Goal: Task Accomplishment & Management: Manage account settings

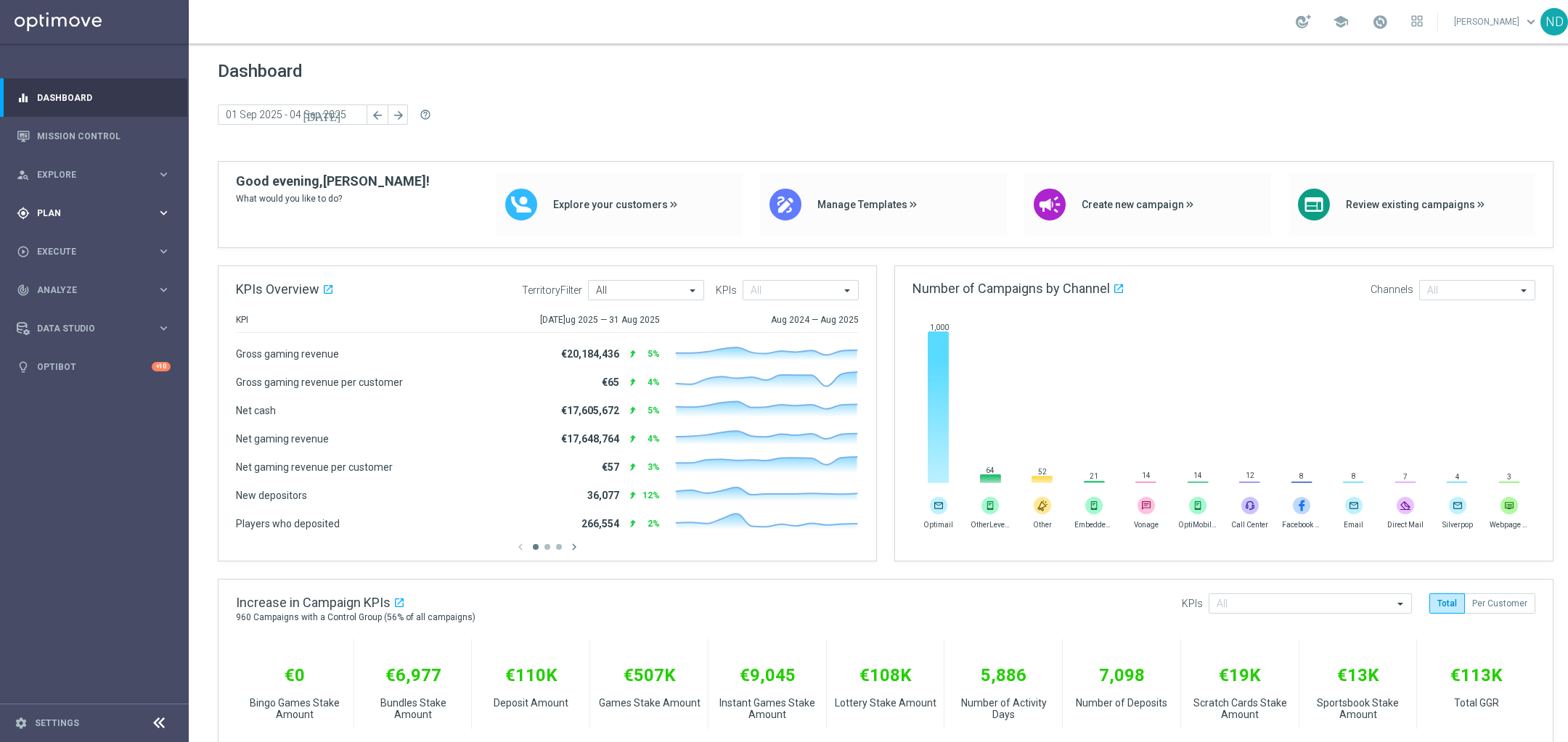
click at [99, 216] on span "Plan" at bounding box center [97, 212] width 120 height 8
click at [90, 234] on div "Target Groups" at bounding box center [112, 243] width 149 height 22
click at [81, 236] on div "Target Groups" at bounding box center [112, 243] width 149 height 22
click at [80, 243] on link "Target Groups" at bounding box center [94, 242] width 113 height 12
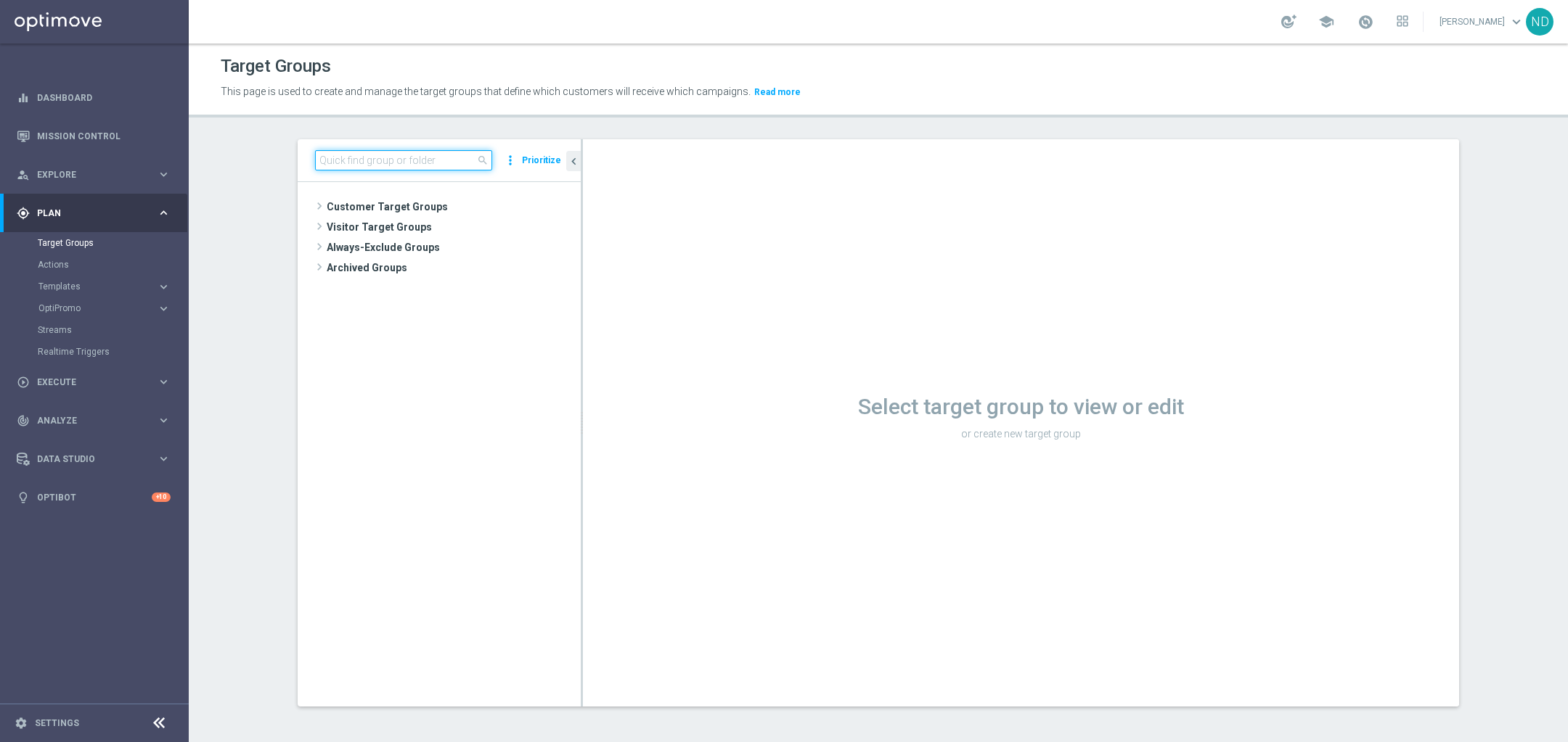
click at [414, 150] on input at bounding box center [404, 160] width 177 height 20
type input "b"
paste input "BR_LOT__LOTTOCASHBACK_XSELL"
type input "BR_LOT__LOTTOCASHBACK_XSELL"
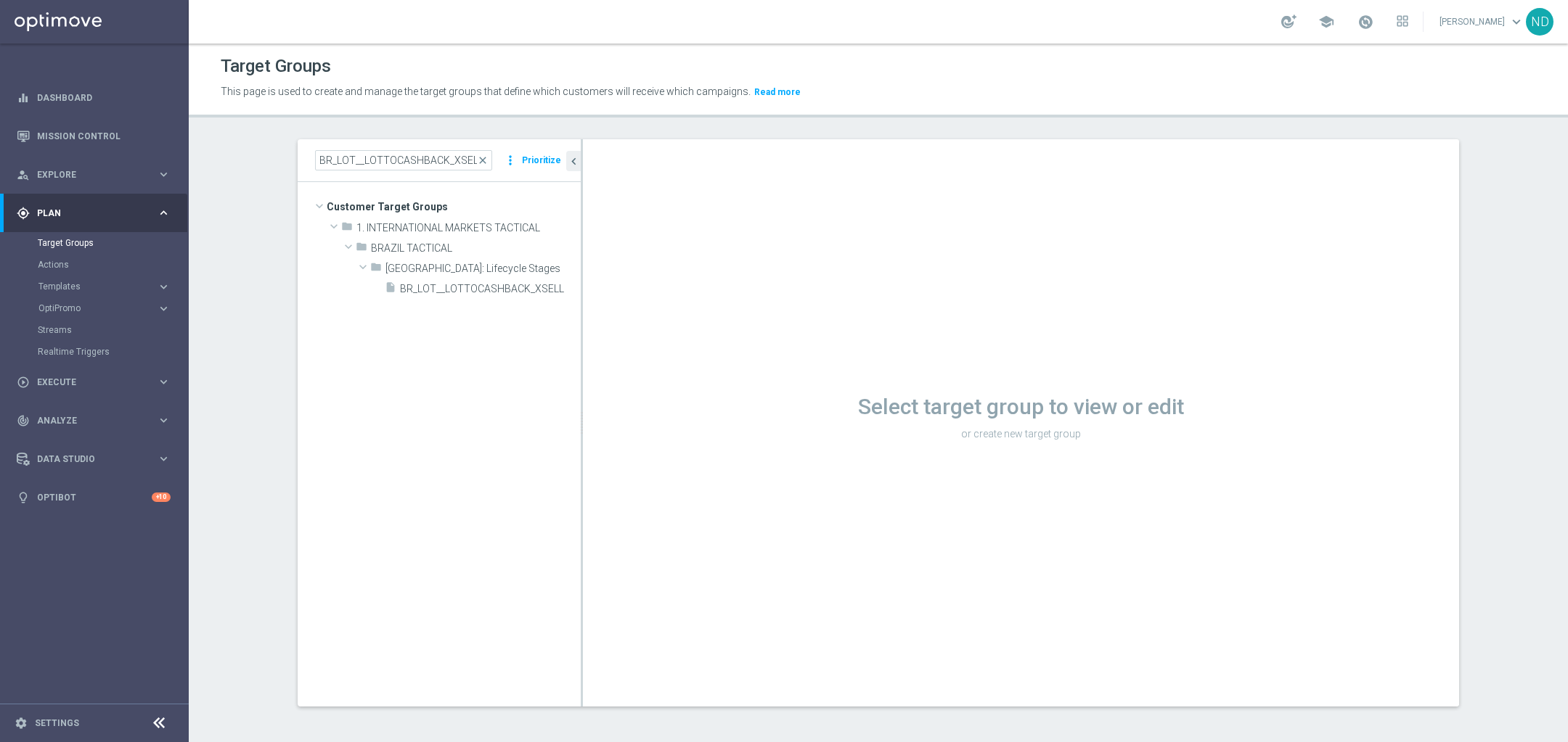
click at [472, 292] on span "BR_LOT__LOTTOCASHBACK_XSELL" at bounding box center [490, 289] width 181 height 12
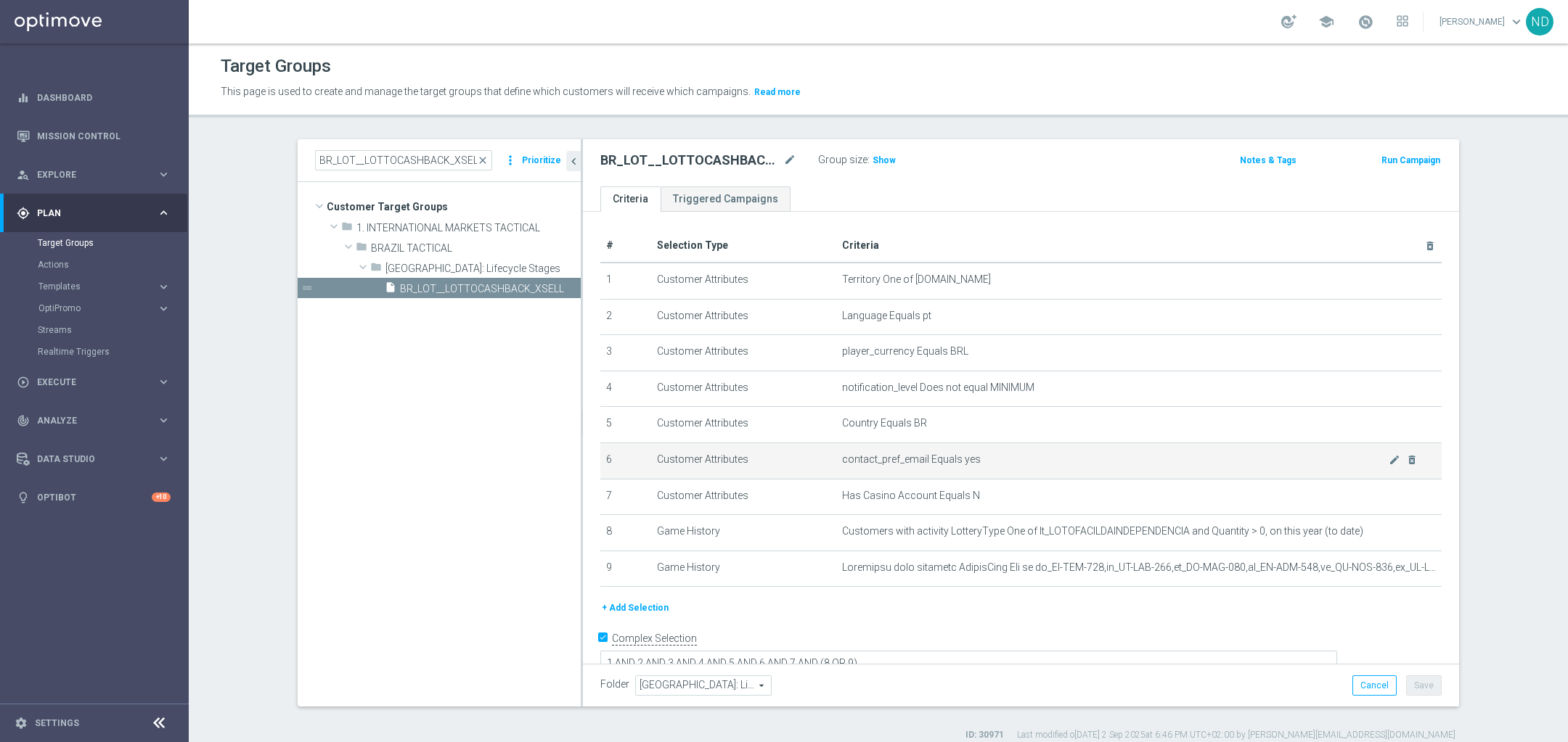
scroll to position [5, 0]
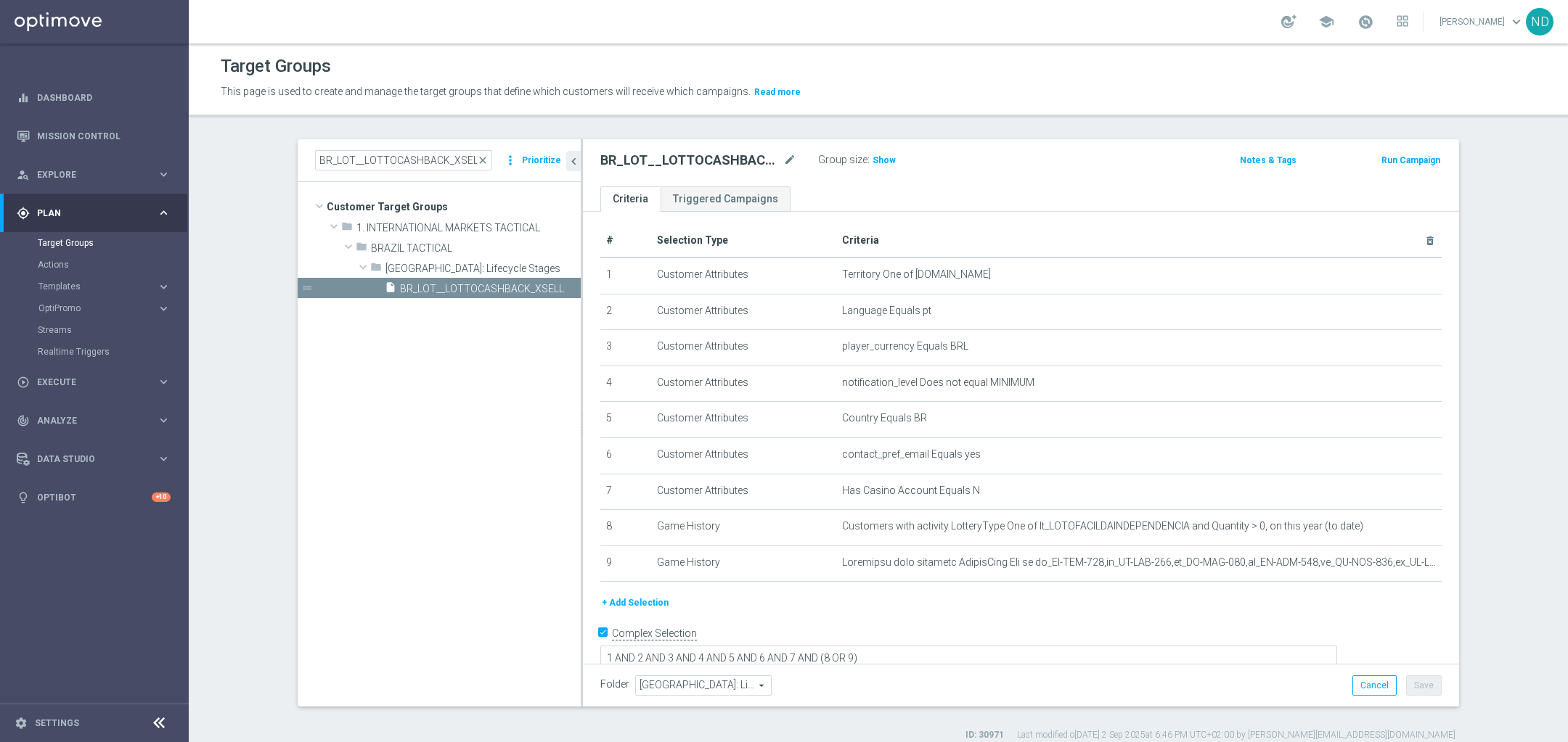
click at [648, 601] on button "+ Add Selection" at bounding box center [635, 603] width 69 height 16
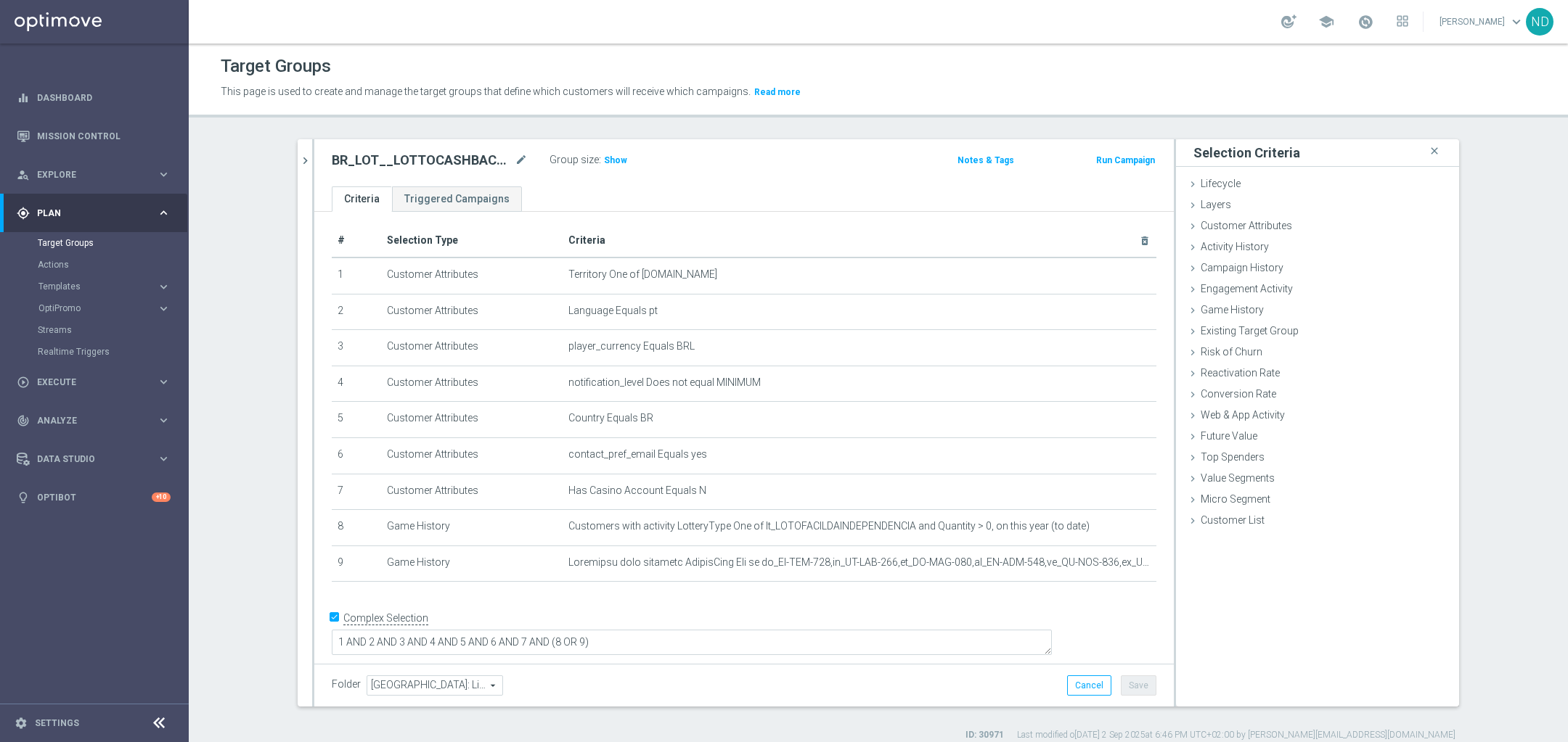
scroll to position [0, 0]
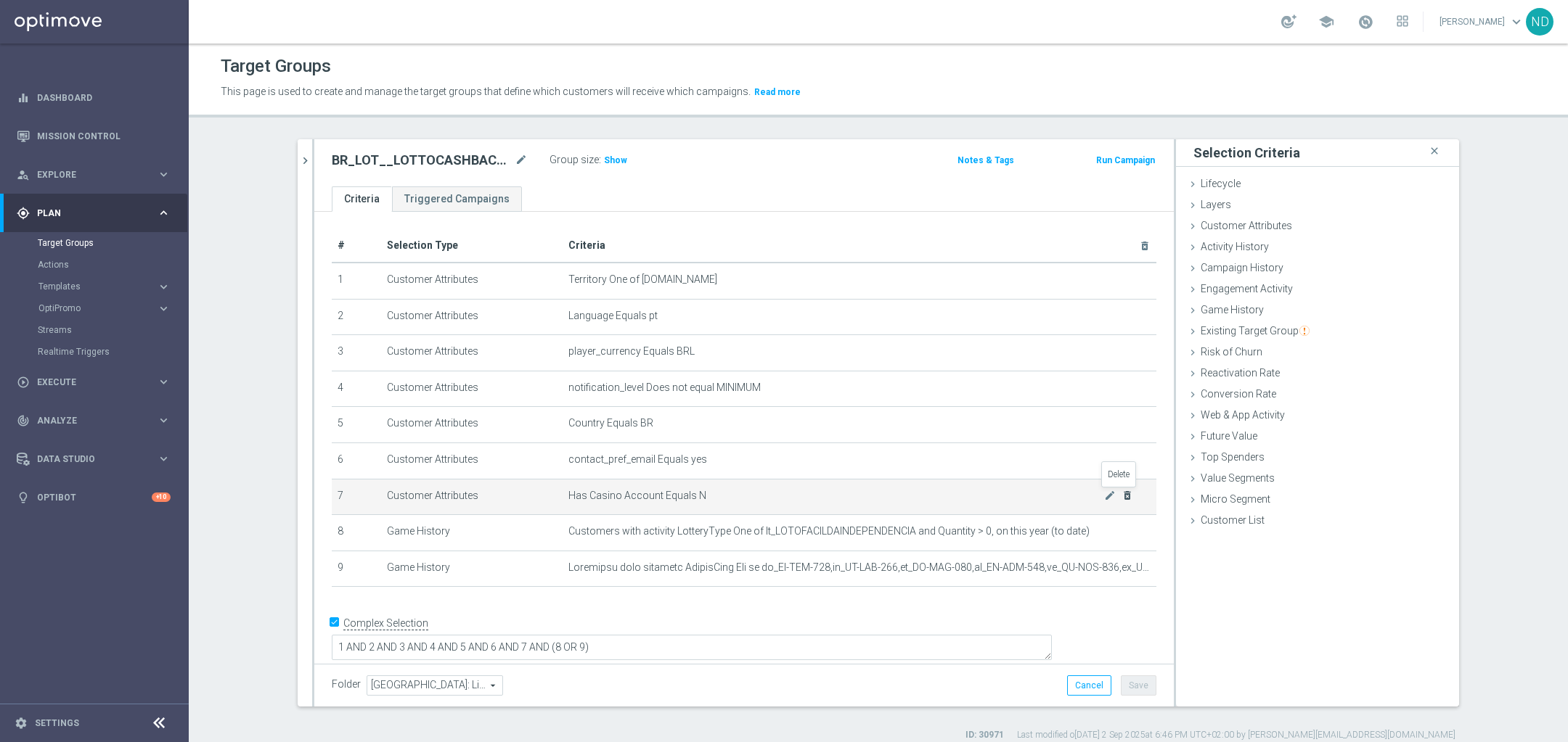
click at [1121, 494] on icon "delete_forever" at bounding box center [1127, 495] width 12 height 12
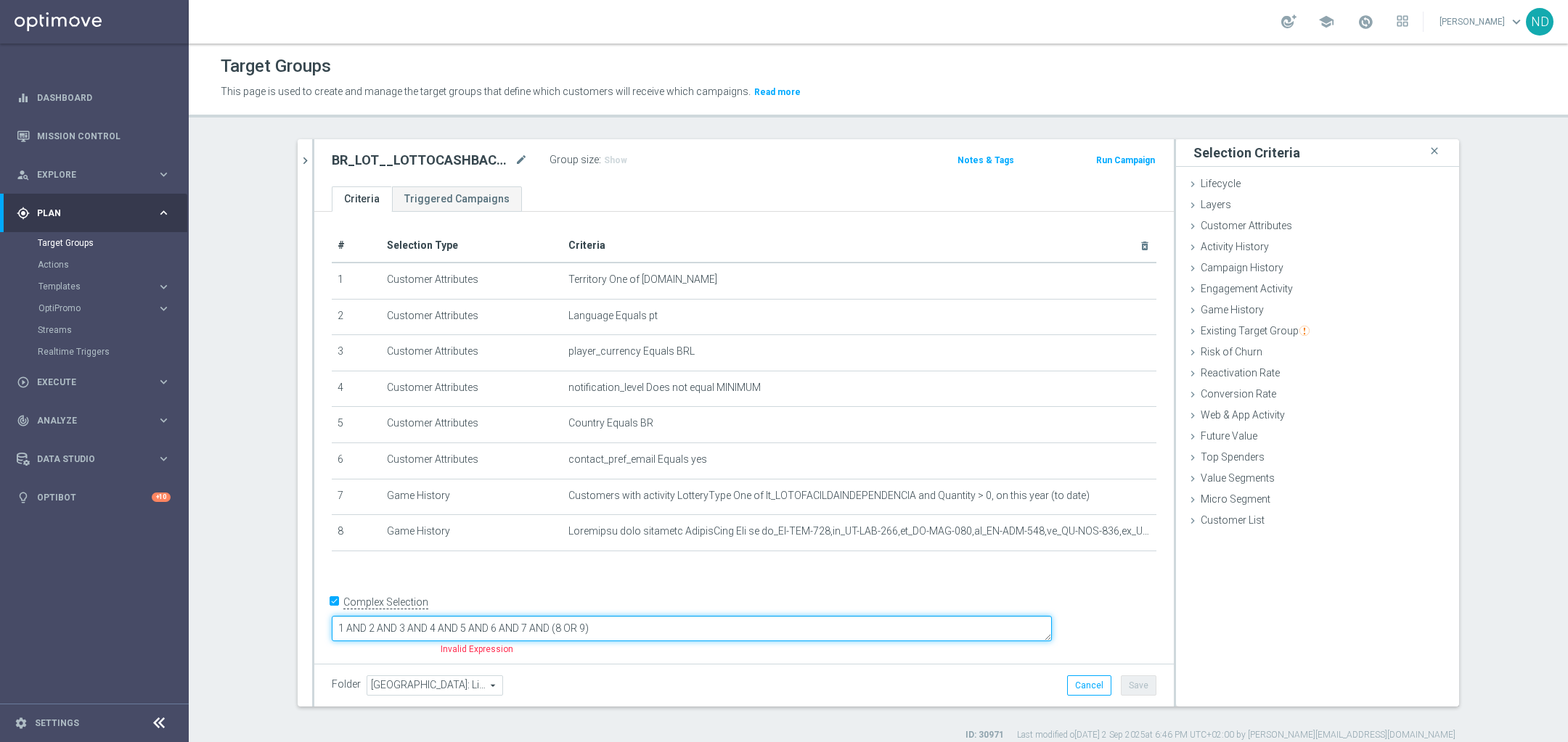
click at [734, 630] on textarea "1 AND 2 AND 3 AND 4 AND 5 AND 6 AND 7 AND (8 OR 9)" at bounding box center [692, 628] width 720 height 25
click at [712, 630] on textarea "1 AND 2 AND 3 AND 4 AND 5 AND 6 AND 7 AND (8 OR 9) AND 10" at bounding box center [692, 628] width 720 height 25
click at [783, 632] on textarea "1 AND 2 AND 3 AND 4 AND 5 AND 6 AND 7 AND (8 OR 9) AND (10" at bounding box center [692, 628] width 720 height 25
type textarea "1 AND 2 AND 3 AND 4 AND 5 AND 6 AND 7 AND (8 OR 9) AND (10 OR 11)"
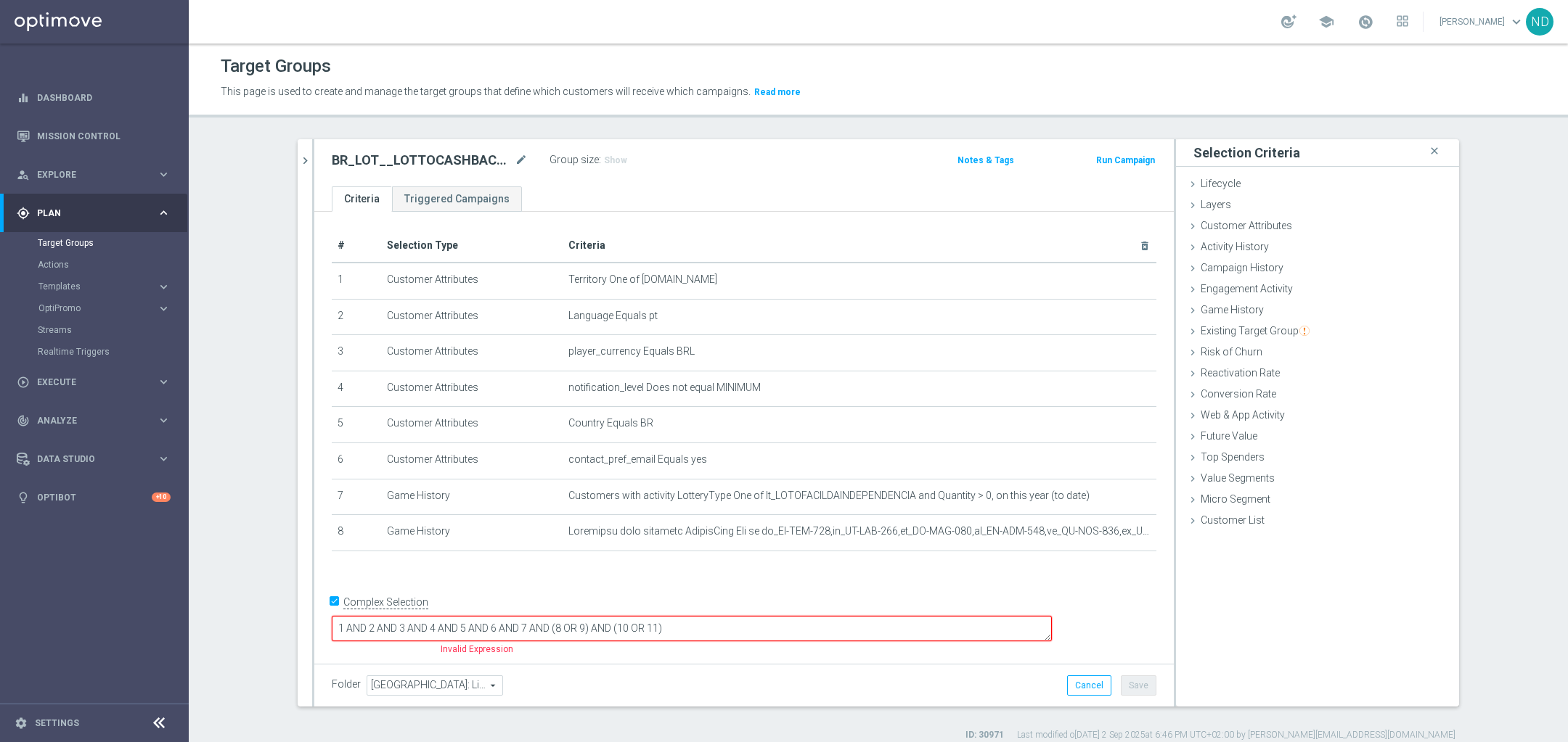
click at [820, 577] on div "# Selection Type Criteria delete_forever 1 Customer Attributes Territory One of…" at bounding box center [744, 435] width 859 height 447
click at [1290, 214] on div "Layers done" at bounding box center [1318, 206] width 283 height 22
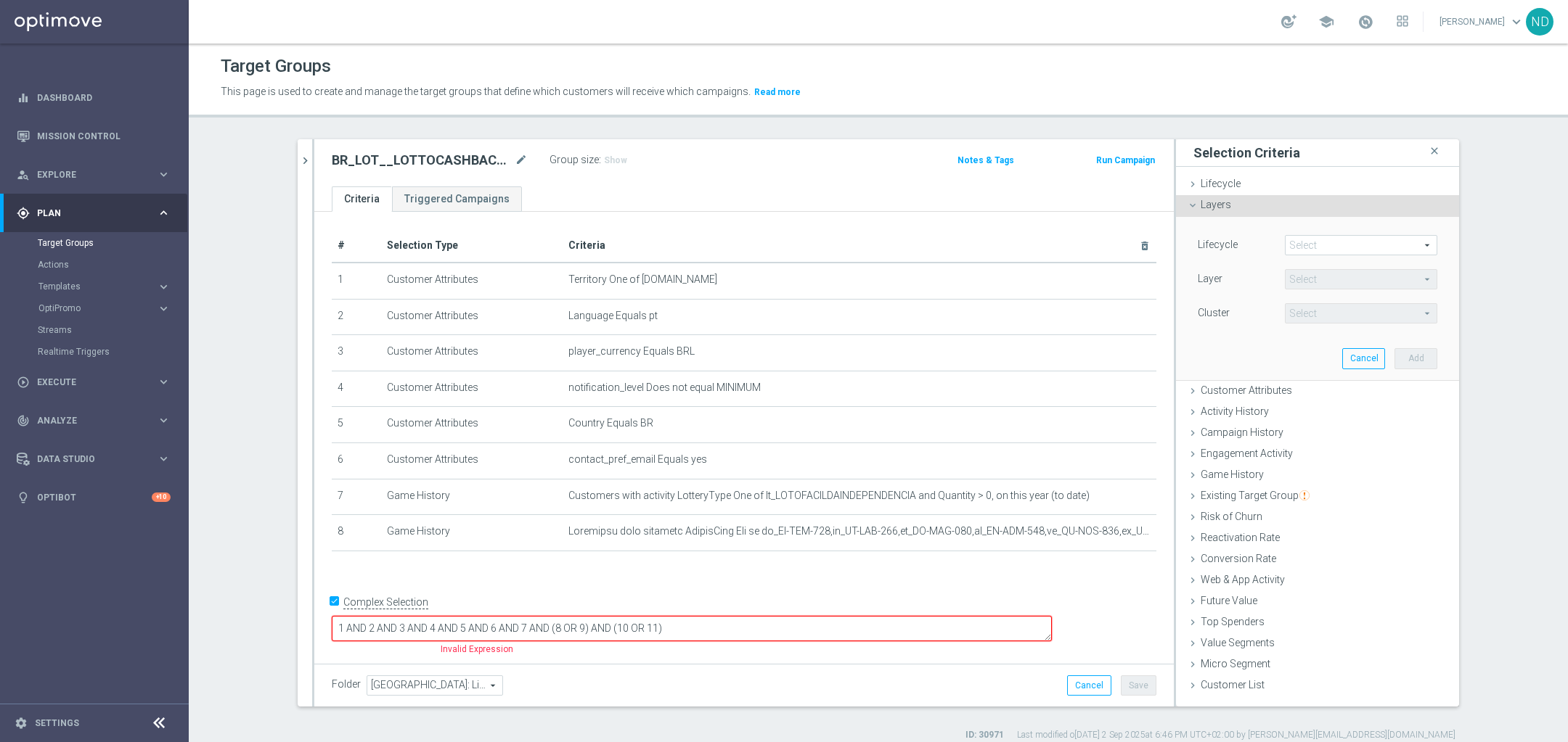
click at [1292, 215] on div "Layers done" at bounding box center [1318, 206] width 283 height 22
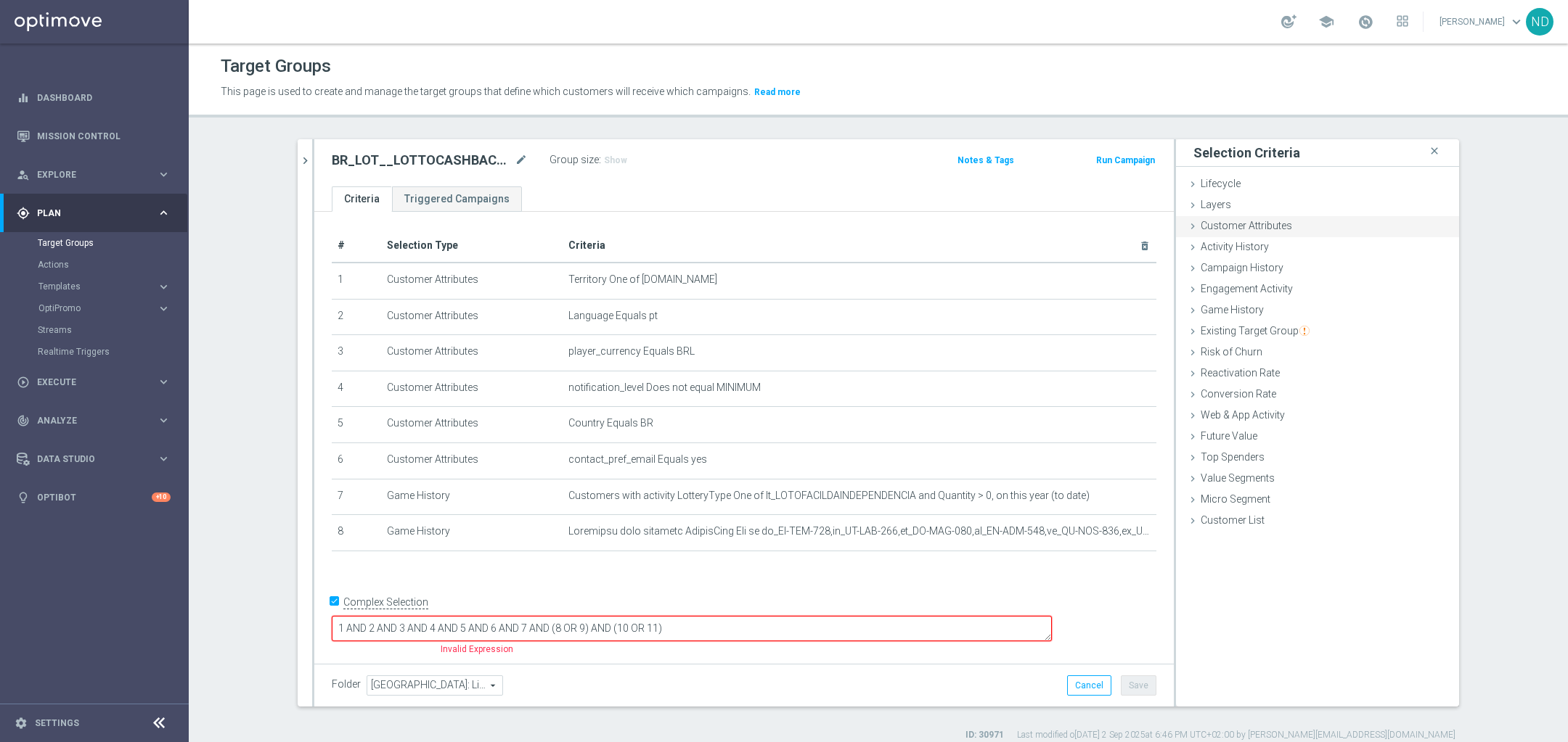
click at [1293, 224] on div "Customer Attributes done" at bounding box center [1318, 227] width 283 height 22
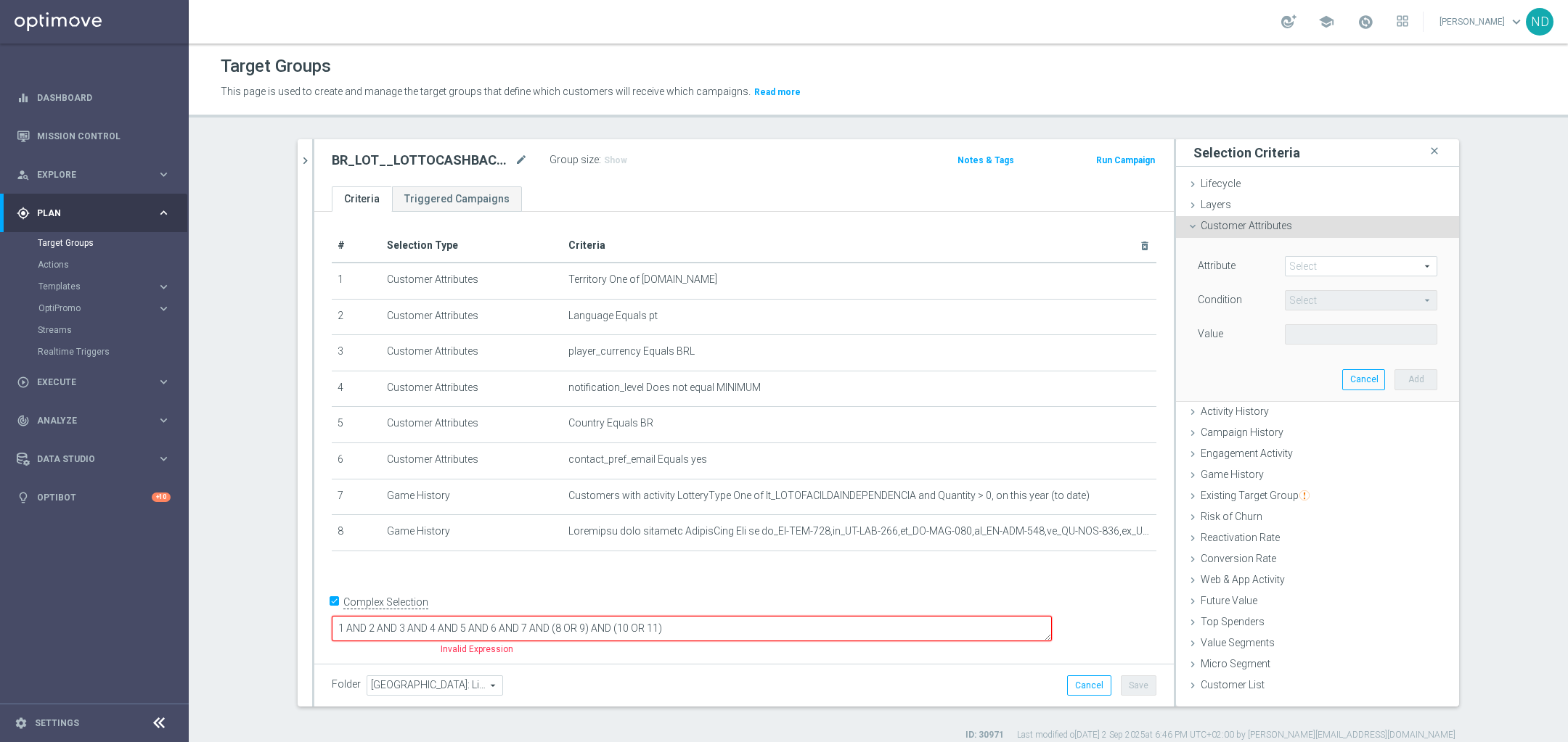
click at [1326, 271] on span at bounding box center [1361, 266] width 151 height 19
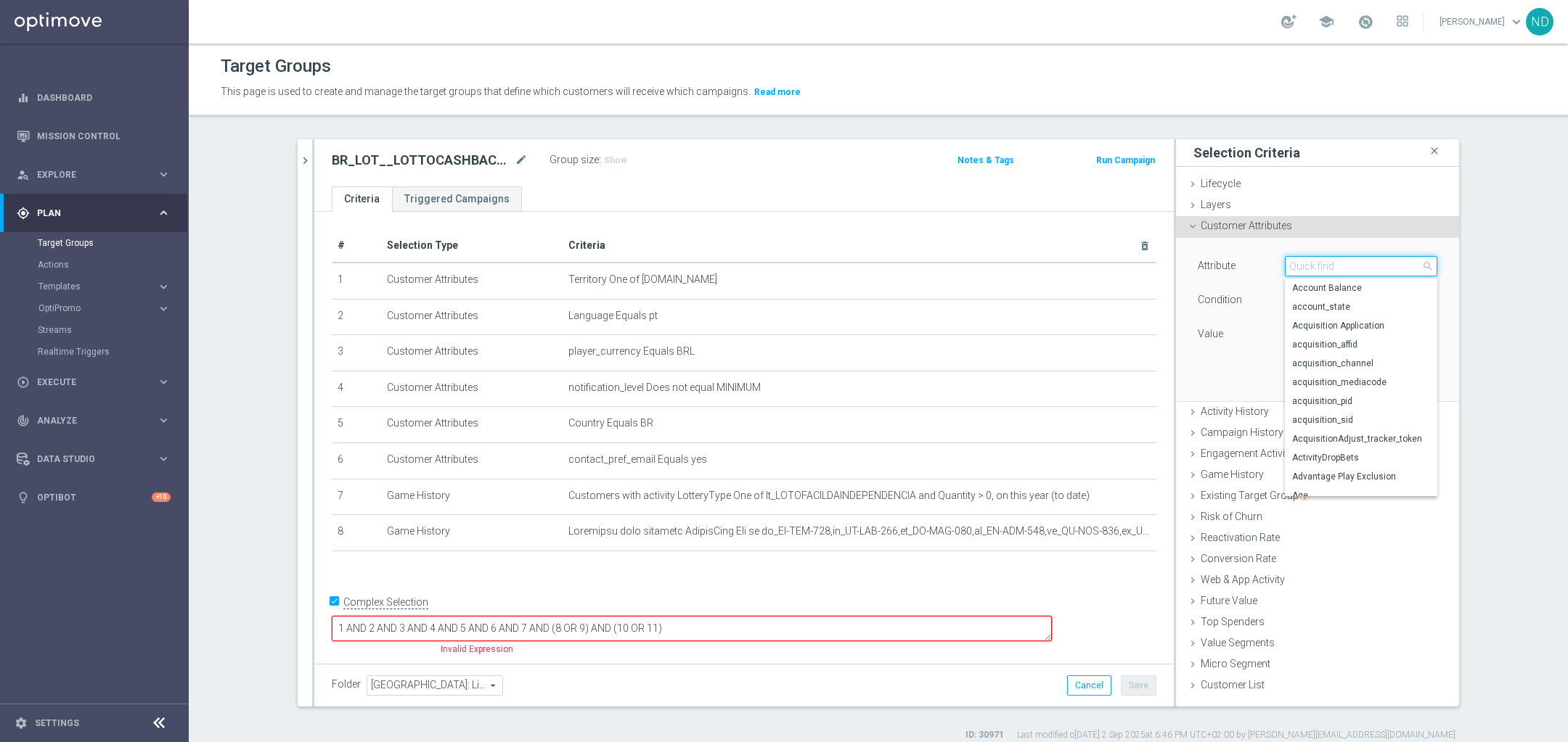
click at [1326, 270] on input "search" at bounding box center [1361, 266] width 152 height 20
type input "HAS"
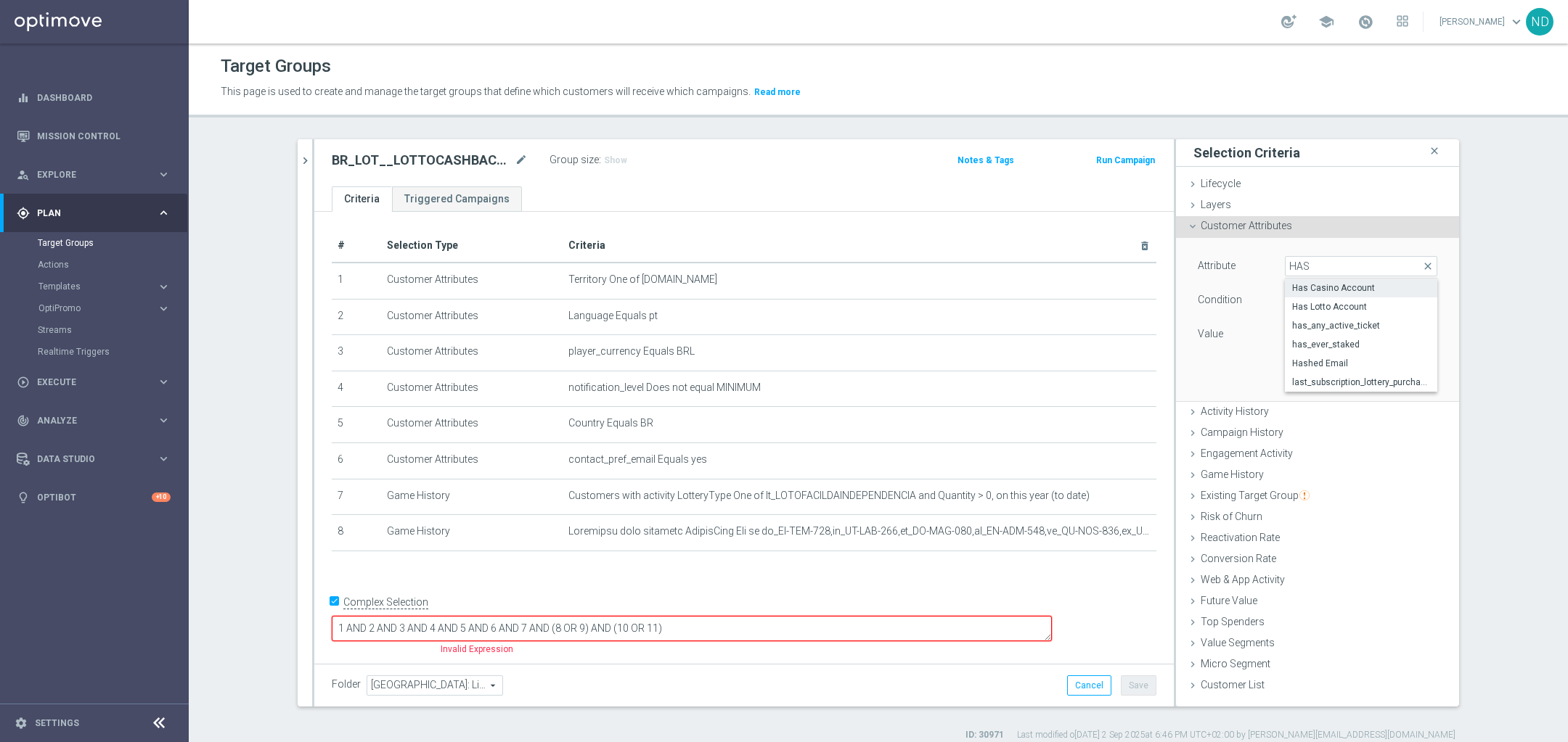
click at [1359, 288] on span "Has Casino Account" at bounding box center [1361, 288] width 138 height 12
type input "Has Casino Account"
type input "Equals"
click at [1386, 334] on span at bounding box center [1361, 334] width 151 height 19
click at [1360, 355] on span "N" at bounding box center [1361, 356] width 138 height 12
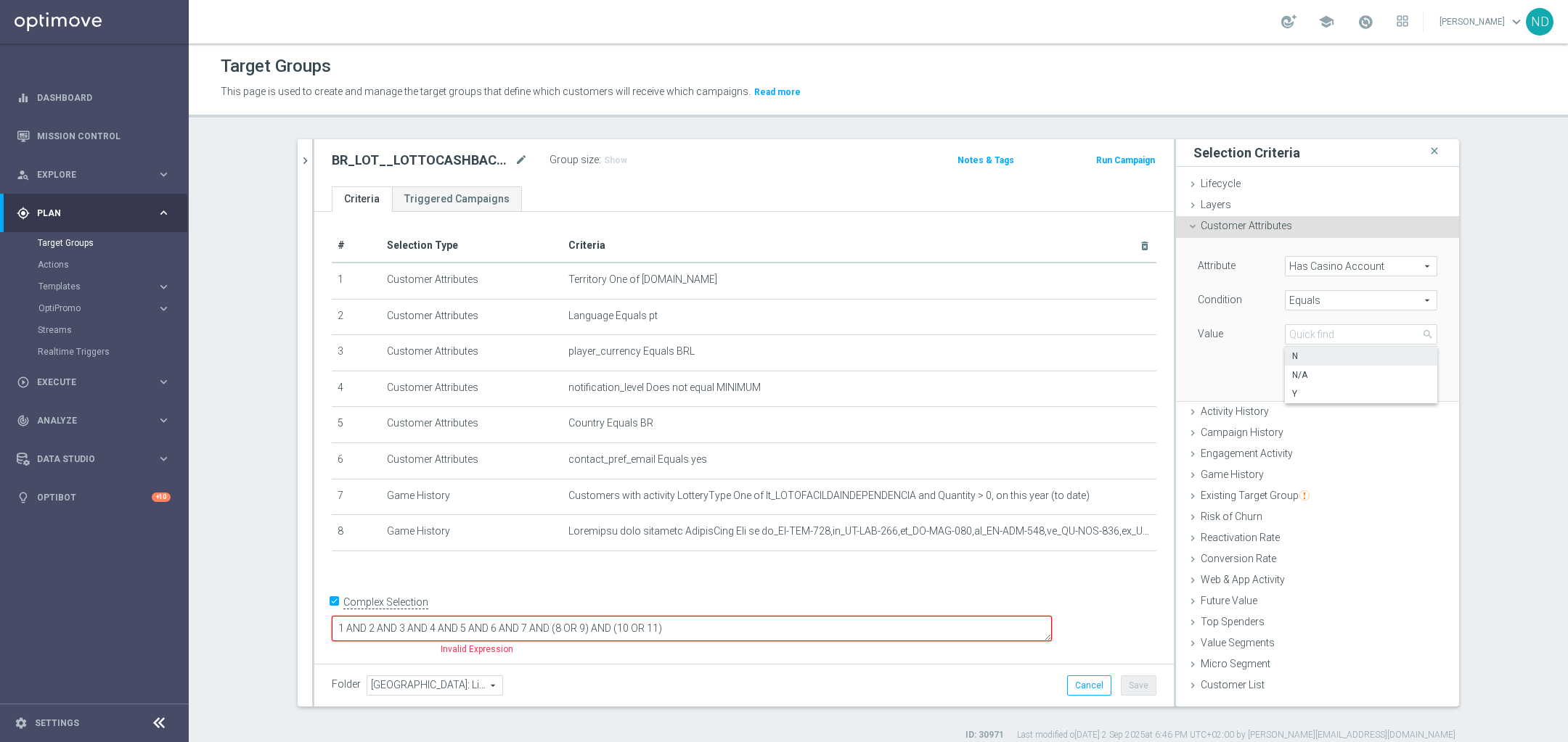
type input "N"
click at [1408, 386] on button "Add" at bounding box center [1416, 379] width 43 height 20
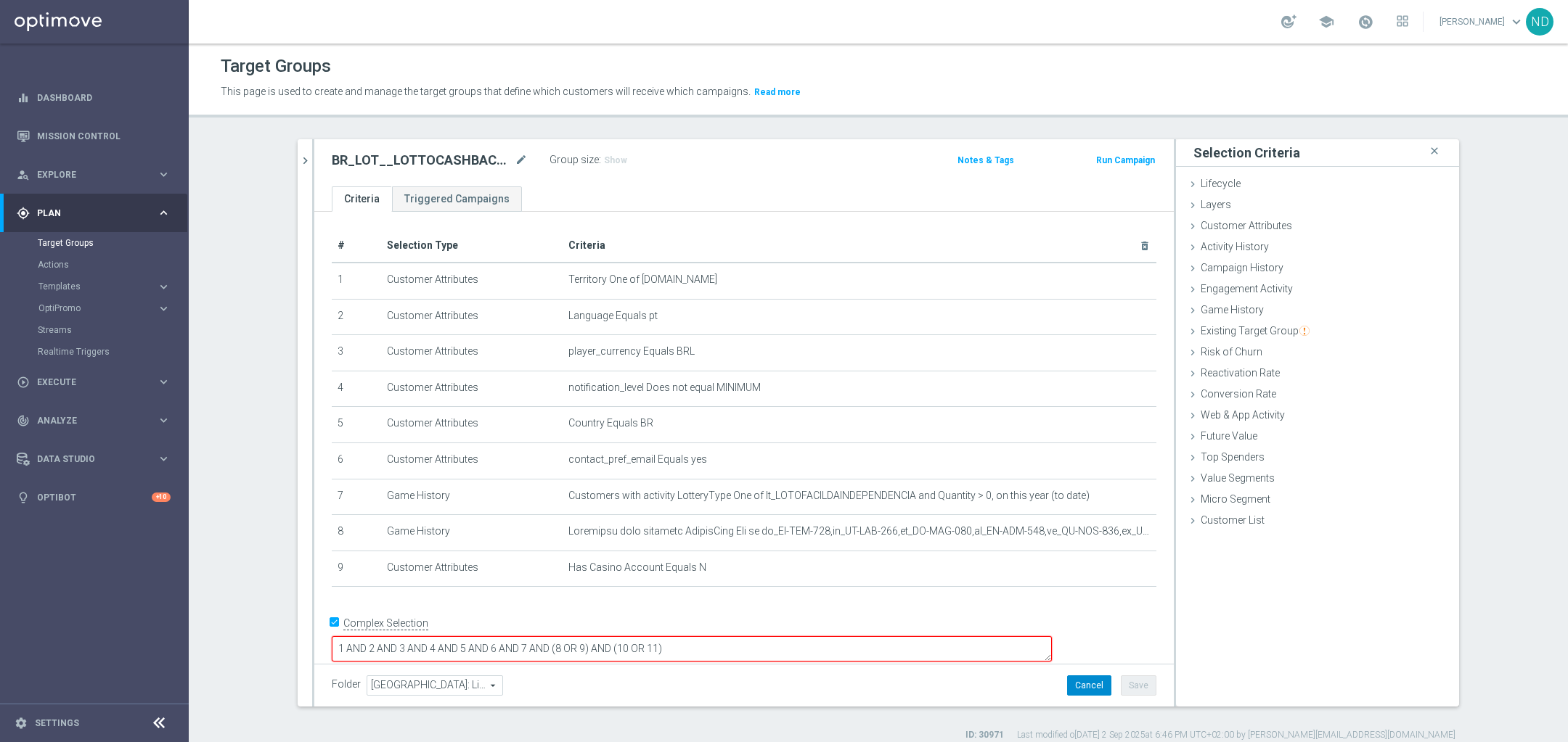
click at [1092, 684] on button "Cancel" at bounding box center [1089, 686] width 44 height 20
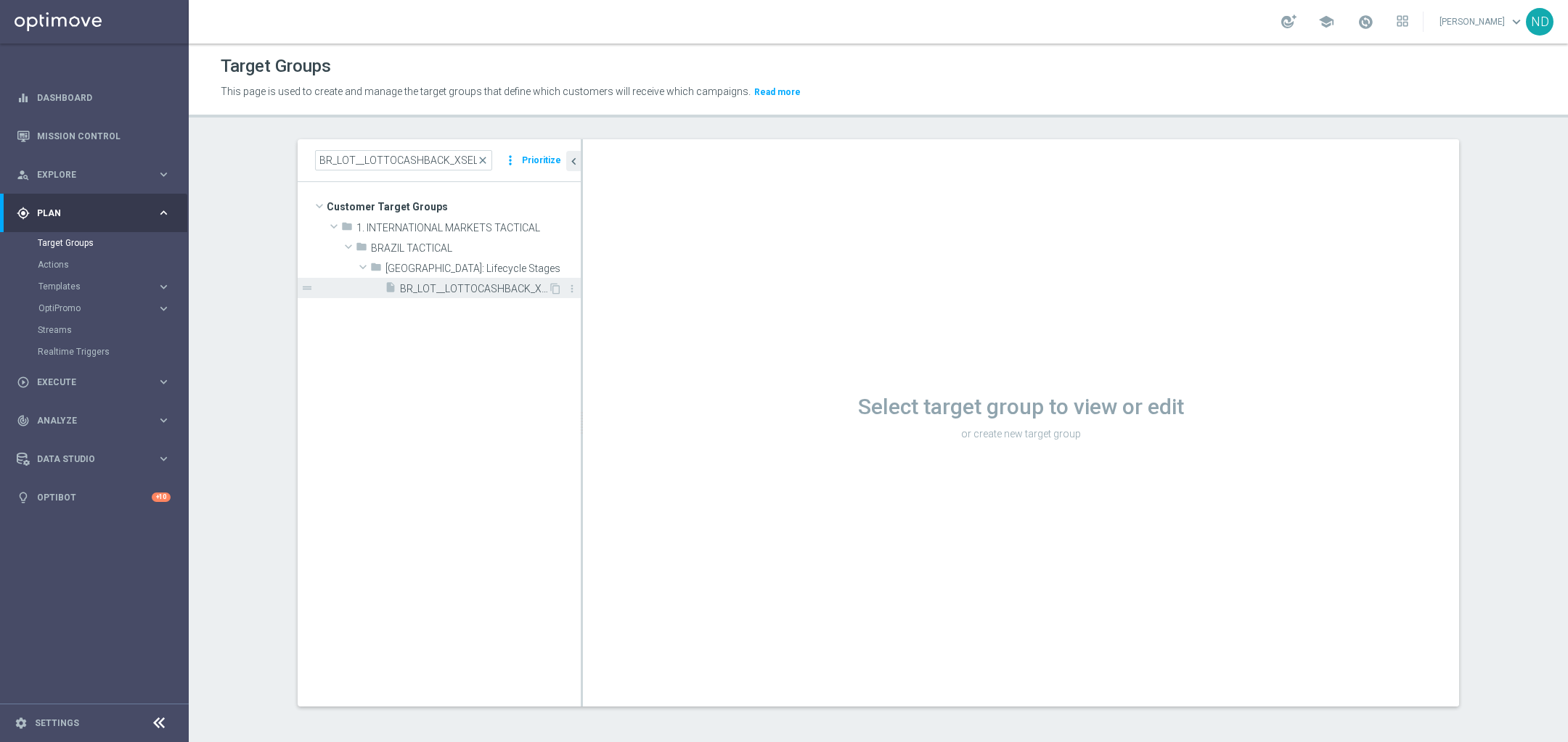
click at [499, 283] on span "BR_LOT__LOTTOCASHBACK_XSELL" at bounding box center [474, 289] width 148 height 12
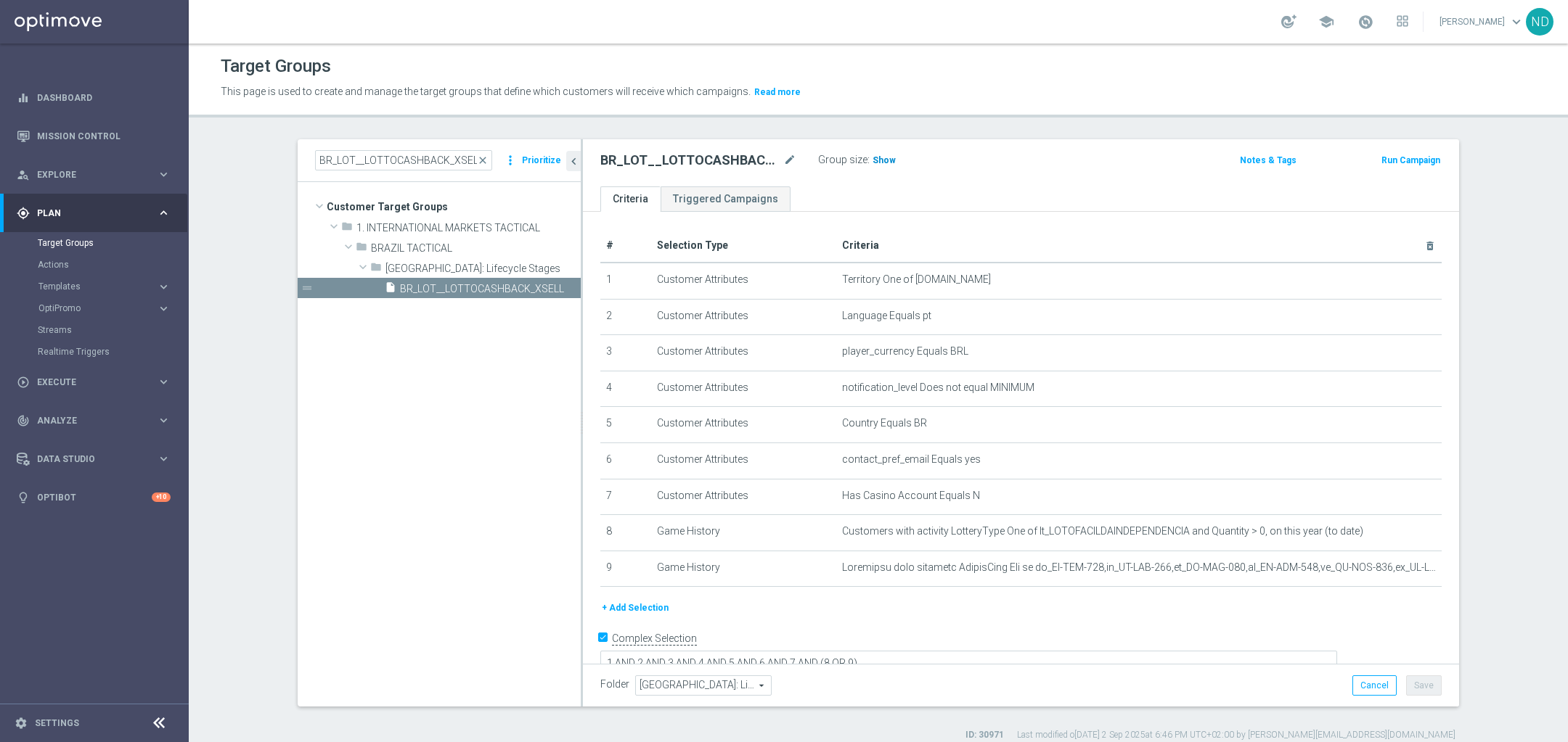
click at [877, 162] on span "Show" at bounding box center [884, 160] width 23 height 10
click at [1389, 570] on icon "mode_edit" at bounding box center [1394, 568] width 12 height 12
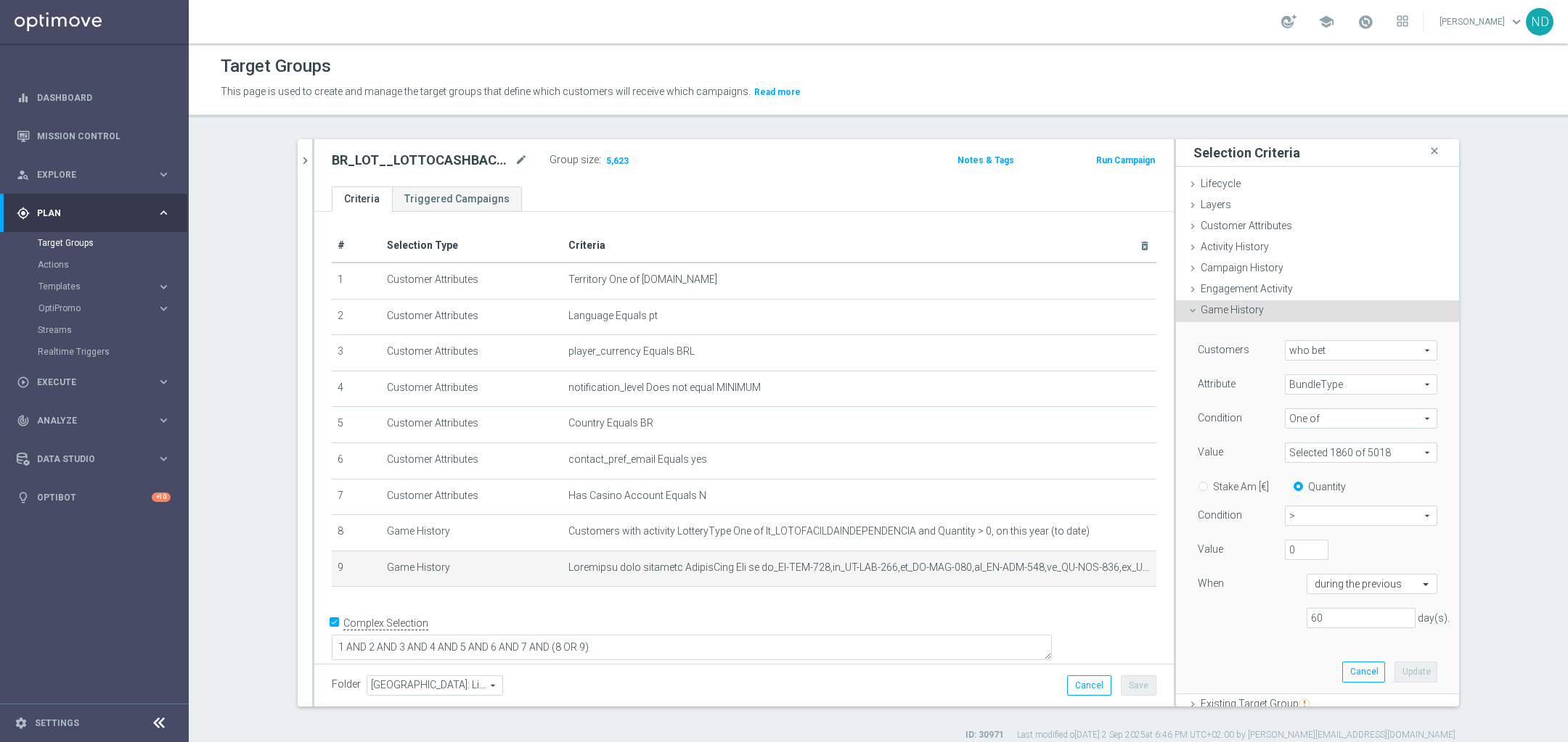
click at [1404, 450] on span at bounding box center [1361, 453] width 151 height 19
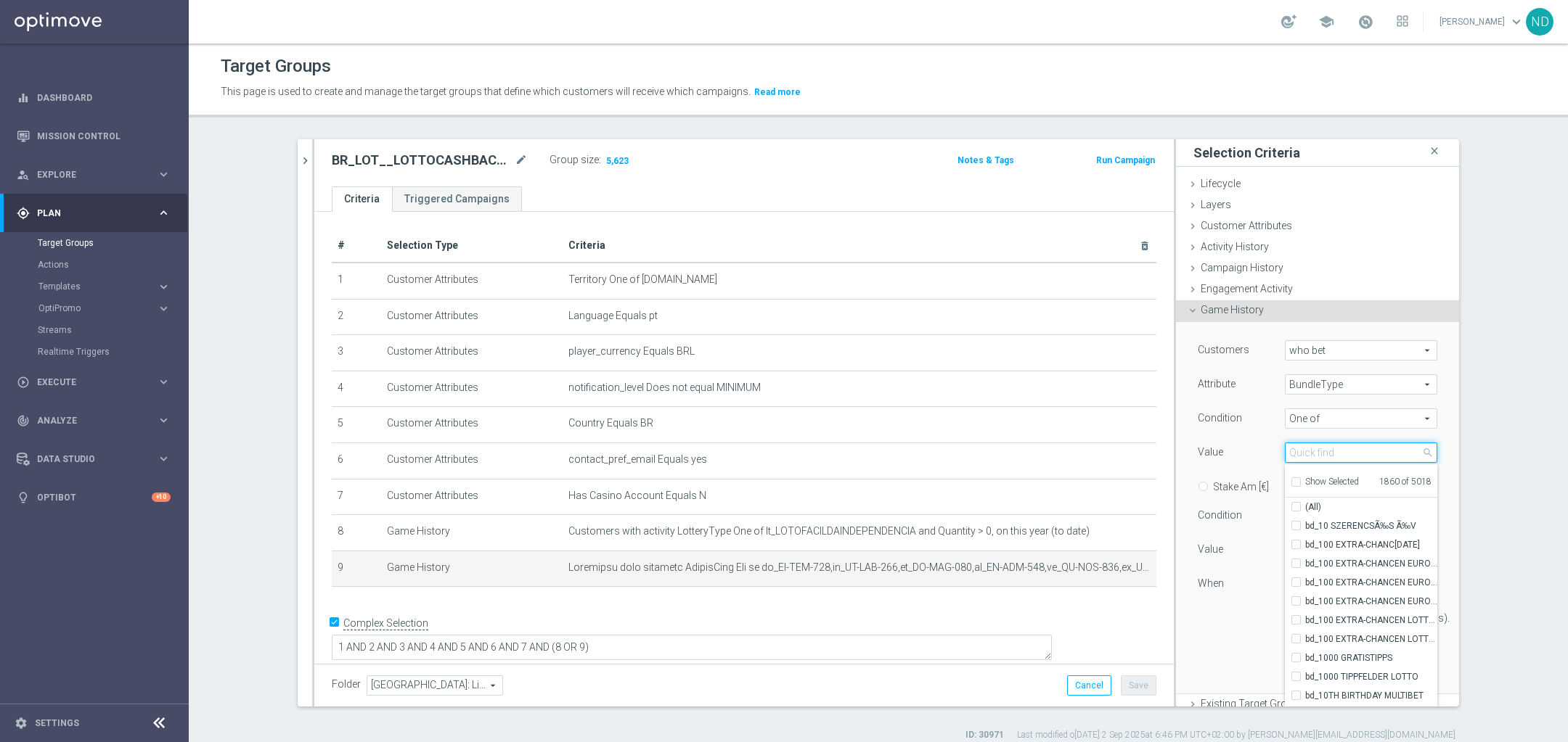
click at [1297, 450] on input "search" at bounding box center [1361, 453] width 152 height 20
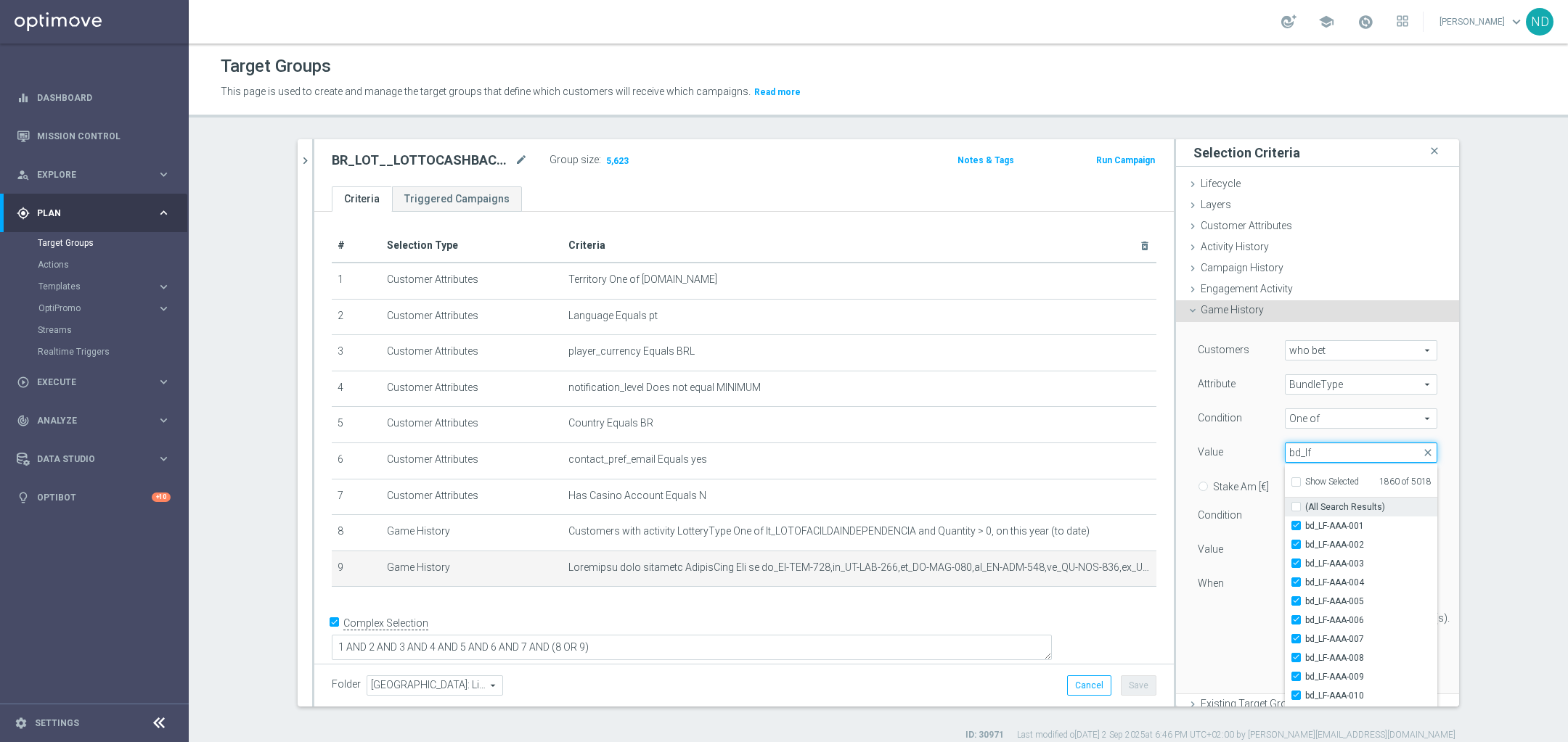
type input "bd_lf"
click at [1296, 503] on input "(All Search Results)" at bounding box center [1301, 507] width 9 height 9
checkbox input "true"
type input "Selected 2035 of 5018"
click at [1422, 458] on div "Selected 2035 of 5018 arrow_drop_down bd_lf close Show Selected 2035 of 5018 (A…" at bounding box center [1361, 453] width 174 height 20
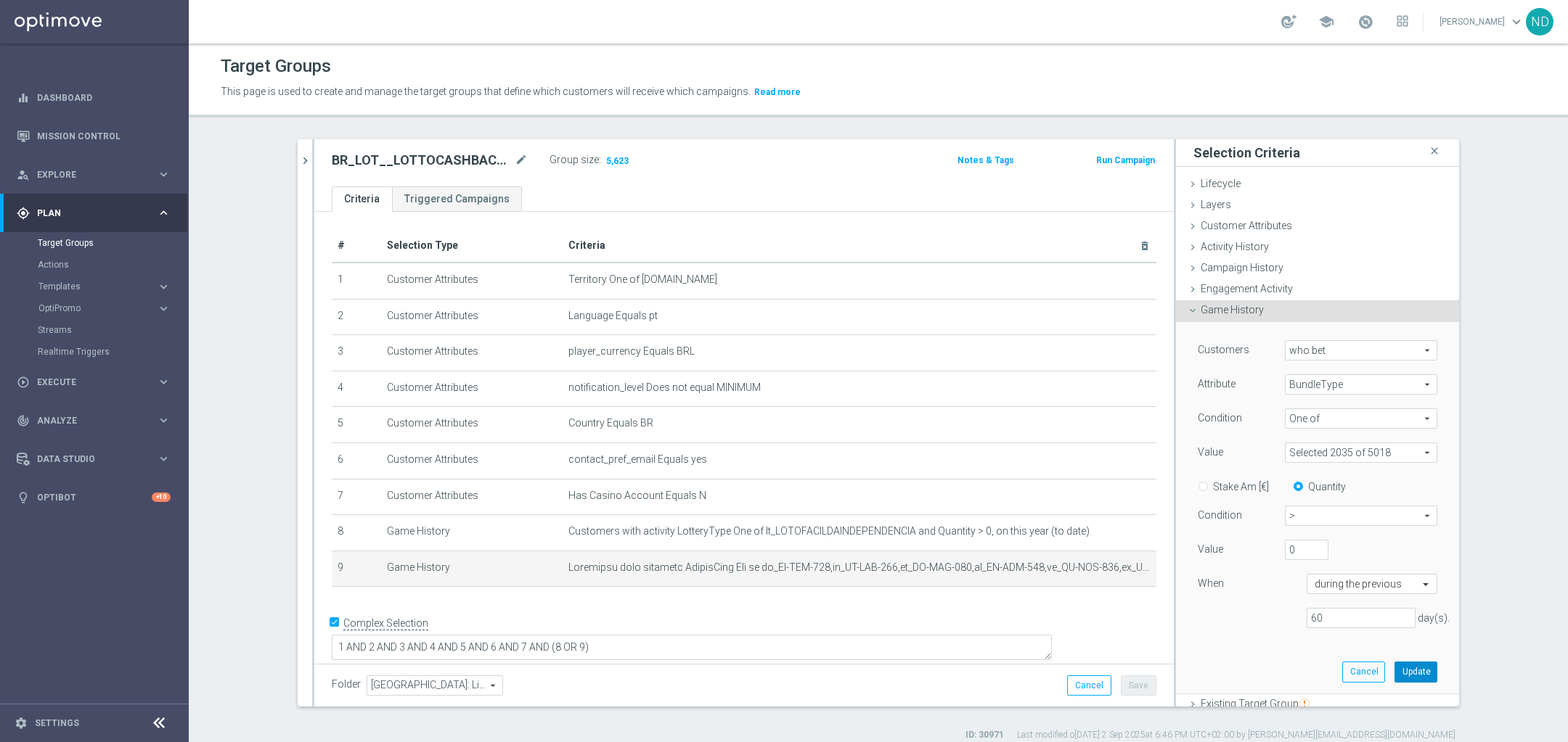
click at [1395, 670] on button "Update" at bounding box center [1416, 672] width 43 height 20
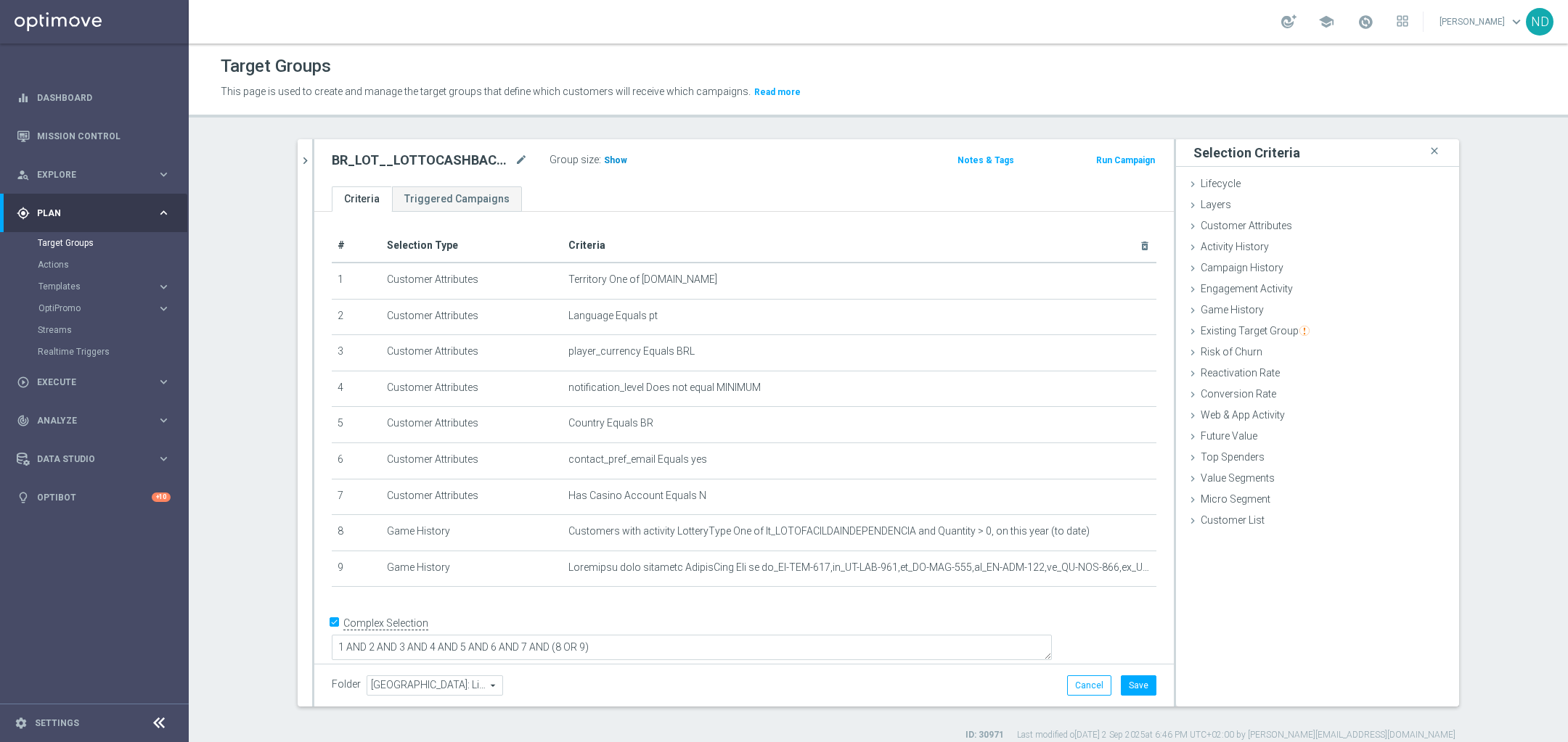
click at [610, 162] on span "Show" at bounding box center [615, 160] width 23 height 10
click at [1134, 685] on button "Save" at bounding box center [1138, 686] width 35 height 20
click at [1104, 567] on icon "mode_edit" at bounding box center [1110, 568] width 12 height 12
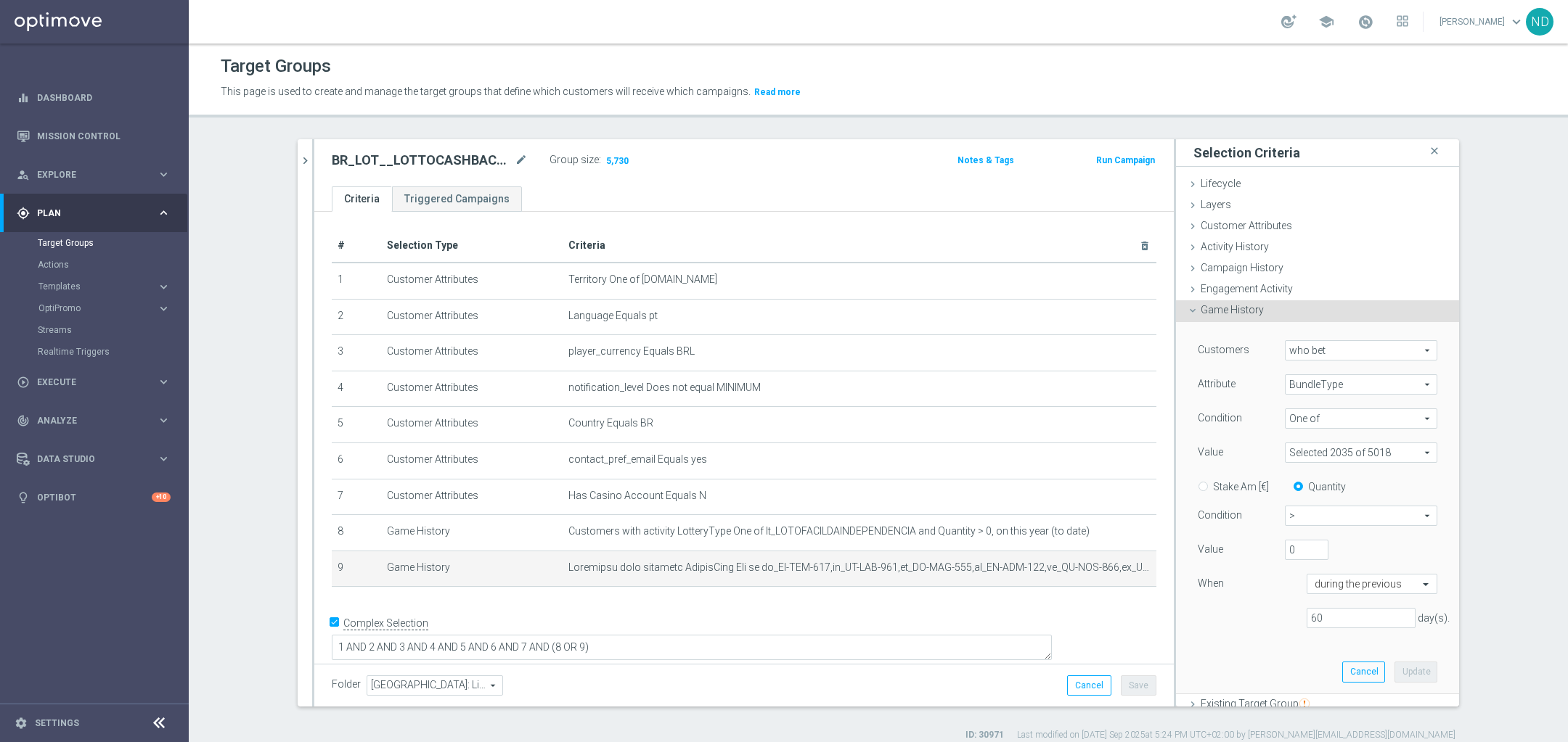
click at [1408, 449] on span at bounding box center [1361, 453] width 151 height 19
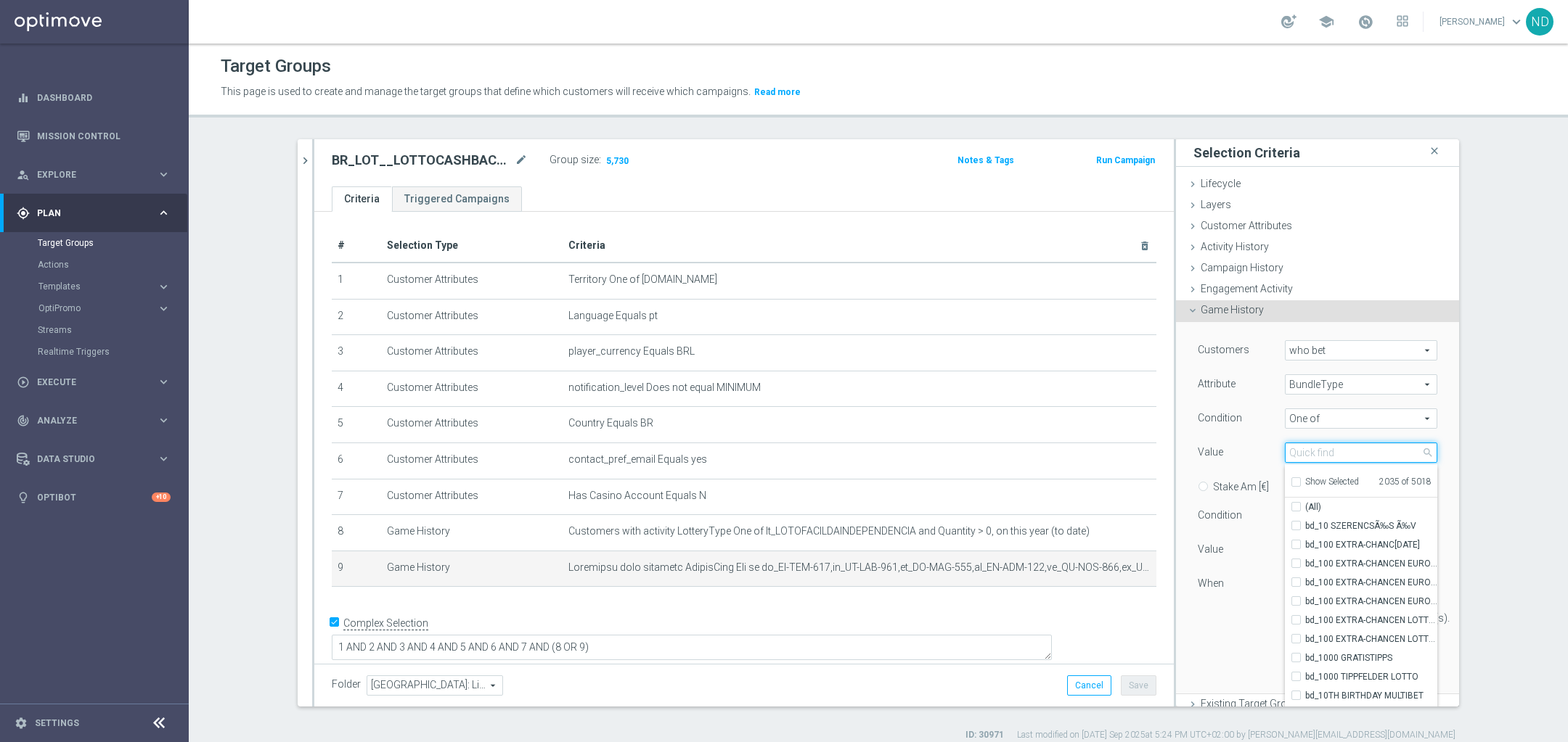
click at [1309, 445] on input "search" at bounding box center [1361, 453] width 152 height 20
type input "BD_L"
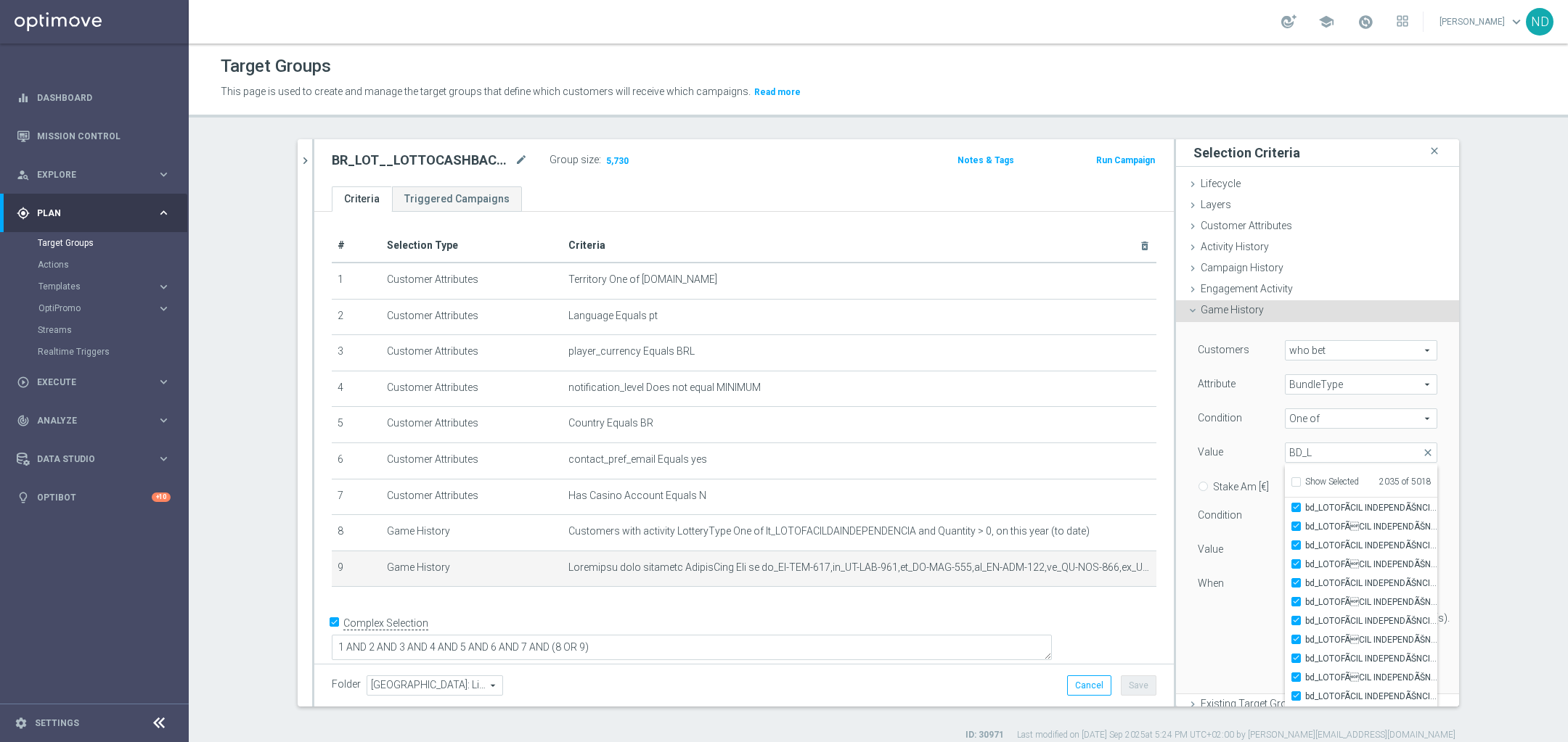
click at [1426, 468] on div "Customers who bet who bet arrow_drop_down search Attribute BundleType BundleTyp…" at bounding box center [1318, 509] width 283 height 373
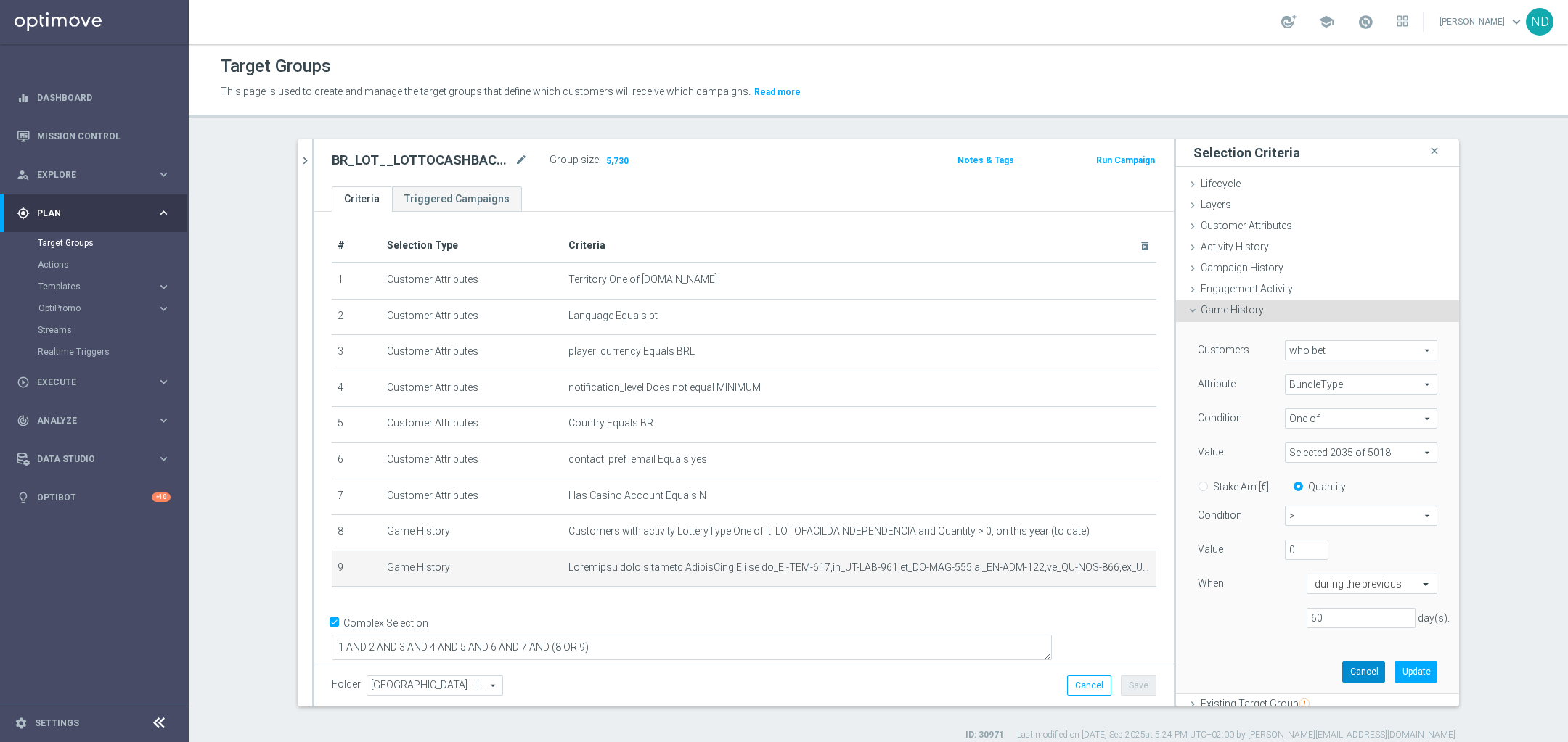
click at [1356, 670] on button "Cancel" at bounding box center [1364, 672] width 43 height 20
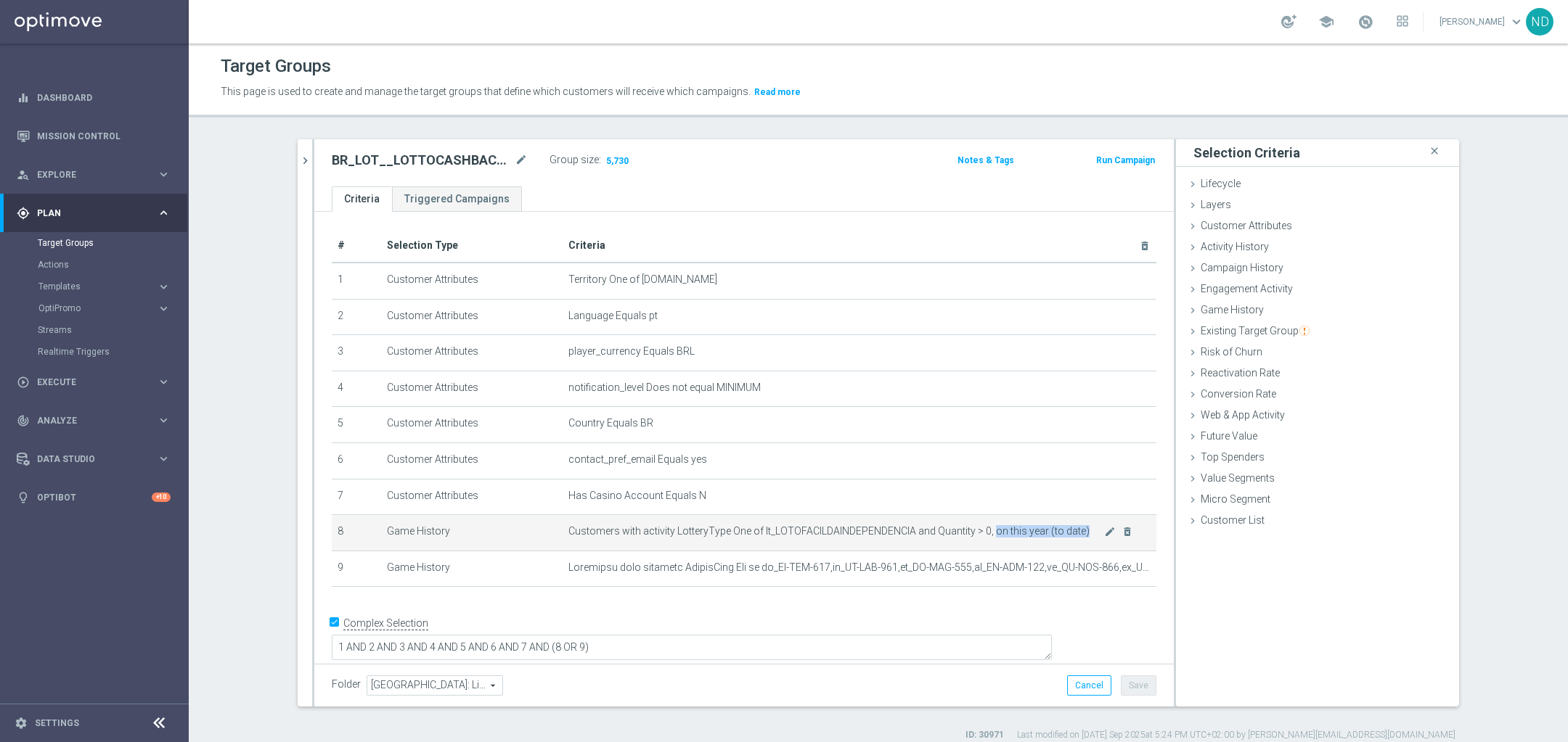
drag, startPoint x: 1078, startPoint y: 528, endPoint x: 985, endPoint y: 533, distance: 93.1
click at [985, 533] on span "Customers with activity LotteryType One of lt_LOTOFACILDAINDEPENDENCIA and Quan…" at bounding box center [836, 531] width 536 height 12
copy span "on this year (to date)"
click at [297, 170] on button "chevron_right" at bounding box center [304, 161] width 15 height 43
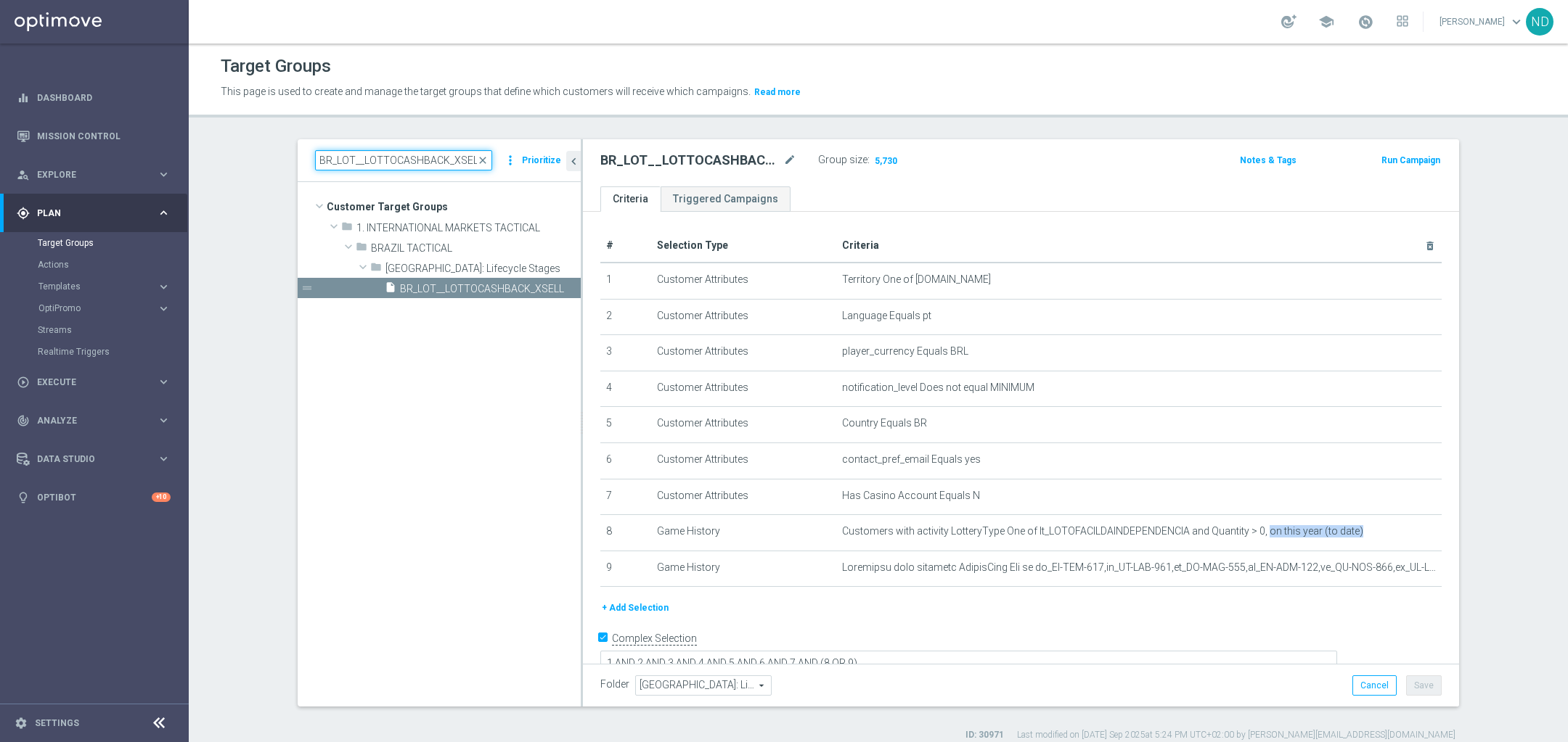
click at [380, 162] on input "BR_LOT__LOTTOCASHBACK_XSELL" at bounding box center [404, 160] width 177 height 20
paste input "BR_LOT__BETMDVLFI2024__NOTBET2025_ALL_EMA_TAC_LT_TG"
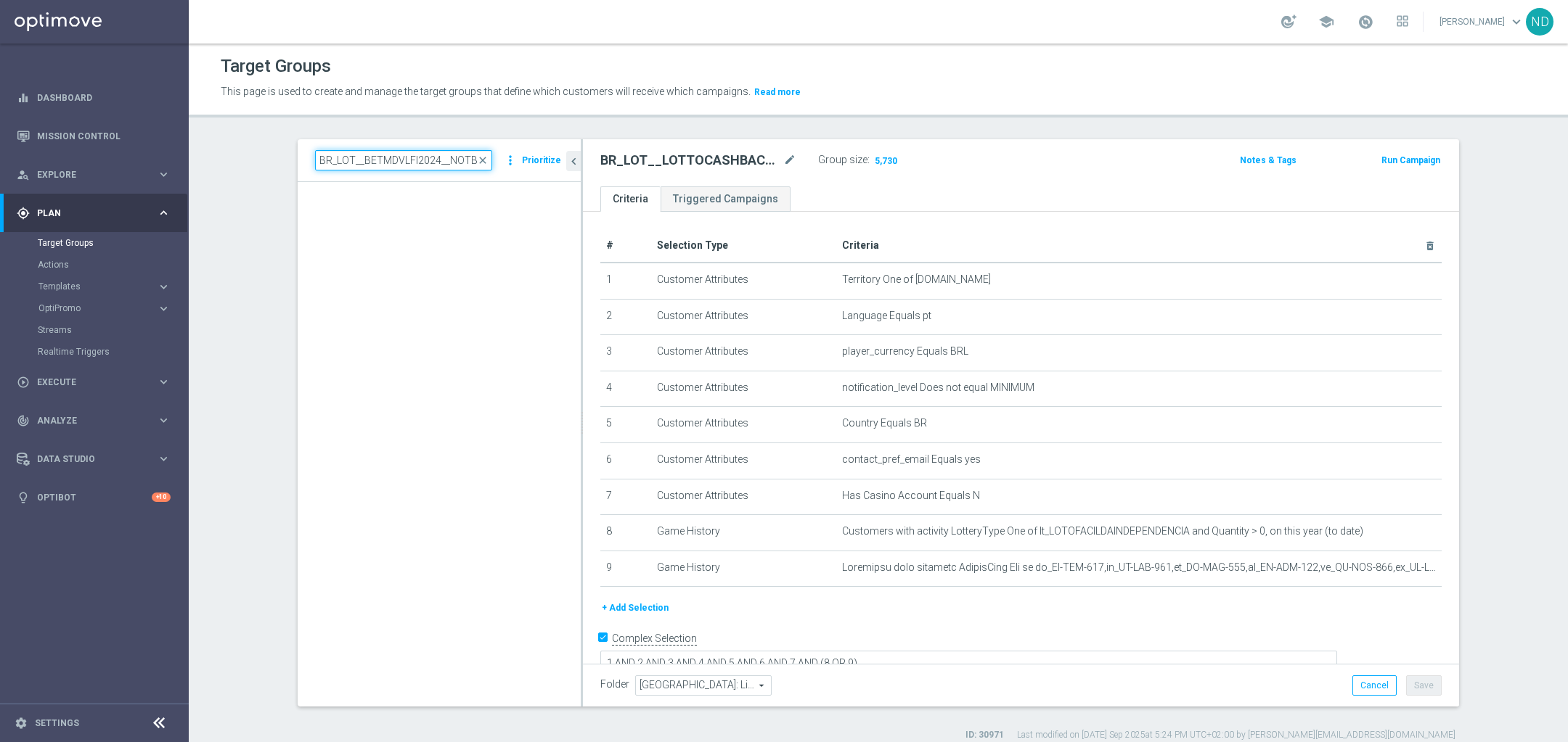
scroll to position [0, 129]
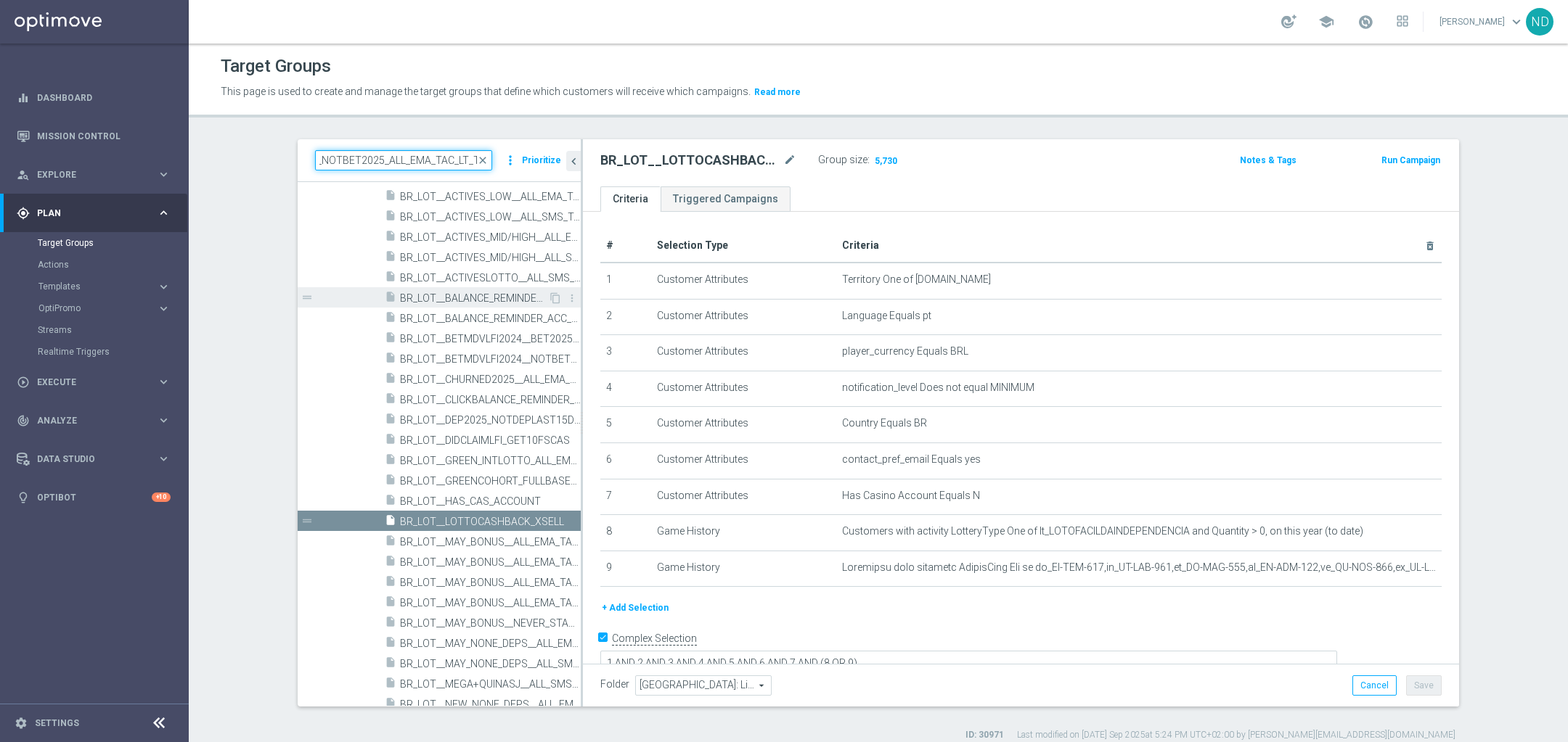
type input "BR_LOT__BETMDVLFI2024__NOTBET2025_ALL_EMA_TAC_LT_TG"
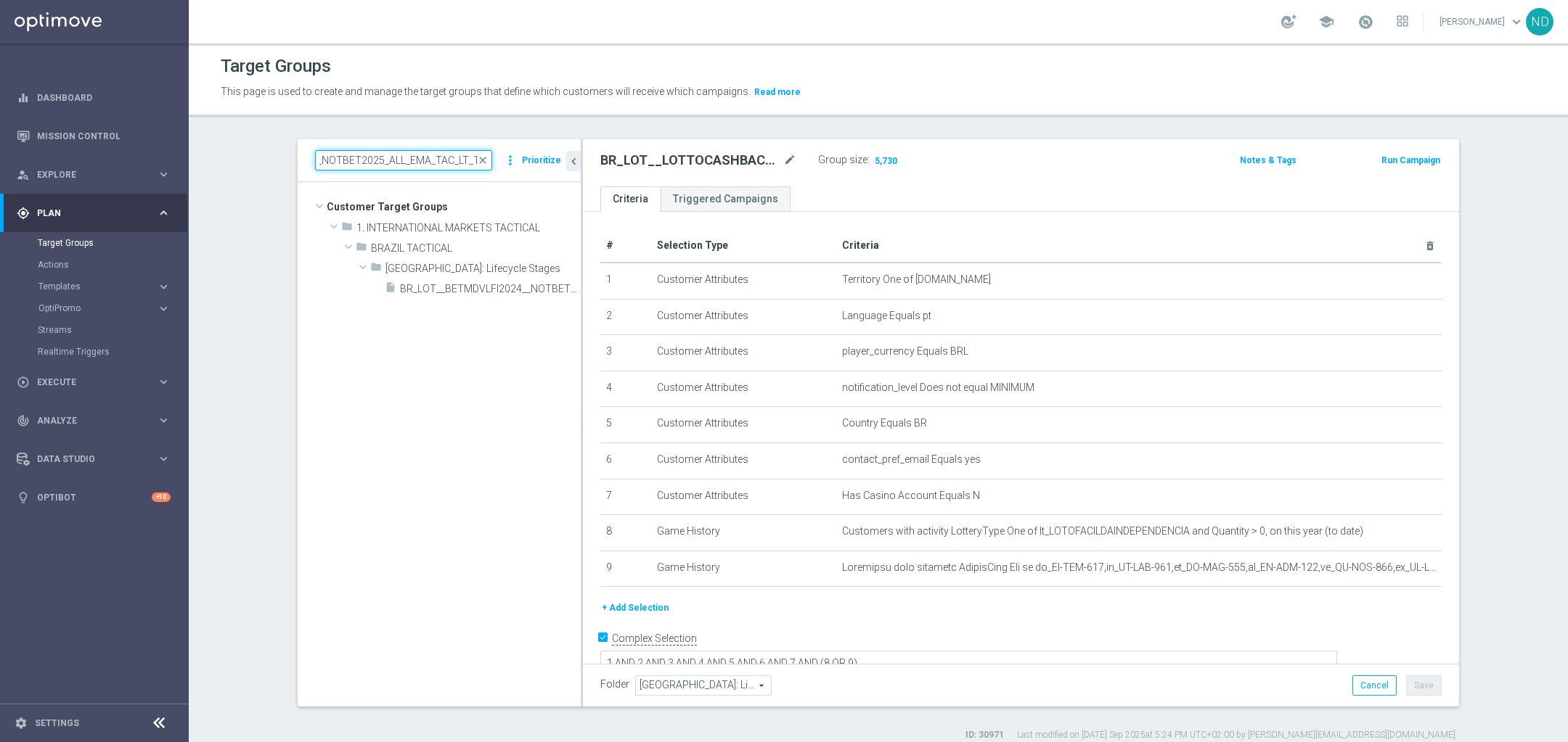
scroll to position [0, 0]
click at [497, 287] on span "BR_LOT__BETMDVLFI2024__NOTBET2025_ALL_EMA_TAC_LT_TG" at bounding box center [474, 289] width 148 height 12
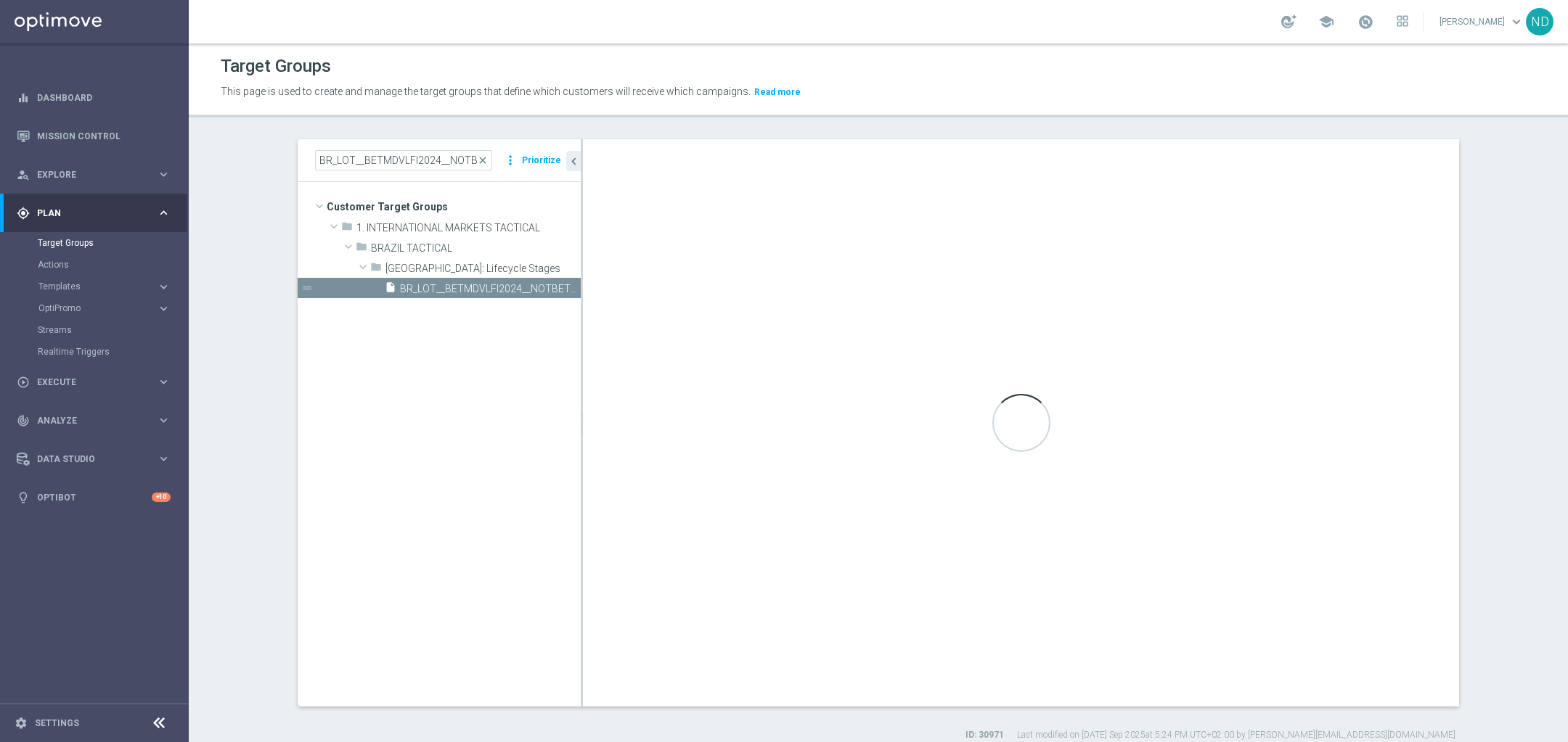
type textarea "1 AND 2 AND 3 AND 4 AND 5 AND 6 AND (7 OR 8) AND 9 AND 10"
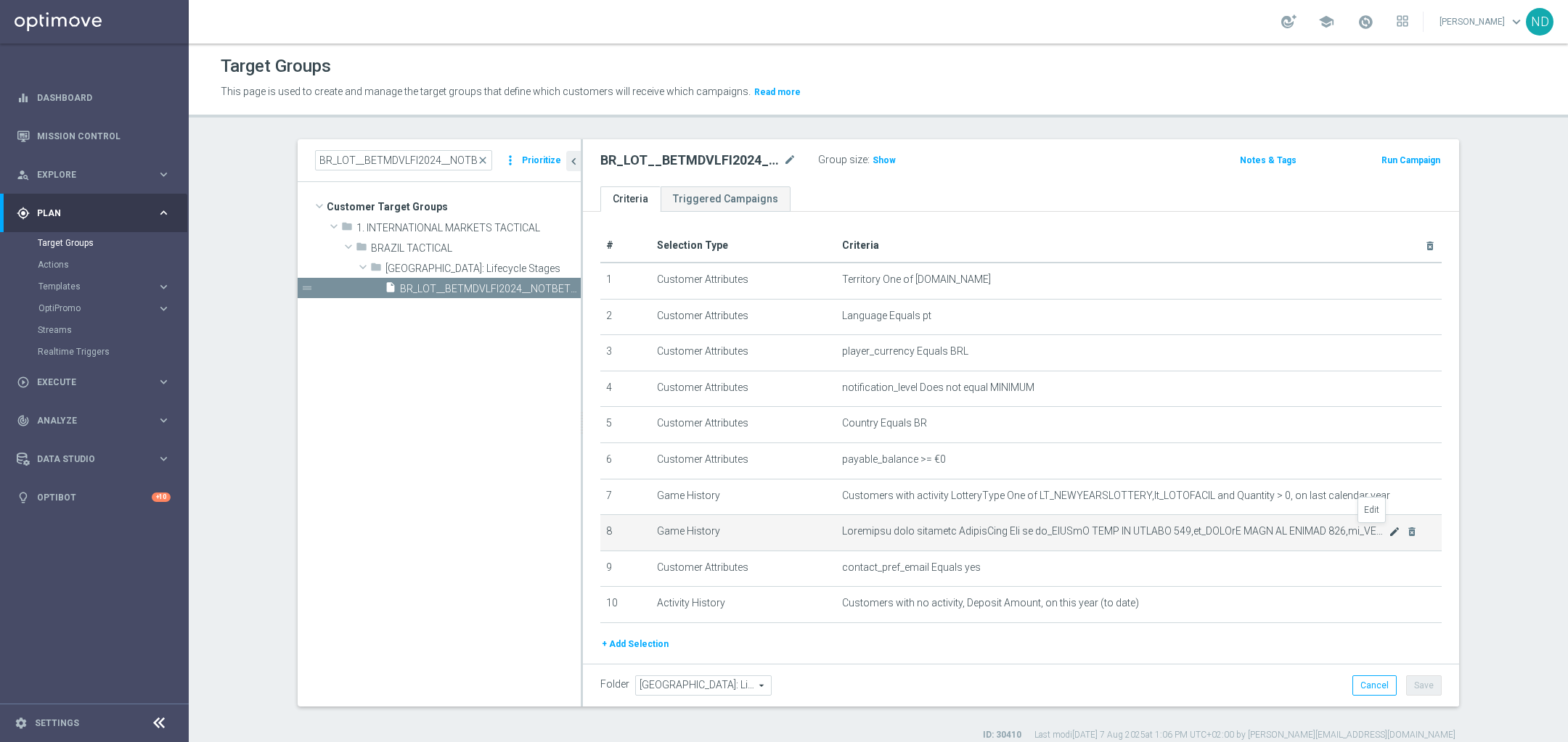
click at [1389, 534] on icon "mode_edit" at bounding box center [1394, 531] width 12 height 12
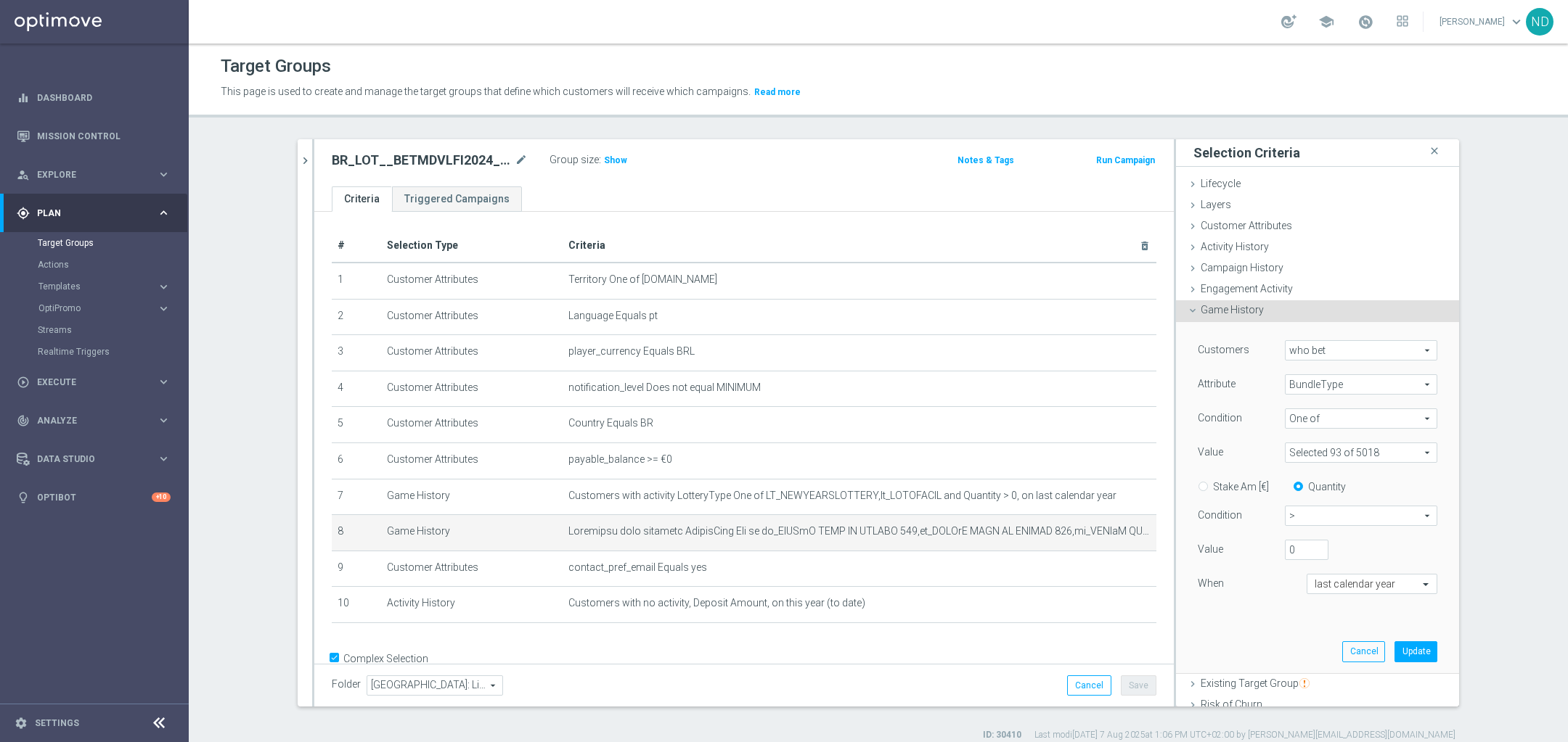
click at [1401, 451] on span at bounding box center [1361, 453] width 151 height 19
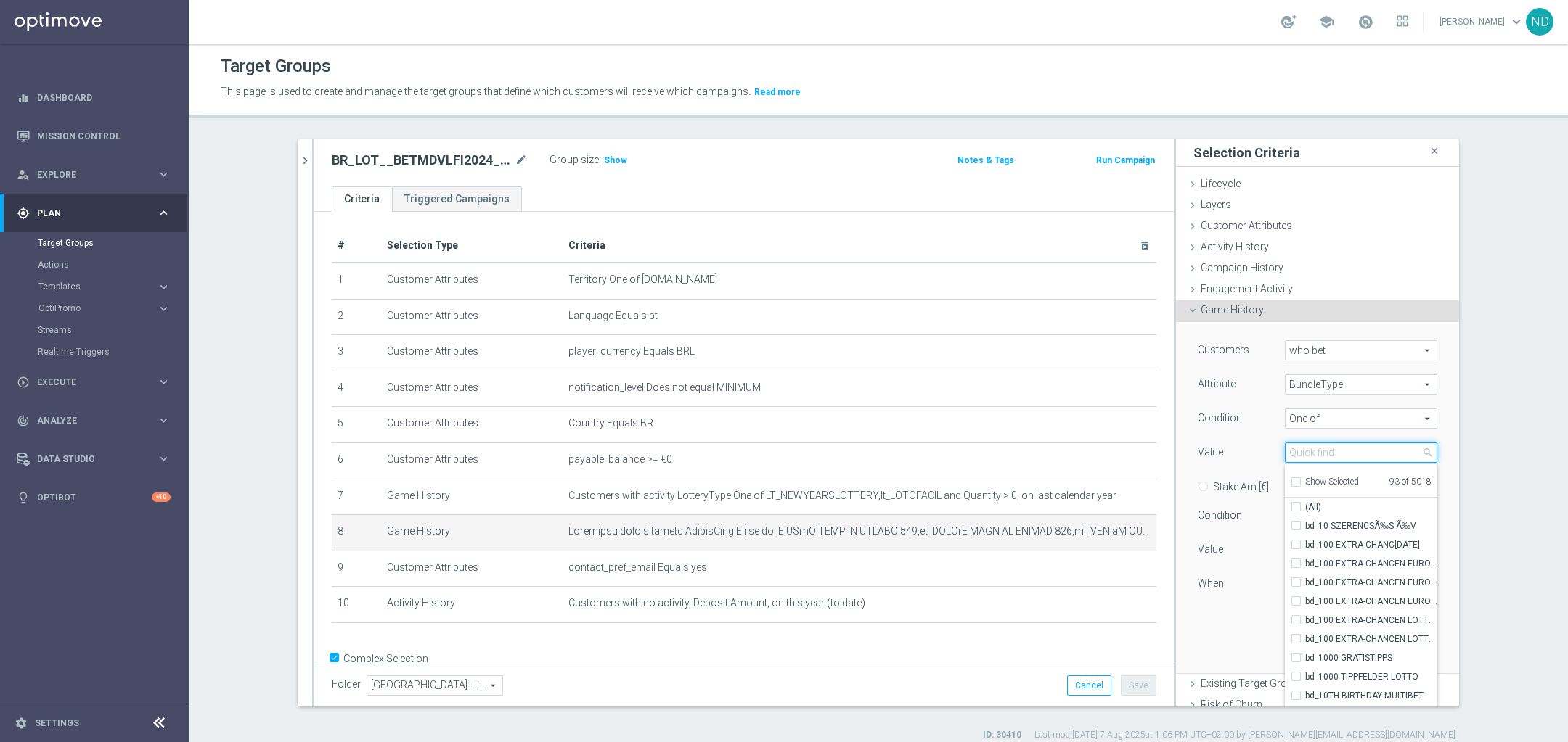
click at [1316, 458] on input "search" at bounding box center [1361, 453] width 152 height 20
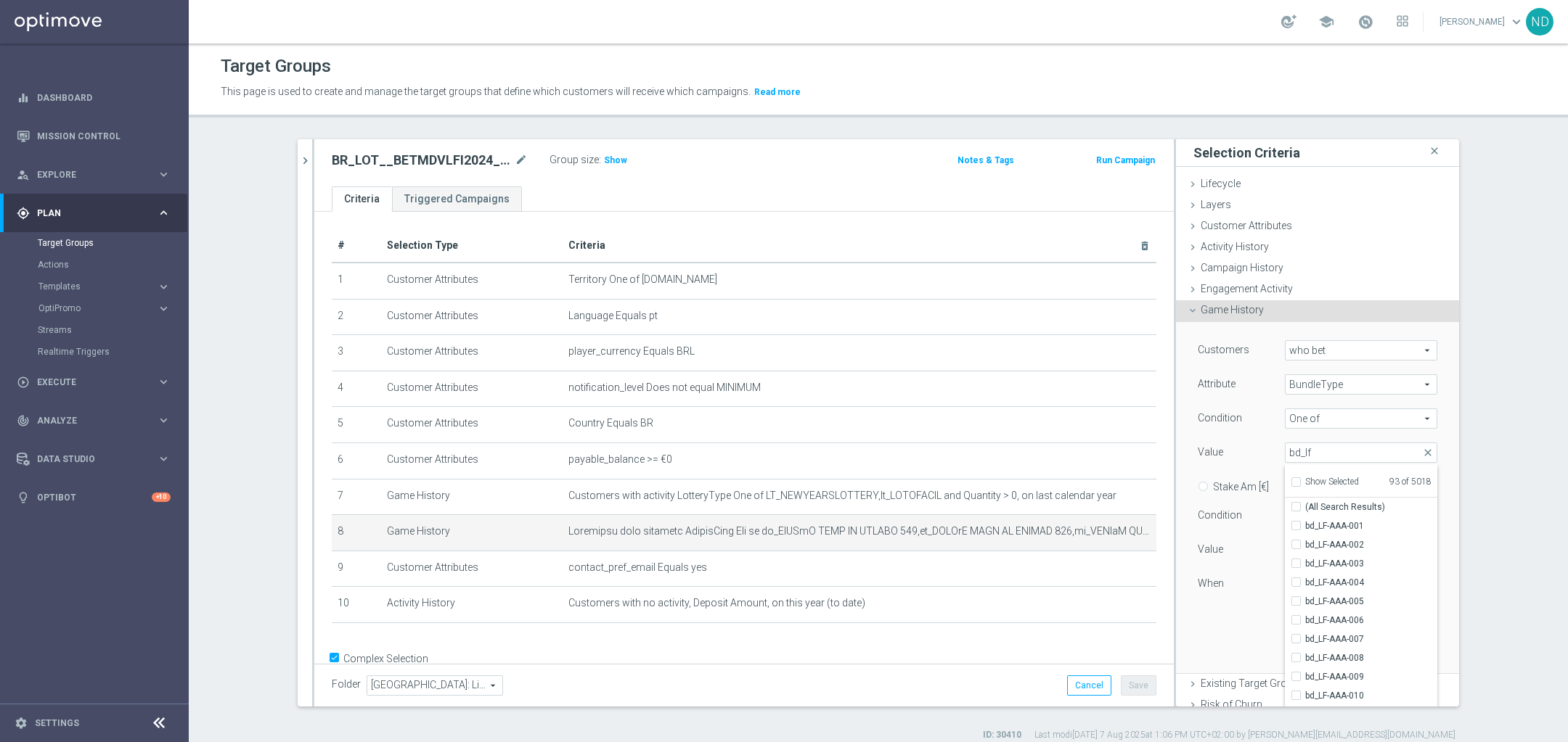
click at [1233, 623] on div "Customers who bet who bet arrow_drop_down search Attribute BundleType BundleTyp…" at bounding box center [1317, 497] width 261 height 350
click at [1398, 450] on span at bounding box center [1361, 453] width 151 height 19
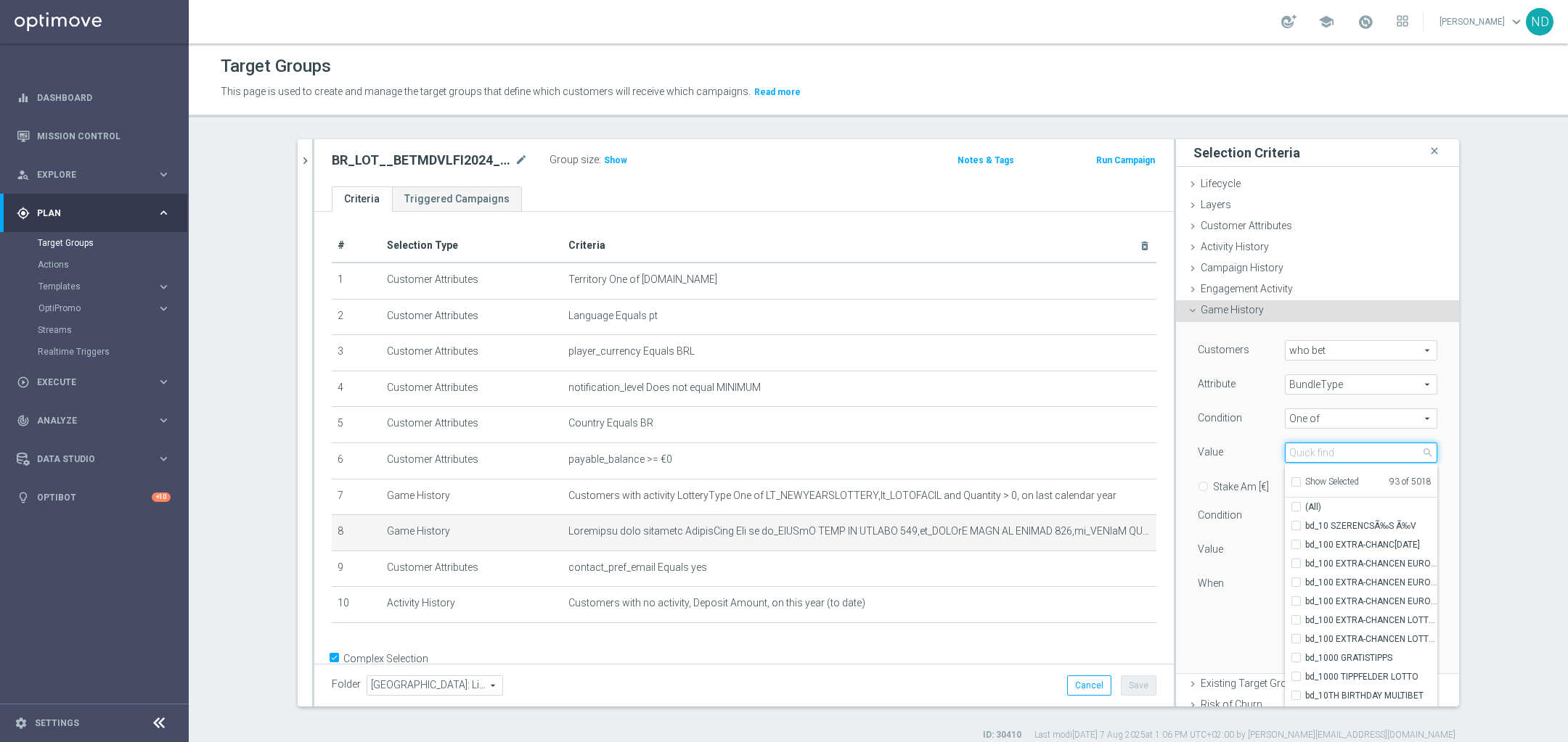
click at [1338, 446] on input "search" at bounding box center [1361, 453] width 152 height 20
type input "bd_lf"
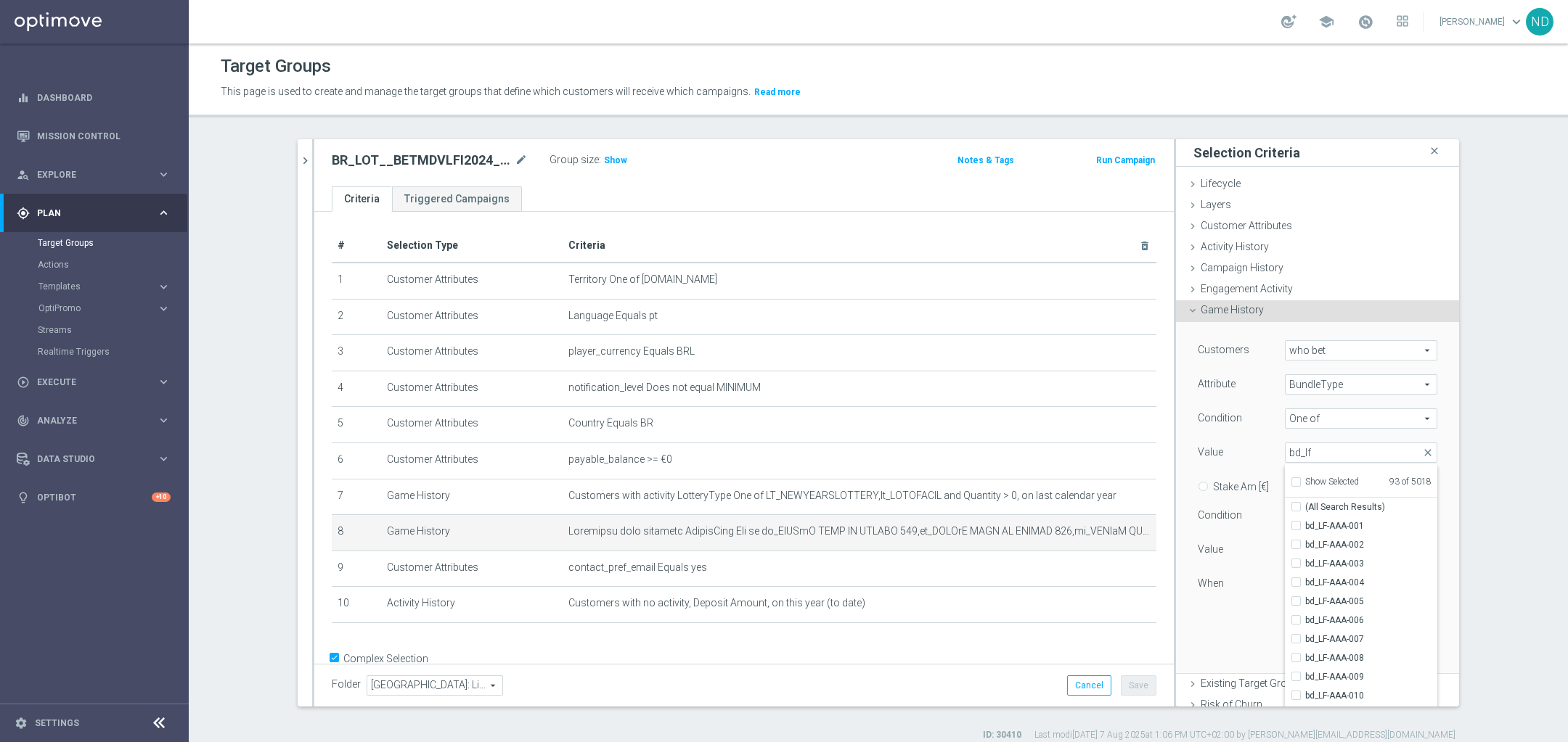
click at [1305, 476] on label "Show Selected" at bounding box center [1332, 483] width 54 height 13
click at [1291, 480] on input "Show Selected" at bounding box center [1295, 484] width 9 height 9
checkbox input "false"
click at [1296, 506] on input "(All Search Results)" at bounding box center [1301, 507] width 9 height 9
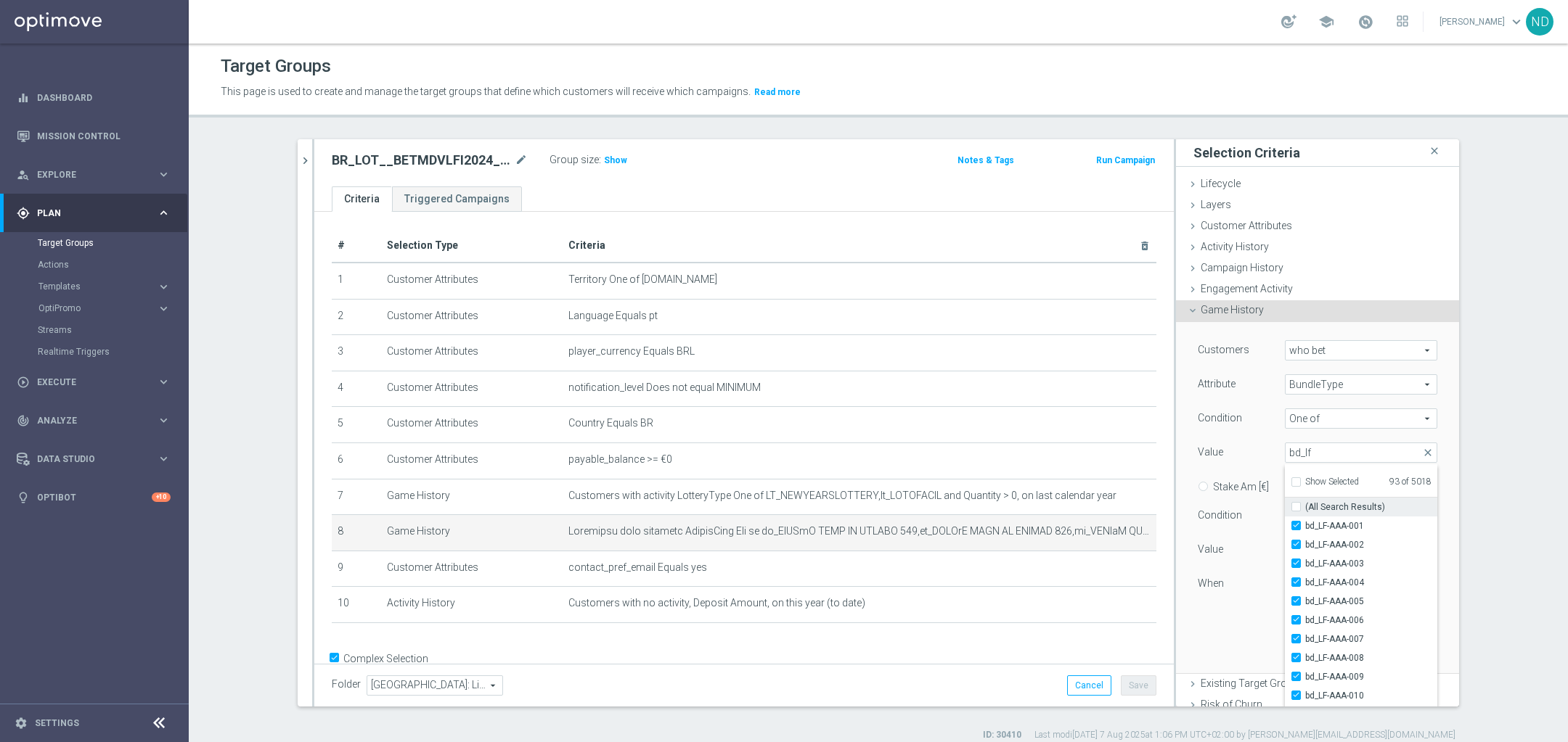
checkbox input "true"
type input "Selected 2044 of 5018"
checkbox input "true"
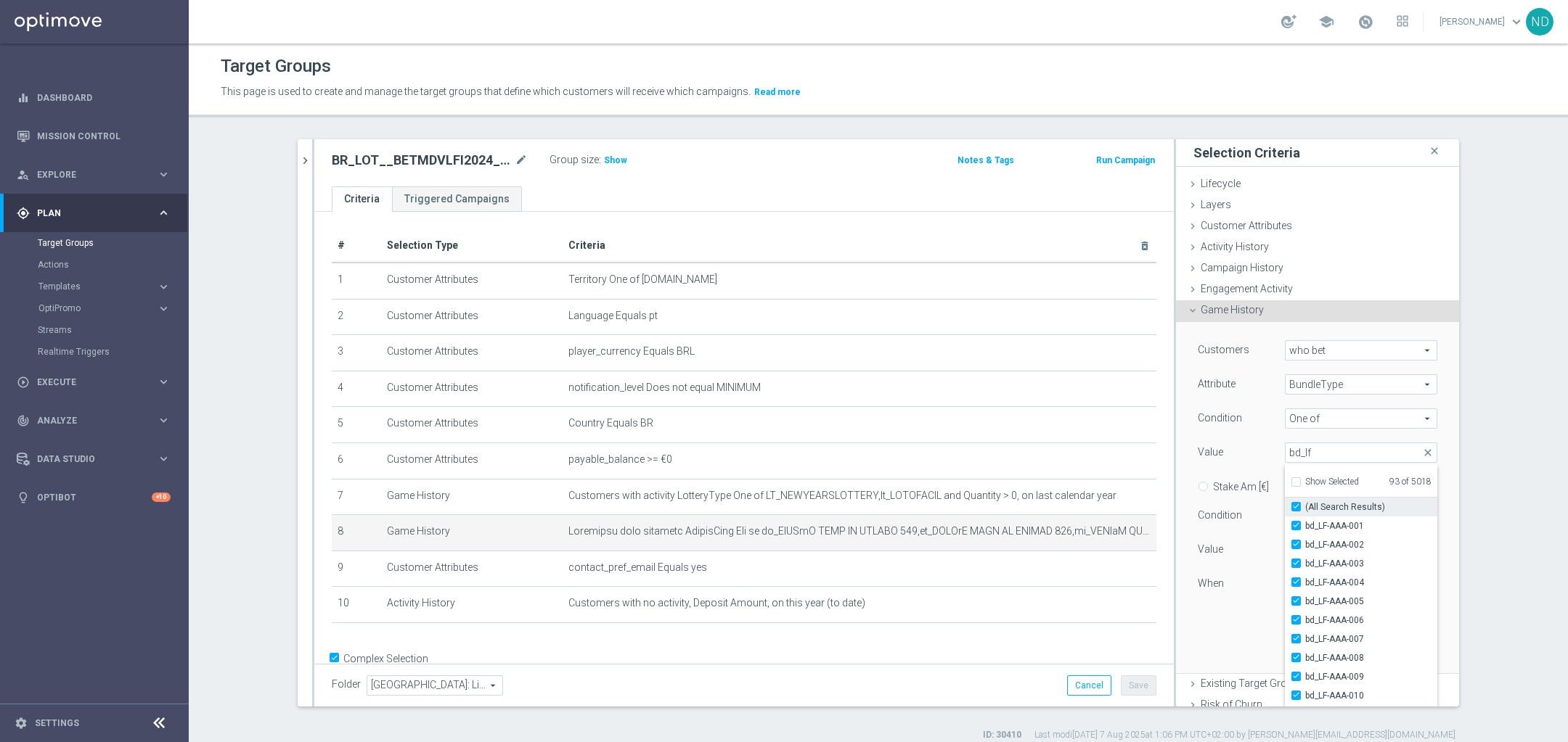
checkbox input "true"
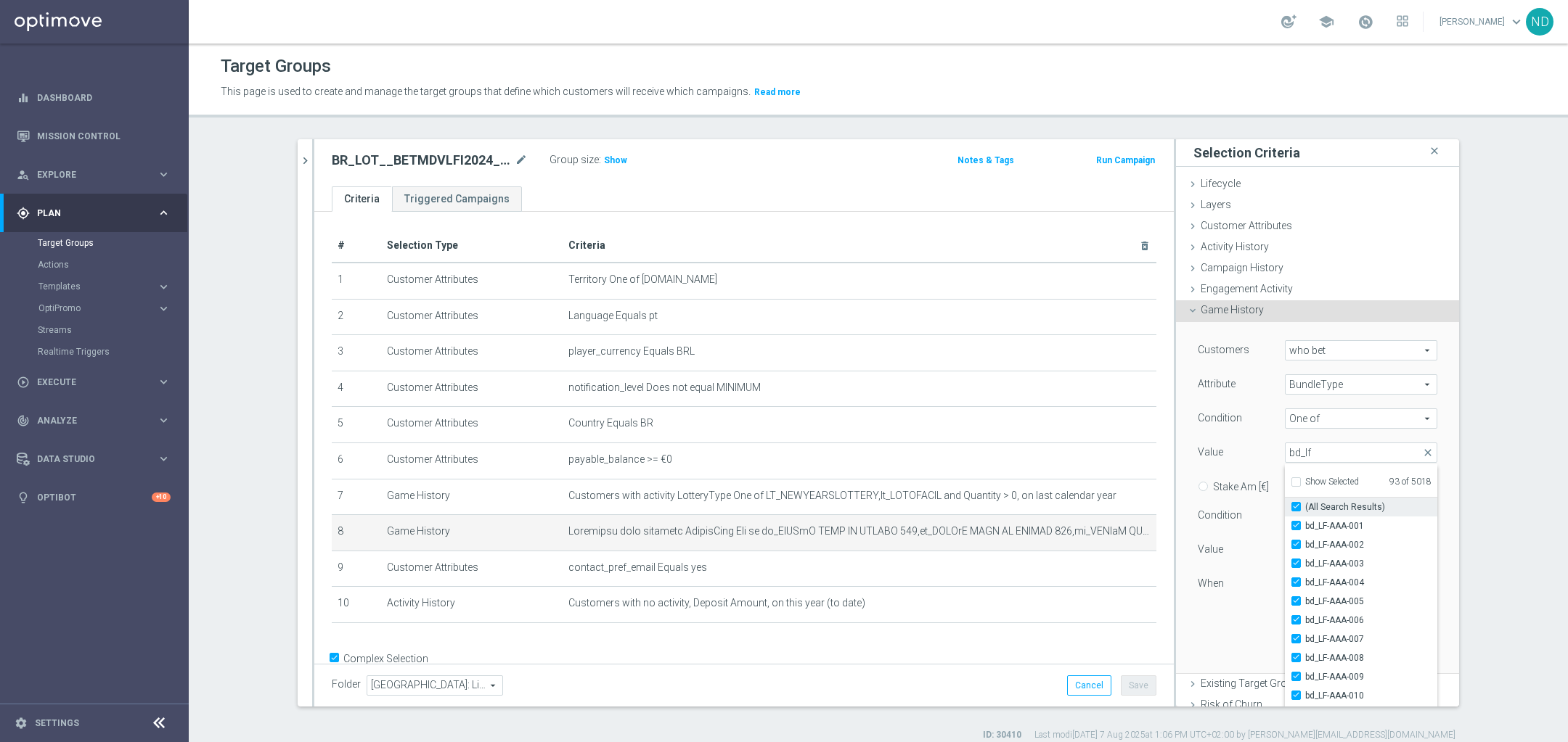
checkbox input "true"
click at [1320, 454] on input "bd_lf" at bounding box center [1361, 453] width 152 height 20
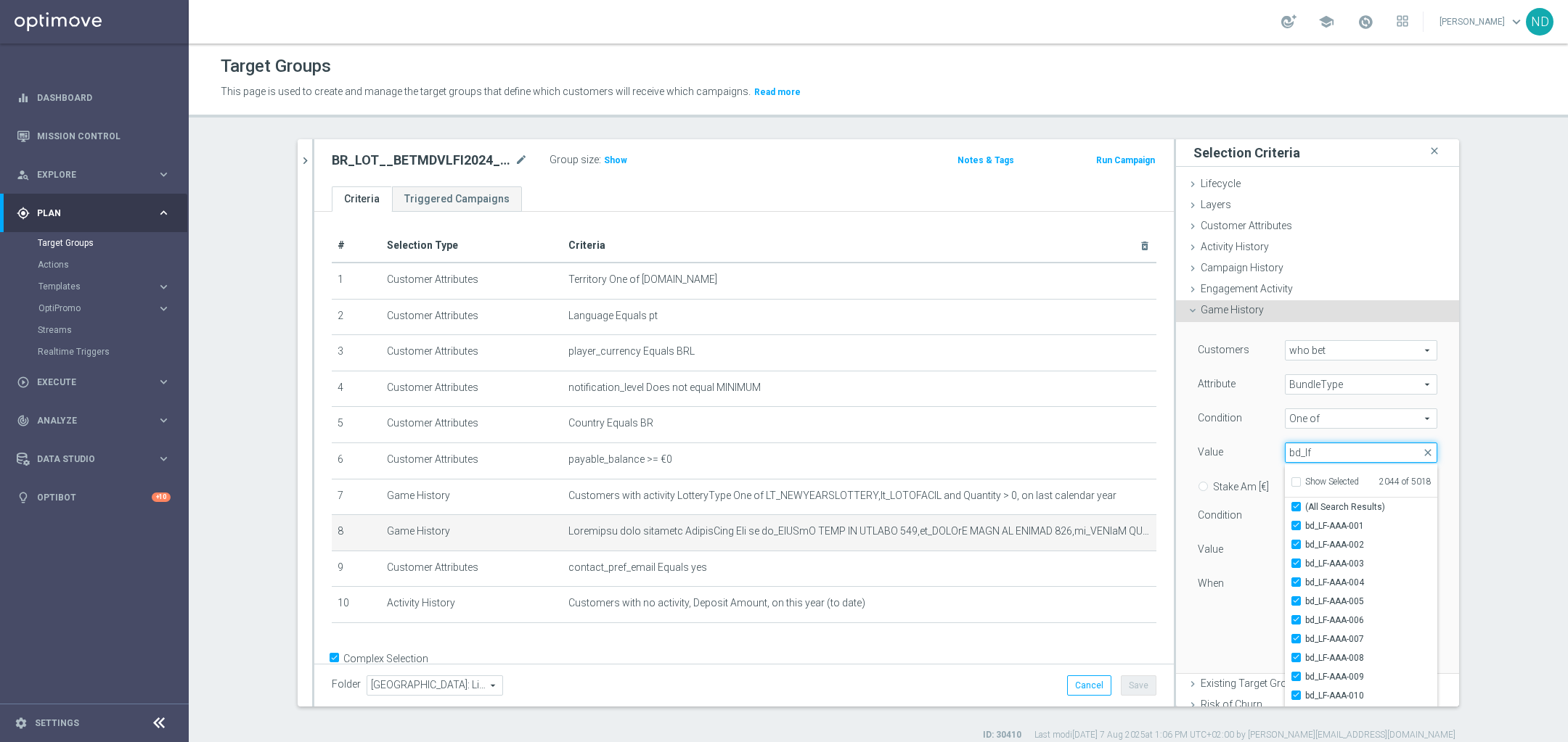
click at [1320, 454] on input "bd_lf" at bounding box center [1361, 453] width 152 height 20
type input "ind"
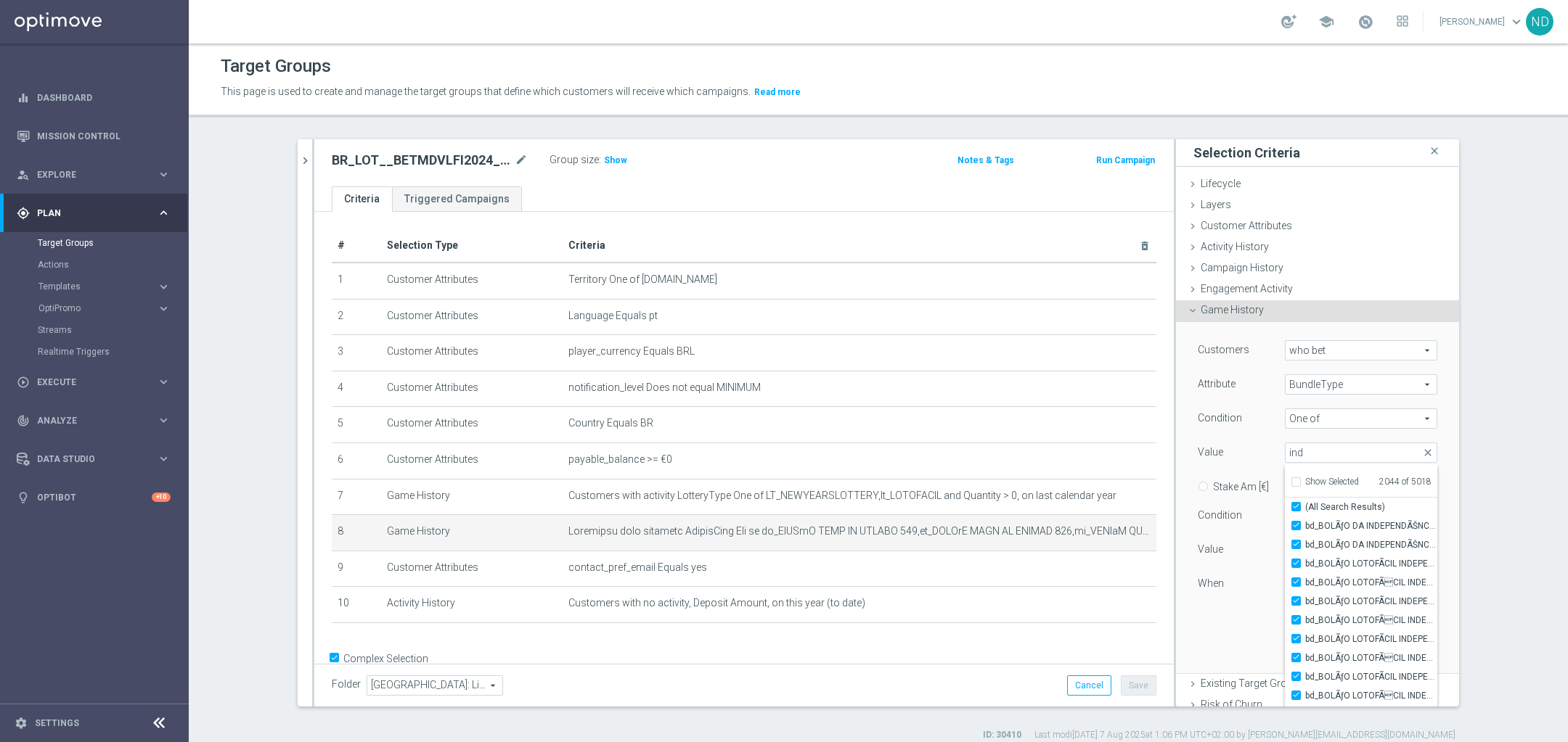
click at [1244, 617] on div "Customers who bet who bet arrow_drop_down search Attribute BundleType BundleTyp…" at bounding box center [1317, 480] width 240 height 279
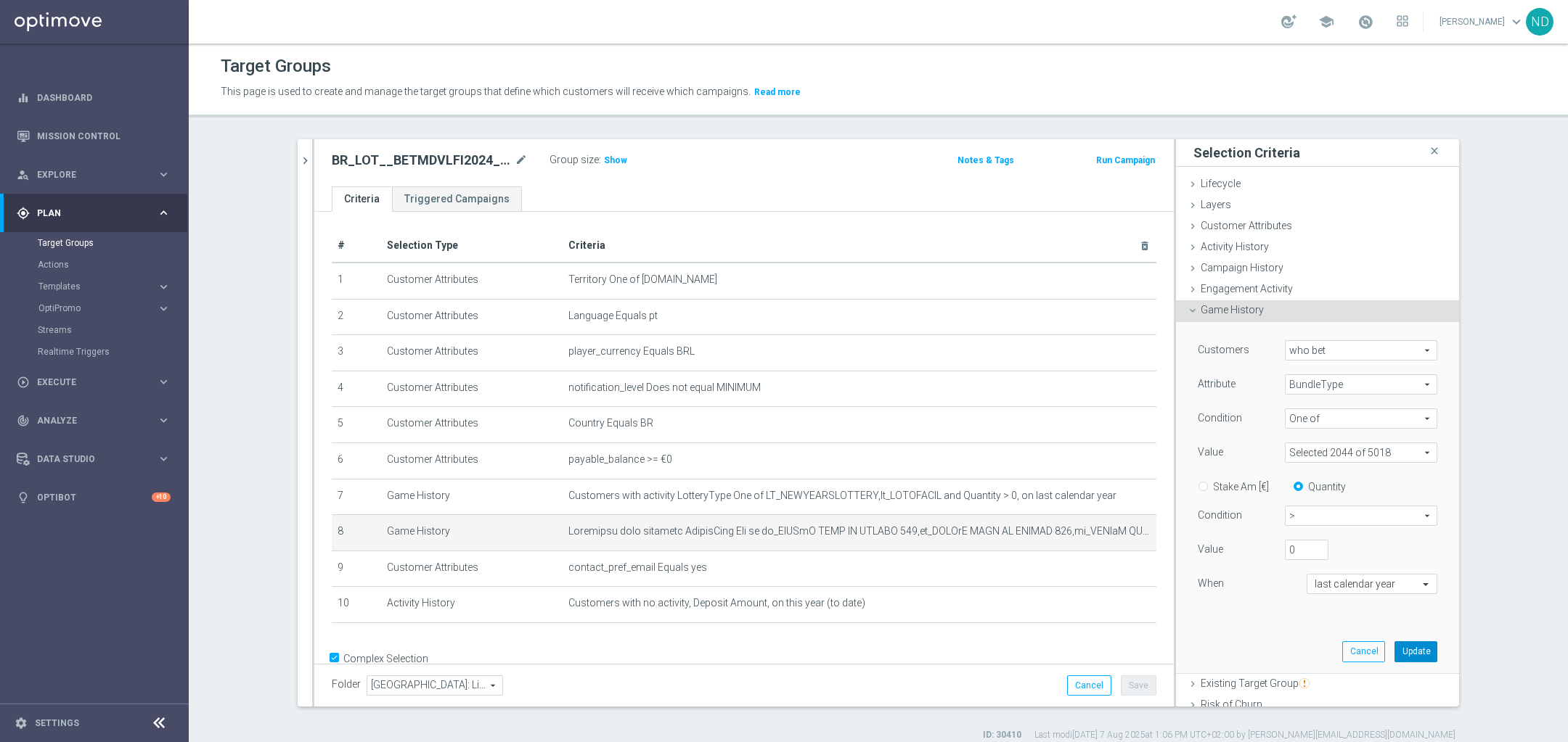
click at [1399, 651] on button "Update" at bounding box center [1416, 651] width 43 height 20
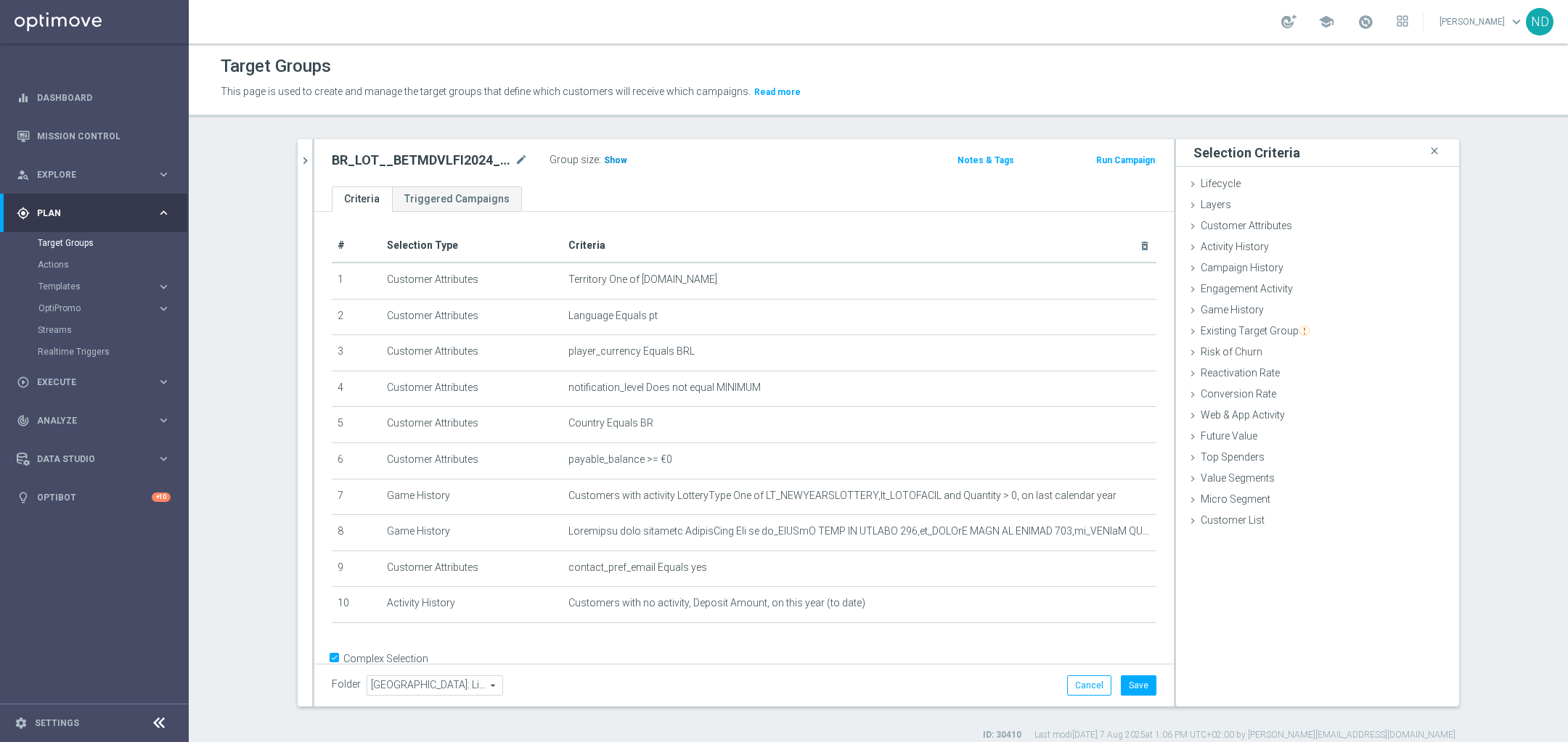
click at [607, 159] on span "Show" at bounding box center [615, 160] width 23 height 10
click at [1077, 686] on button "Cancel" at bounding box center [1089, 686] width 44 height 20
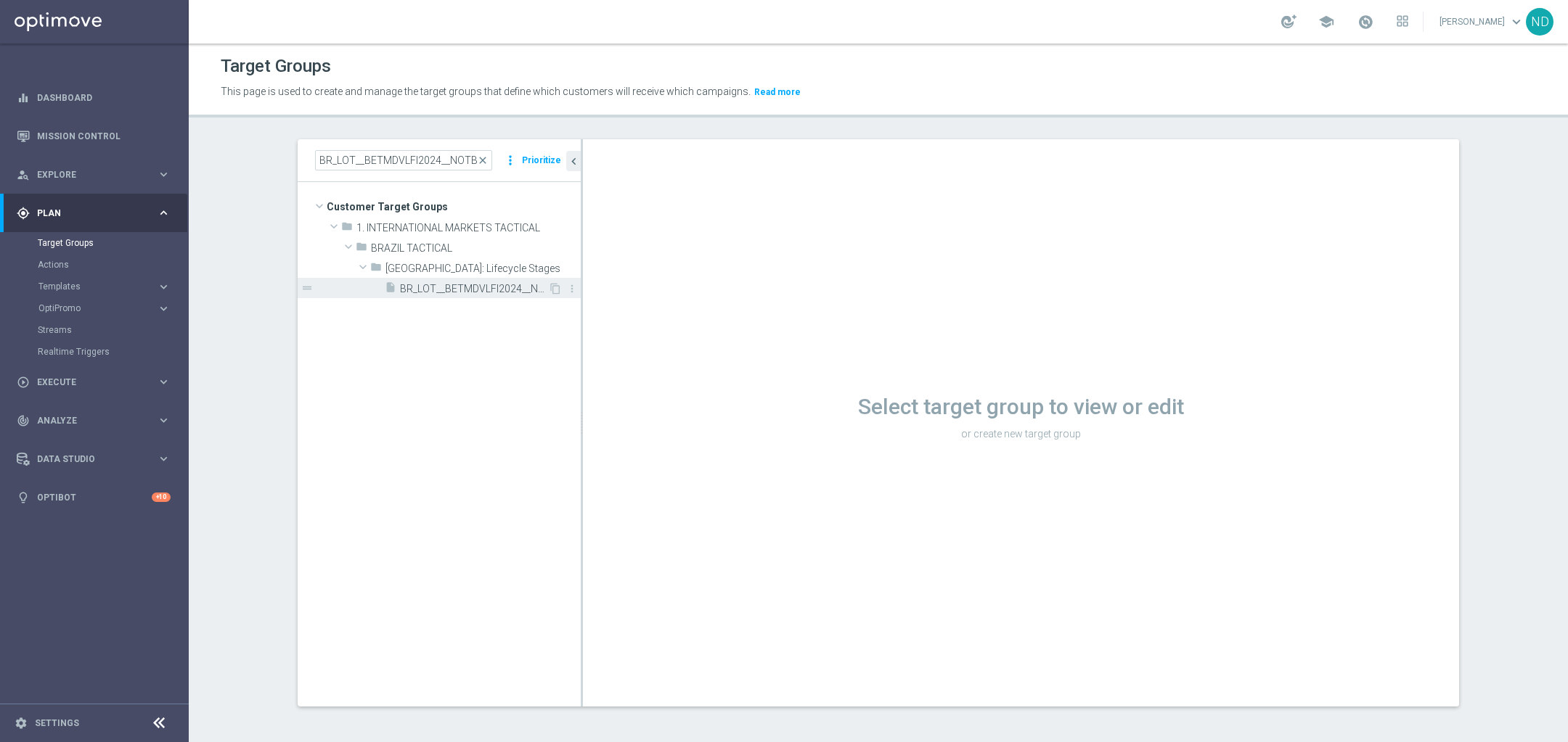
click at [504, 286] on span "BR_LOT__BETMDVLFI2024__NOTBET2025_ALL_EMA_TAC_LT_TG" at bounding box center [474, 289] width 148 height 12
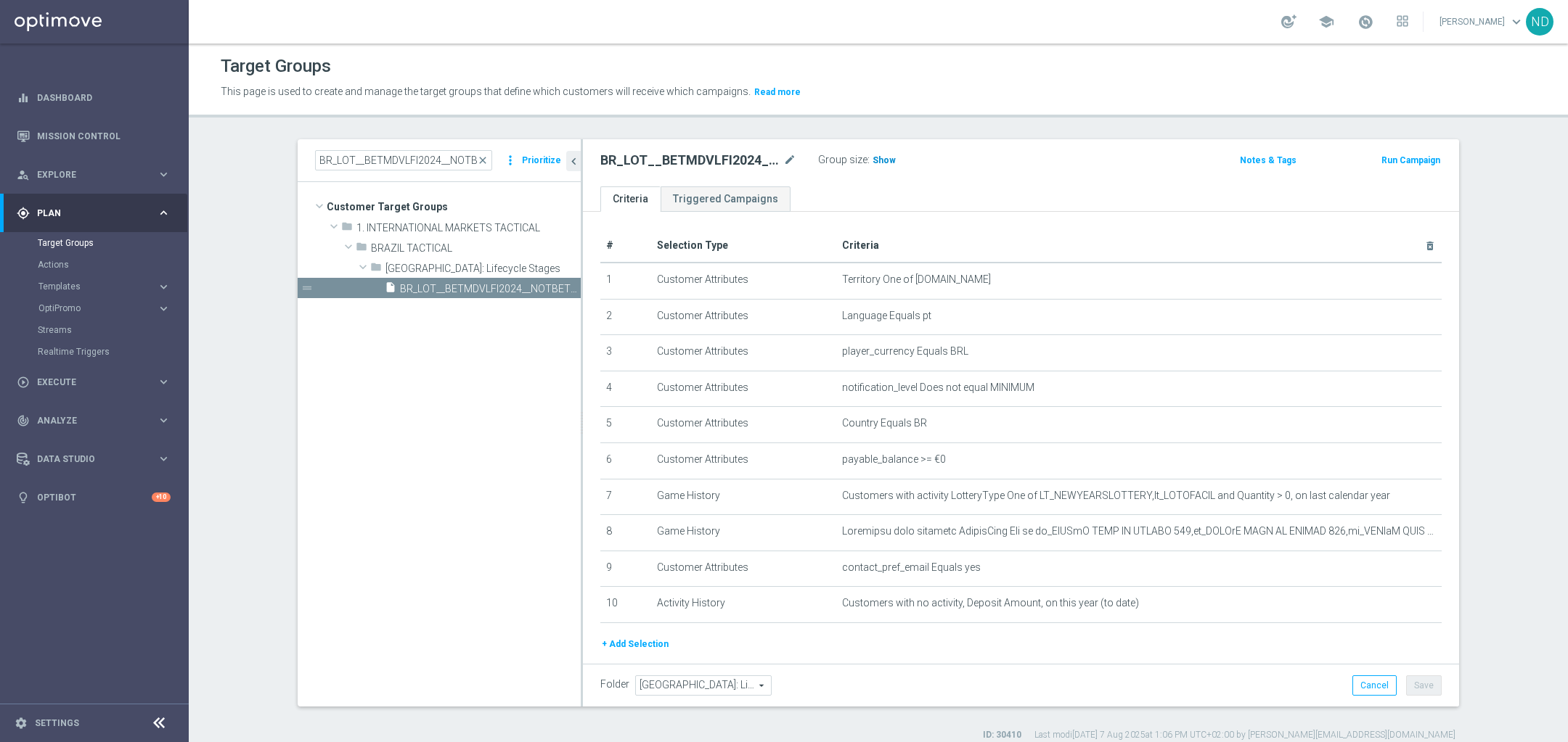
click at [878, 155] on span "Show" at bounding box center [884, 160] width 23 height 10
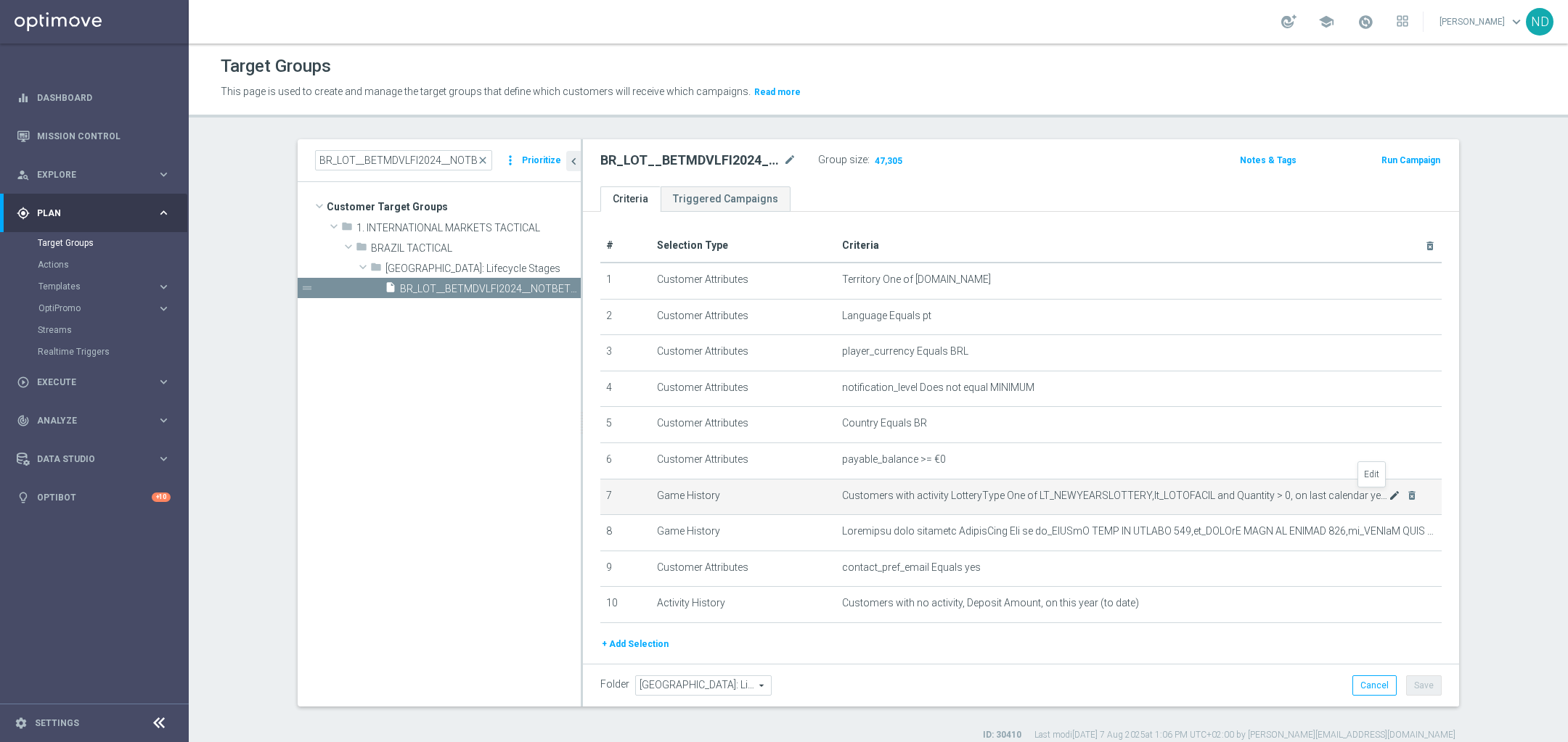
click at [1389, 493] on icon "mode_edit" at bounding box center [1394, 495] width 12 height 12
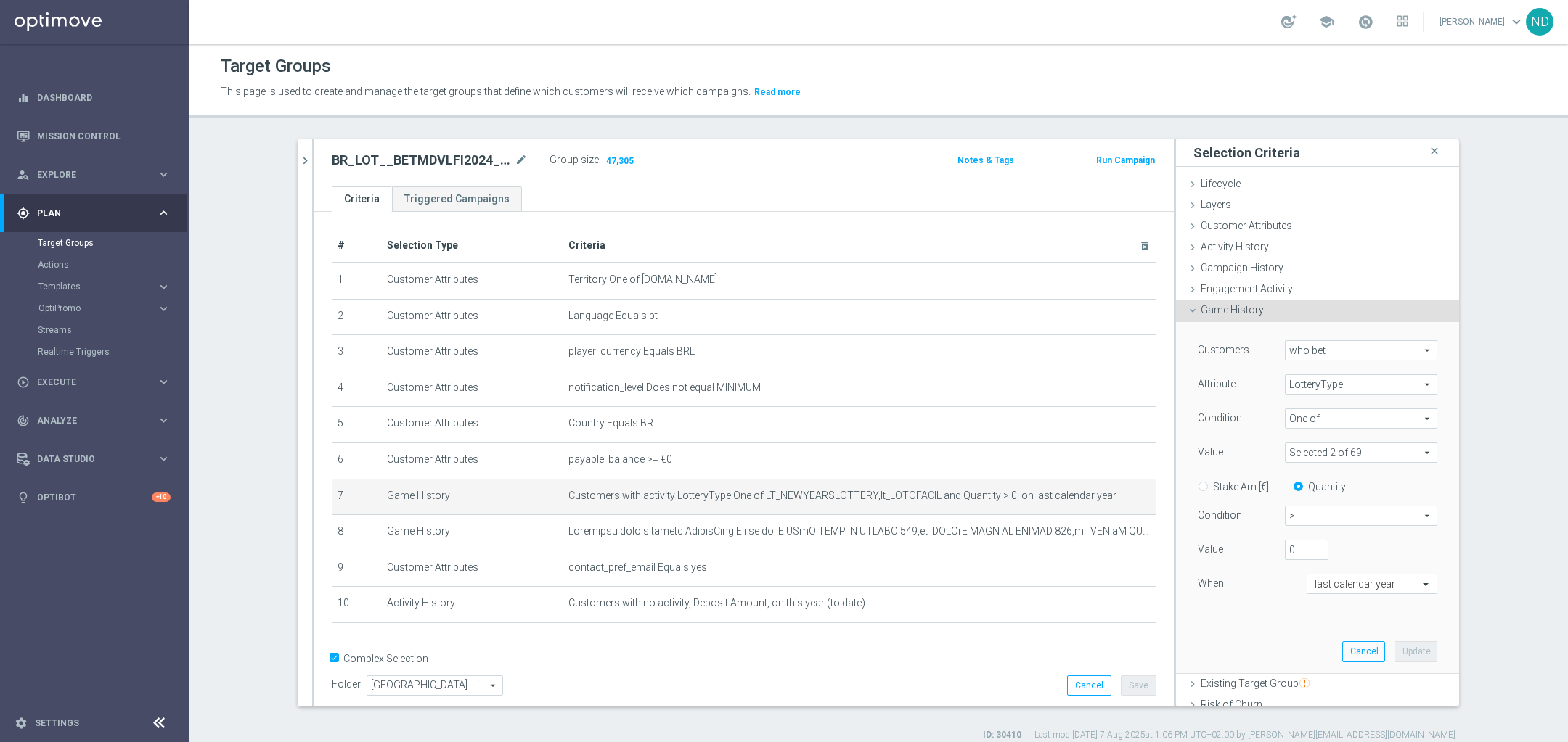
click at [1402, 386] on span "LotteryType" at bounding box center [1361, 384] width 151 height 19
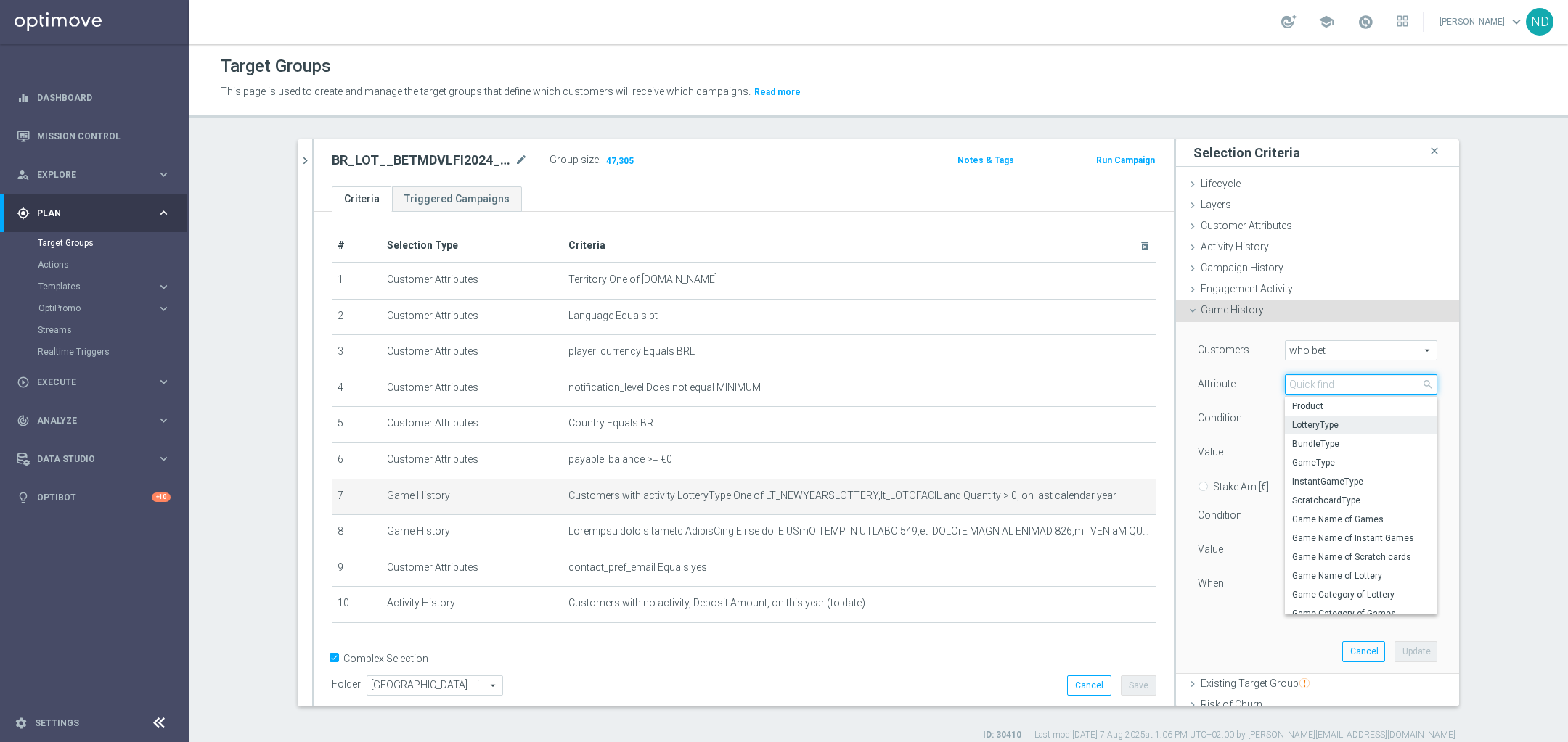
click at [1334, 389] on input "search" at bounding box center [1361, 384] width 152 height 20
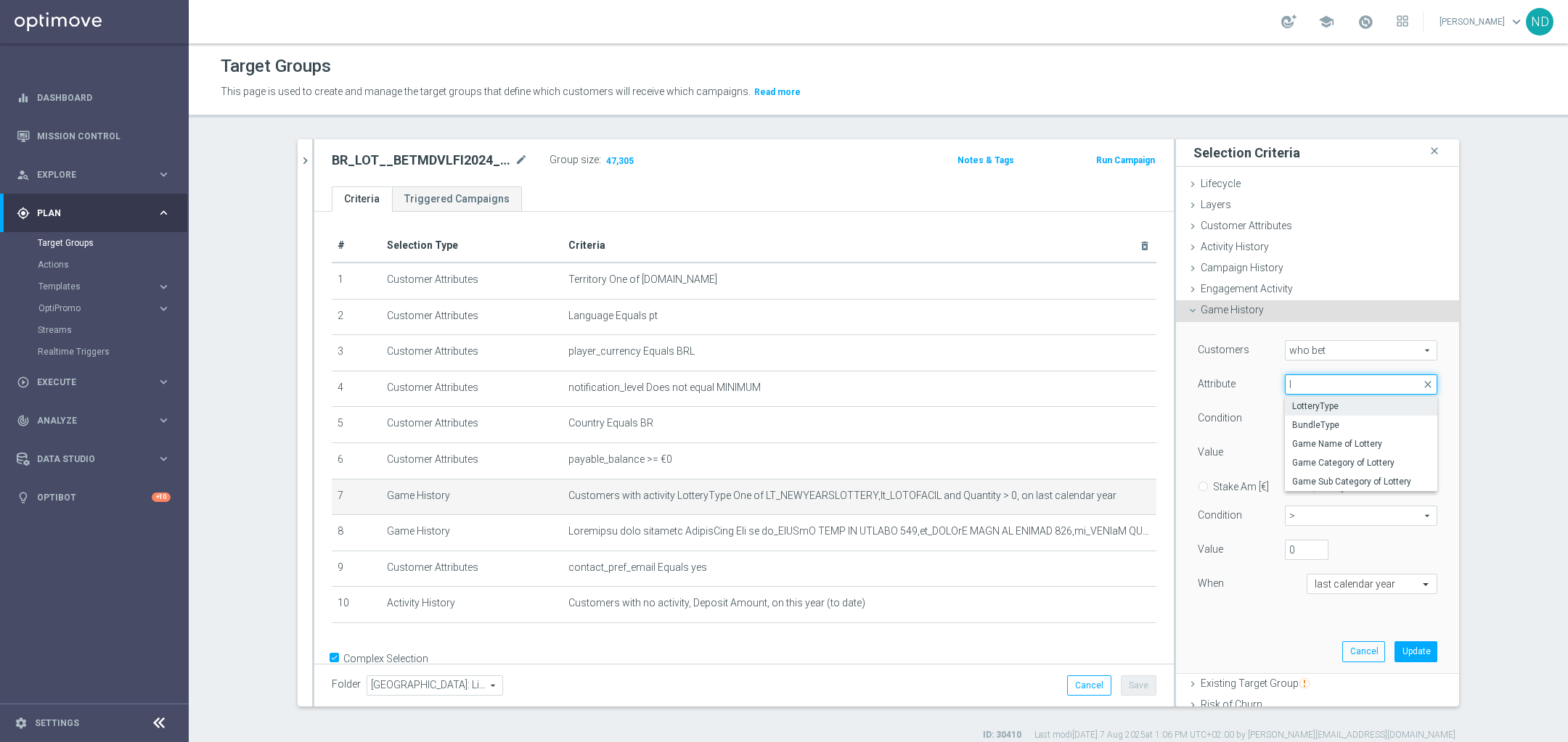
type input "l"
click at [1430, 461] on div "Customers who bet who bet arrow_drop_down search Attribute LotteryType LotteryT…" at bounding box center [1318, 498] width 283 height 352
click at [1400, 453] on span at bounding box center [1361, 453] width 151 height 19
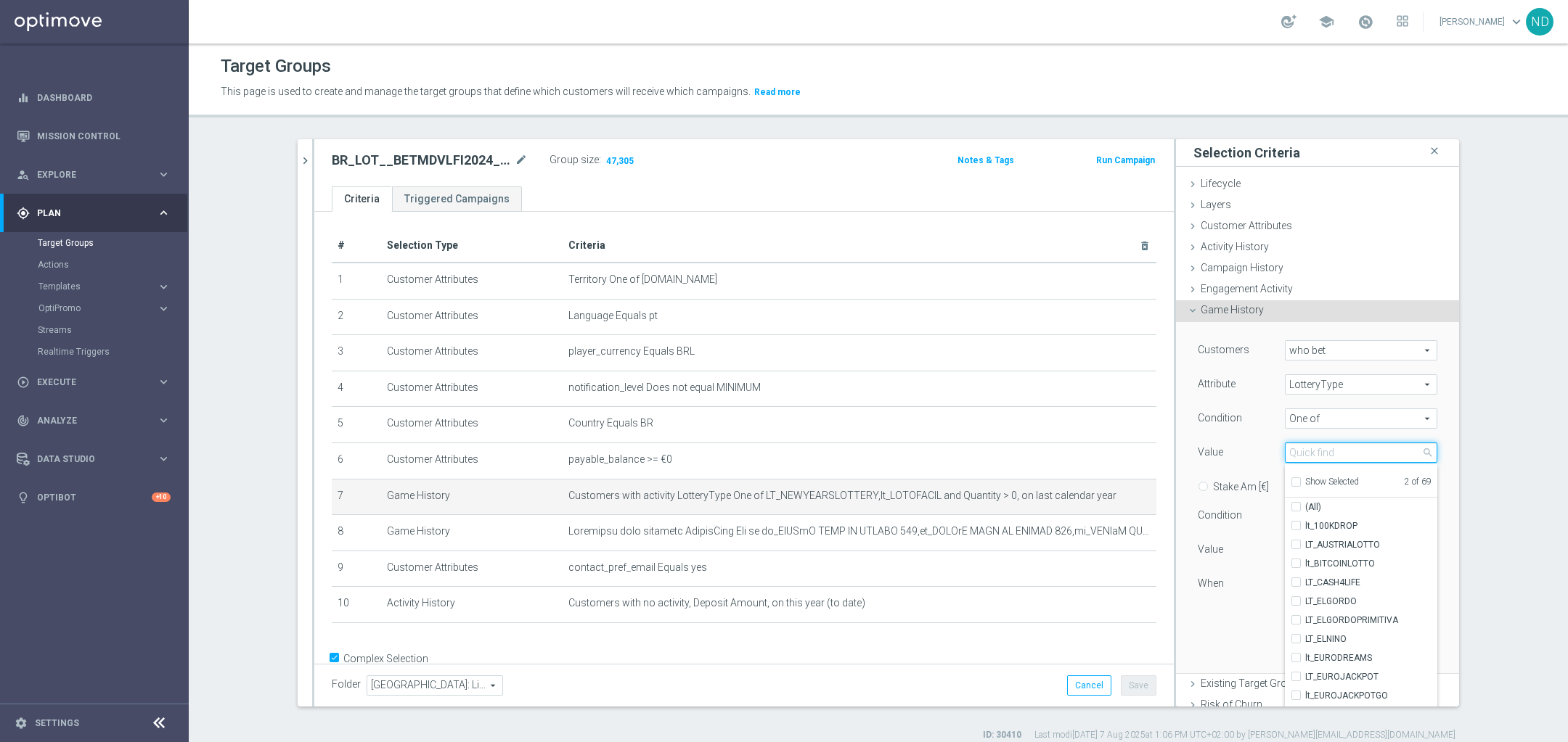
click at [1330, 455] on input "search" at bounding box center [1361, 453] width 152 height 20
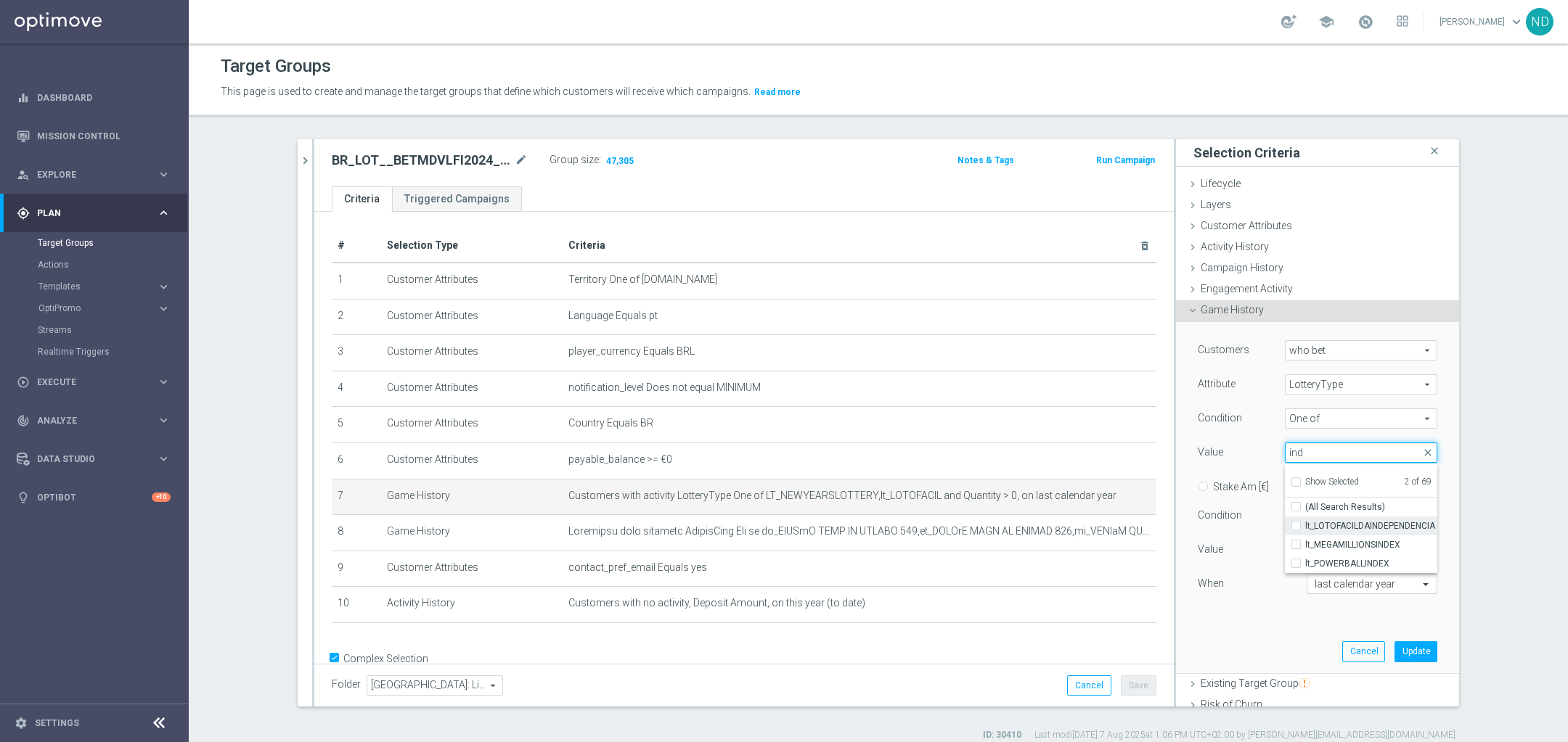
type input "ind"
click at [1305, 526] on label "lt_LOTOFACILDAINDEPENDENCIA" at bounding box center [1372, 526] width 132 height 19
click at [1296, 526] on input "lt_LOTOFACILDAINDEPENDENCIA" at bounding box center [1301, 526] width 9 height 9
checkbox input "true"
type input "Selected 3 of 69"
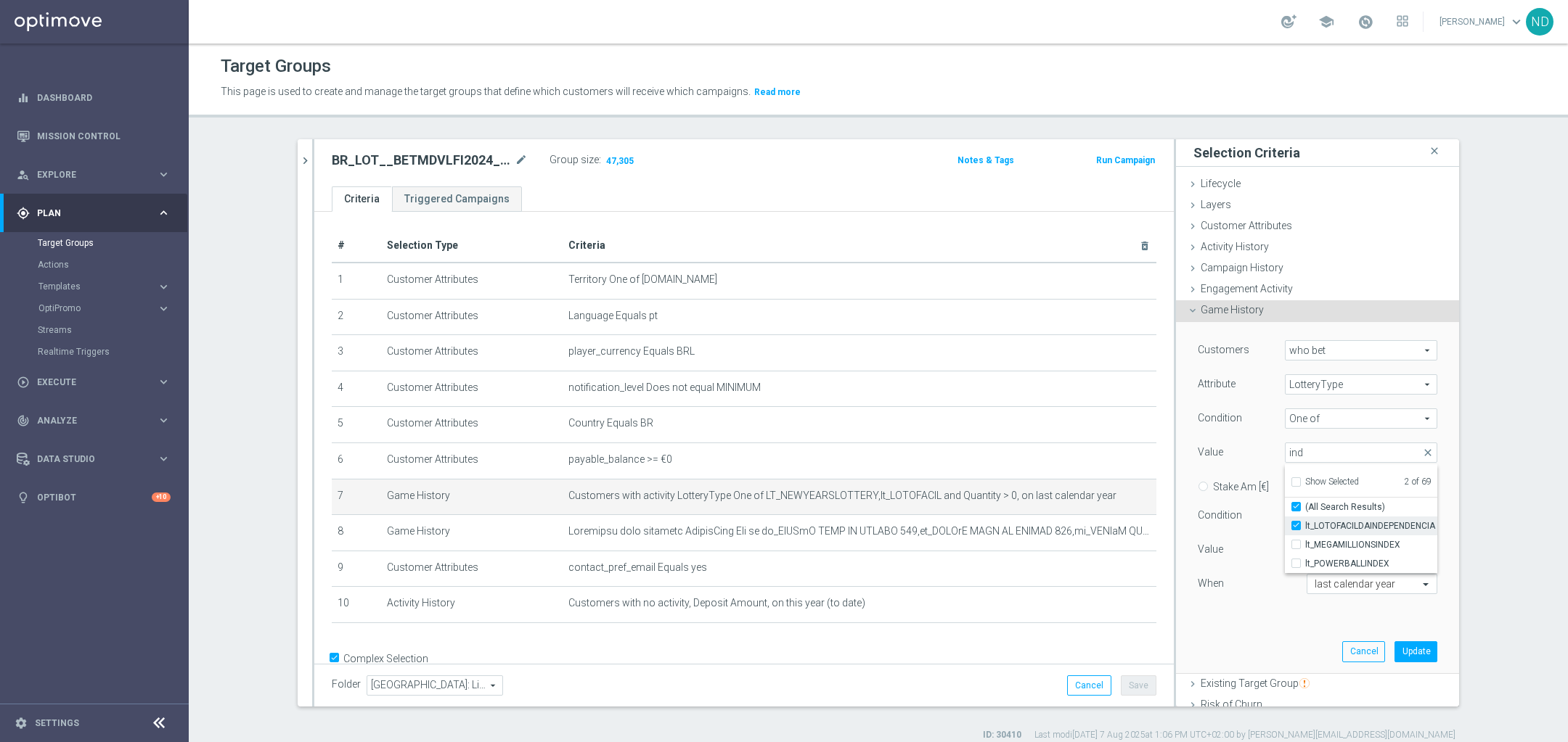
checkbox input "true"
click at [1315, 453] on input "ind" at bounding box center [1361, 453] width 152 height 20
checkbox input "false"
type input "v"
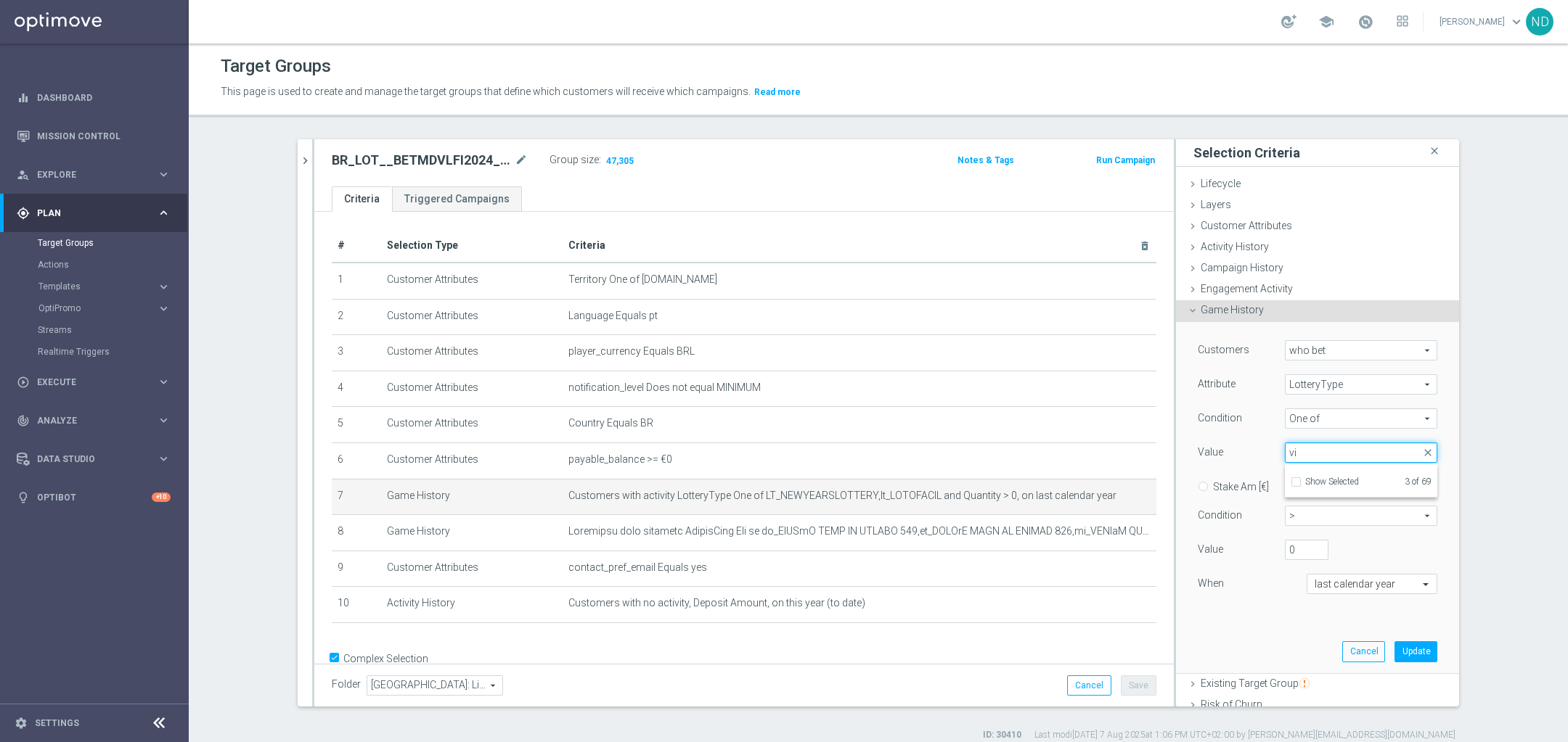
type input "v"
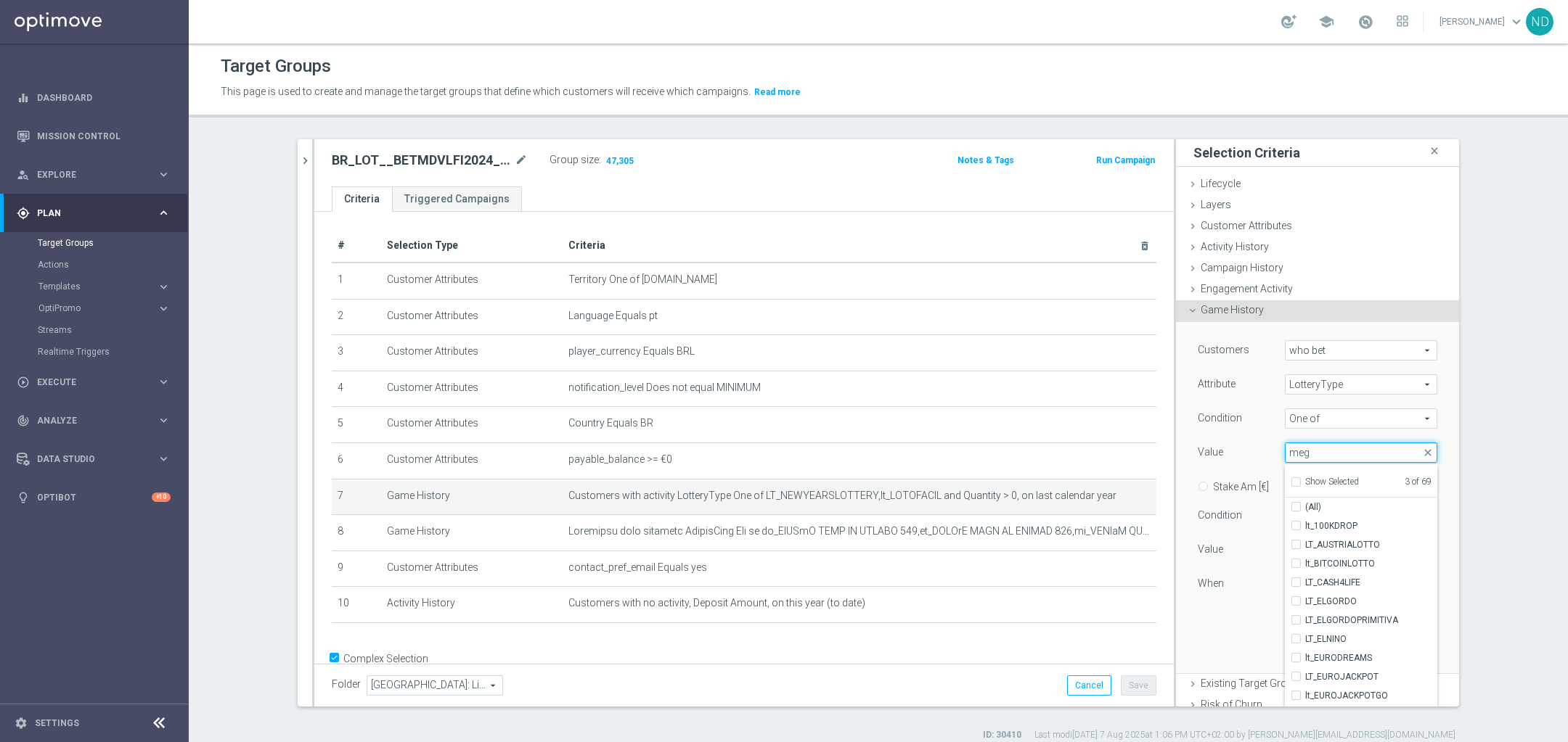
type input "mega"
checkbox input "true"
click at [1325, 449] on input "mega" at bounding box center [1361, 453] width 152 height 20
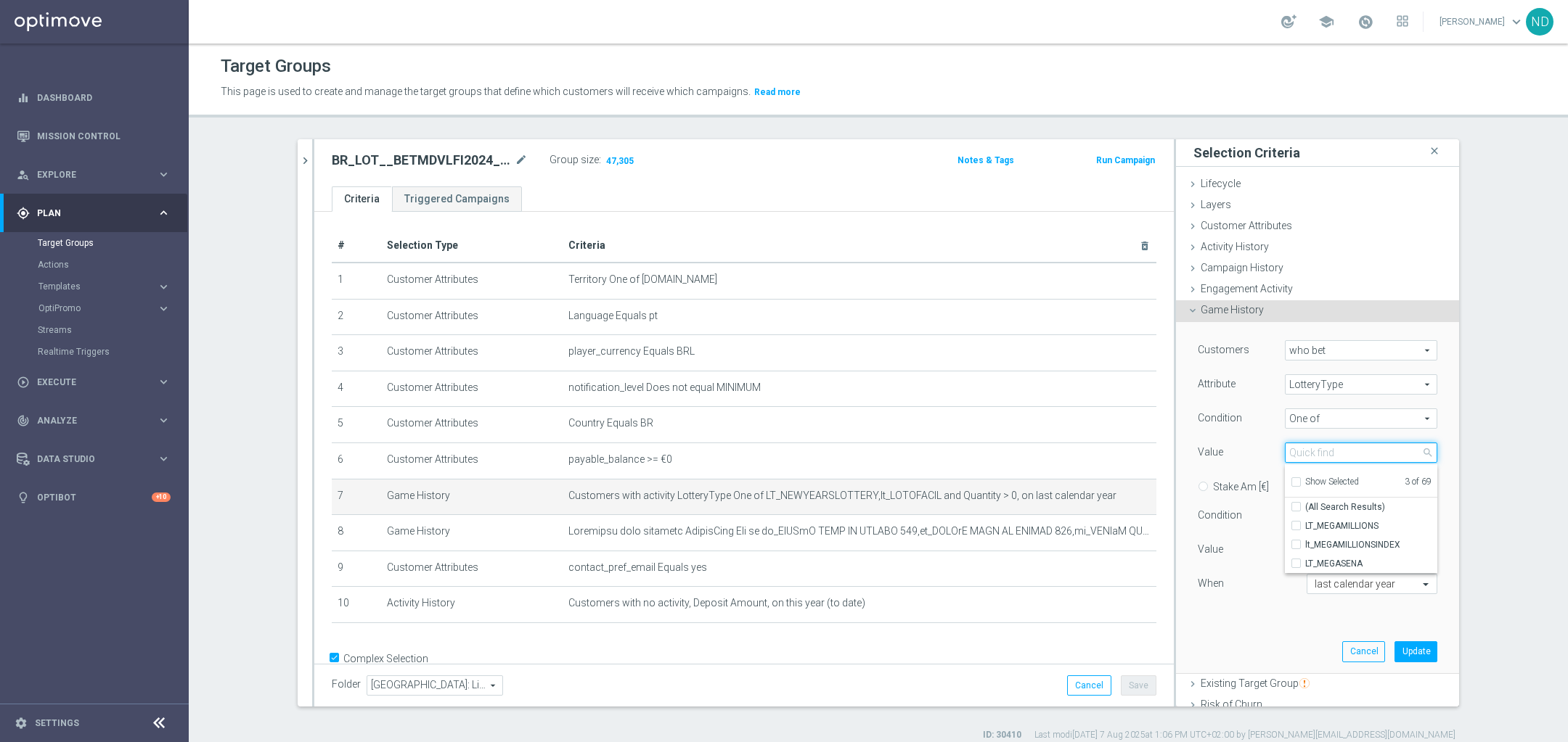
checkbox input "false"
type input "n"
type input "ind"
checkbox input "true"
type input "i"
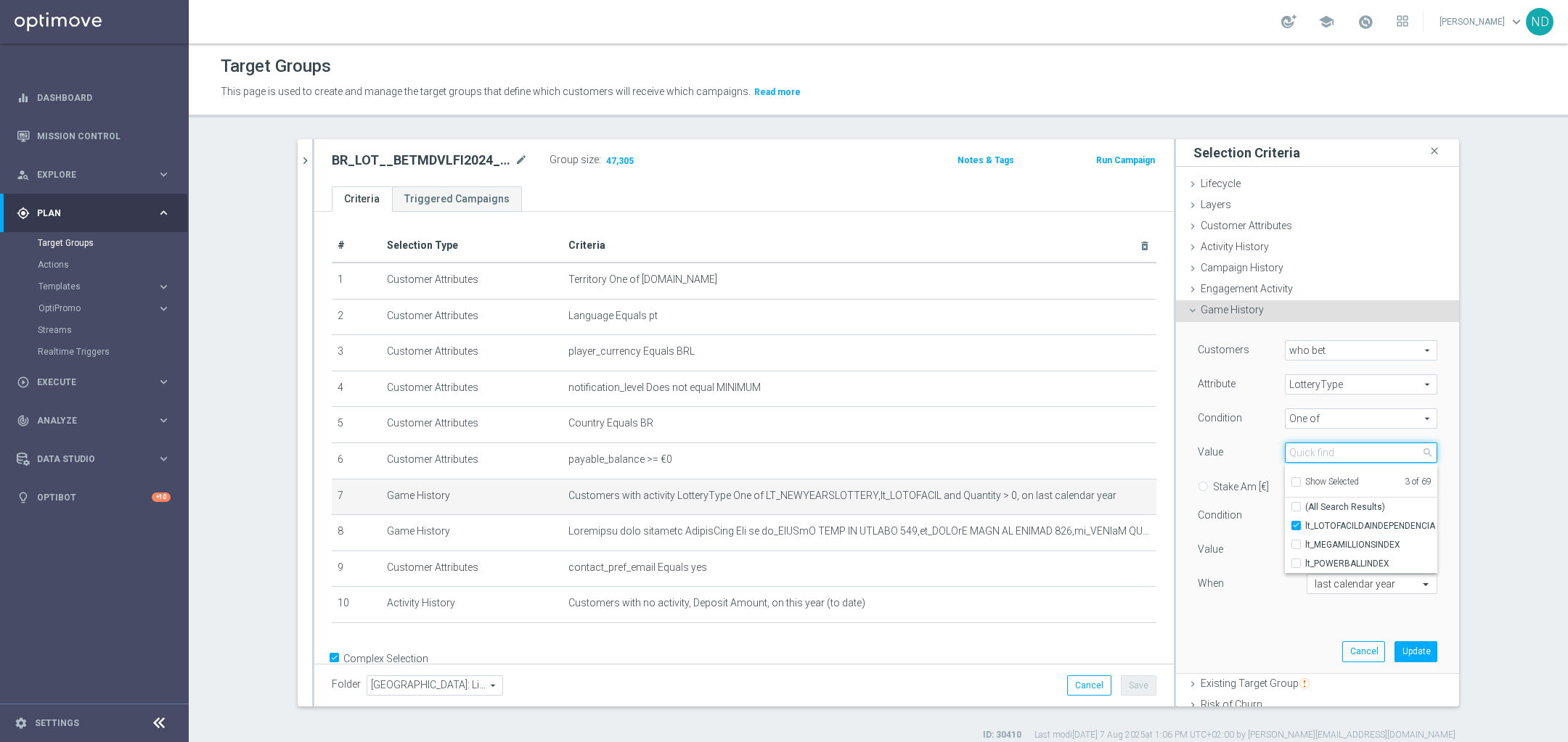
checkbox input "false"
type input "quina"
click at [1296, 540] on input "lt_QUINASAOJOAO" at bounding box center [1301, 545] width 9 height 9
checkbox input "true"
type input "Selected 4 of 69"
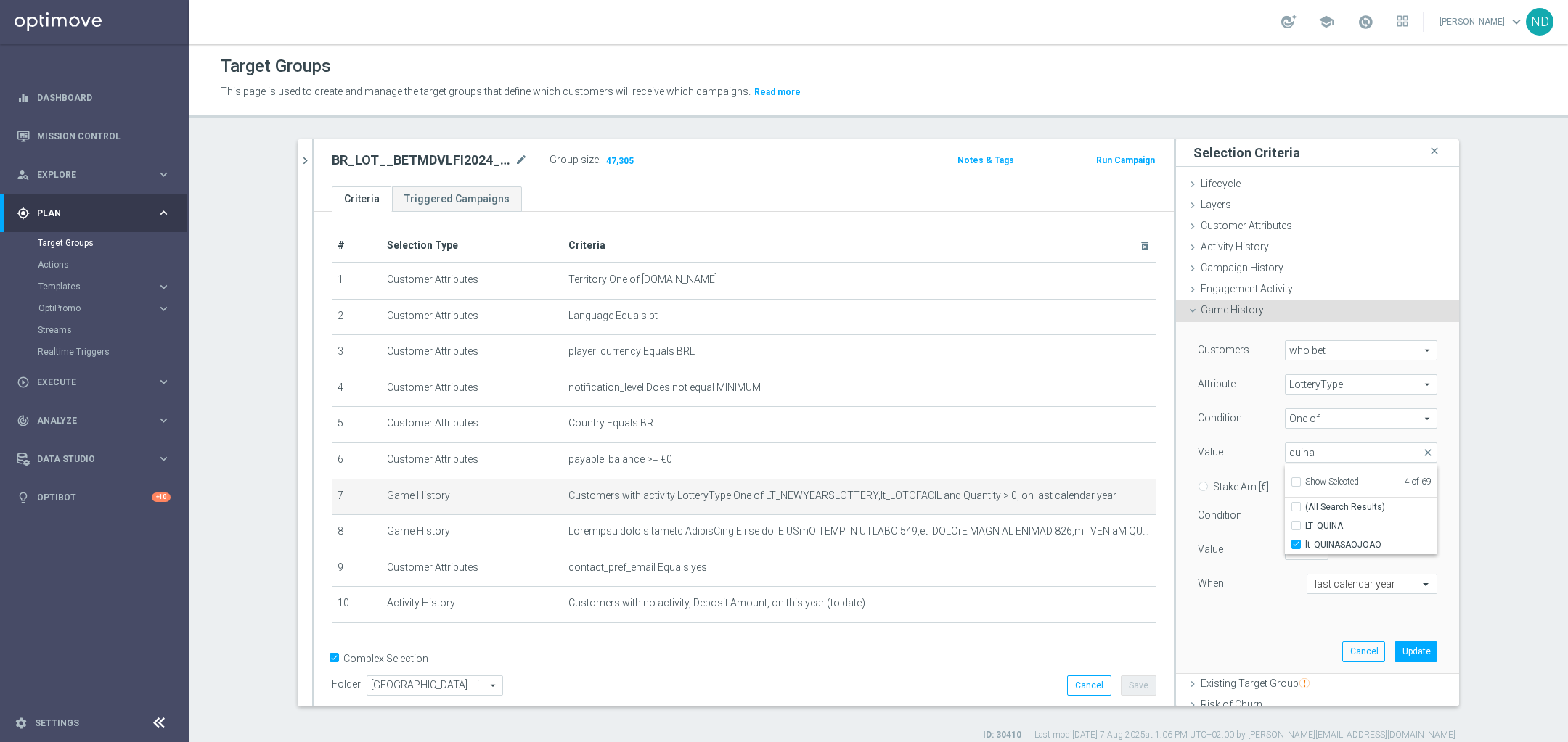
click at [1252, 608] on div "Customers who bet who bet arrow_drop_down search Attribute LotteryType LotteryT…" at bounding box center [1317, 480] width 240 height 279
click at [1399, 647] on button "Update" at bounding box center [1416, 651] width 43 height 20
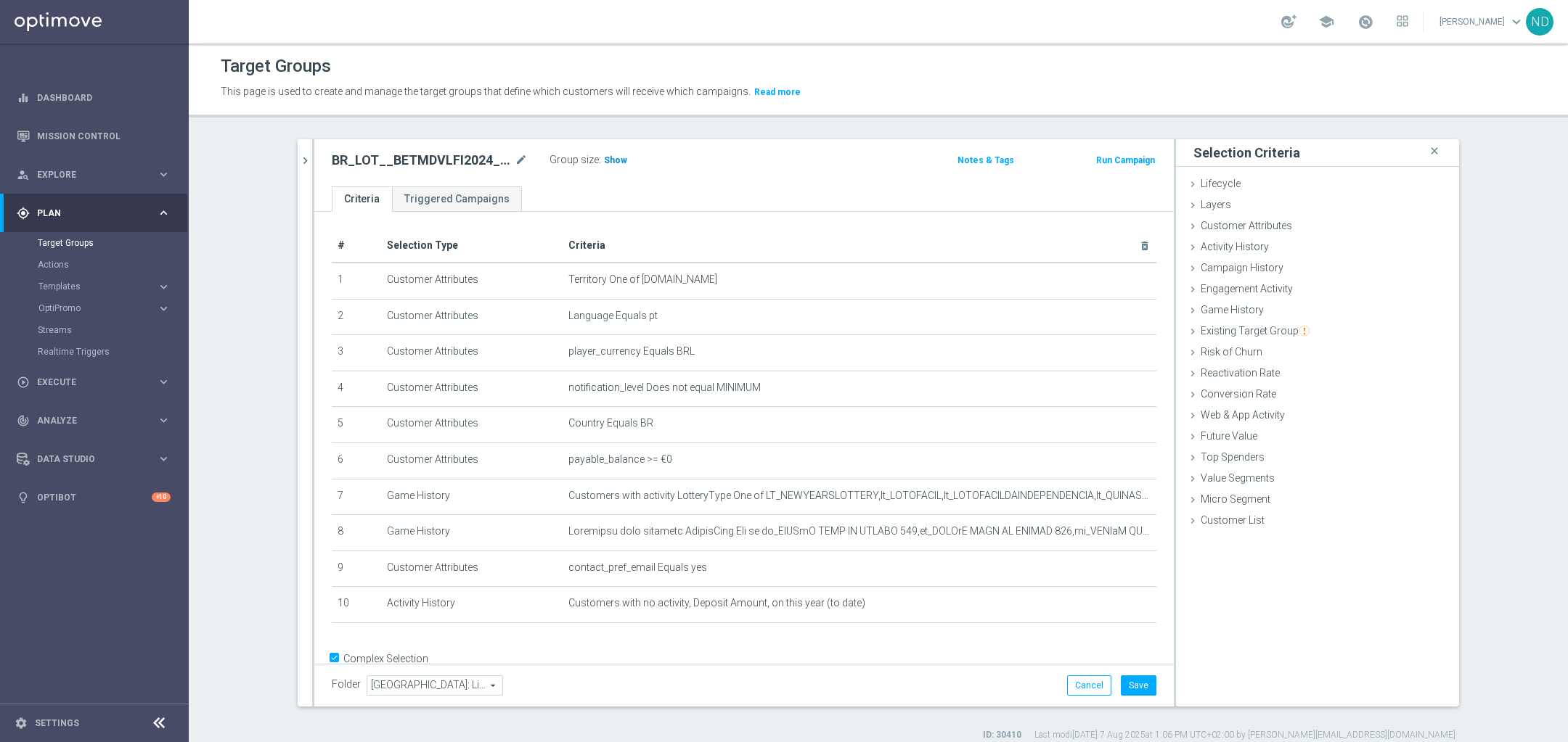
click at [608, 159] on span "Show" at bounding box center [615, 160] width 23 height 10
click at [1104, 500] on icon "mode_edit" at bounding box center [1110, 495] width 12 height 12
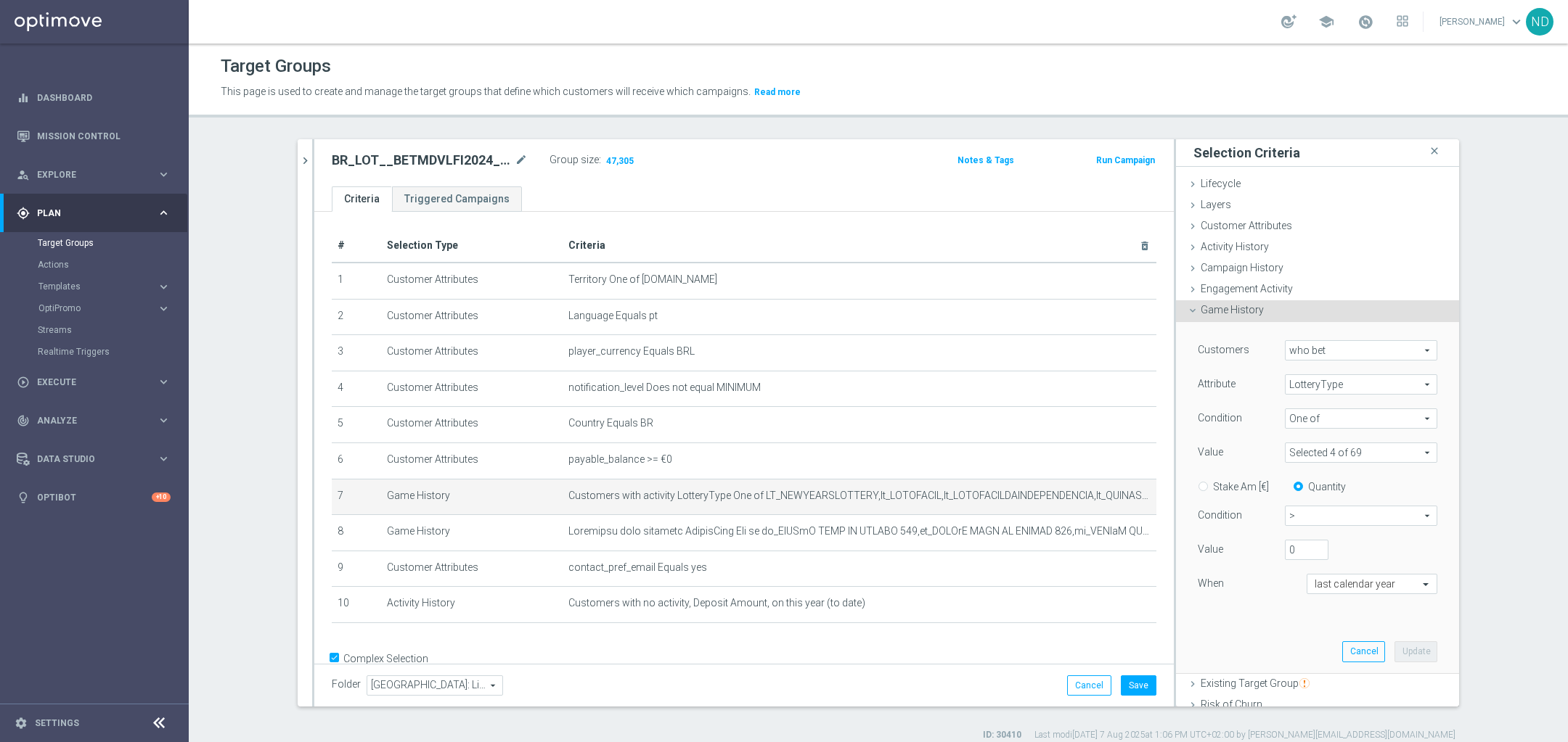
click at [1403, 451] on span at bounding box center [1361, 453] width 151 height 19
click at [1291, 483] on input "Show Selected" at bounding box center [1295, 484] width 9 height 9
checkbox input "true"
click at [1364, 604] on div "Customers who bet who bet arrow_drop_down search Attribute LotteryType LotteryT…" at bounding box center [1317, 480] width 240 height 279
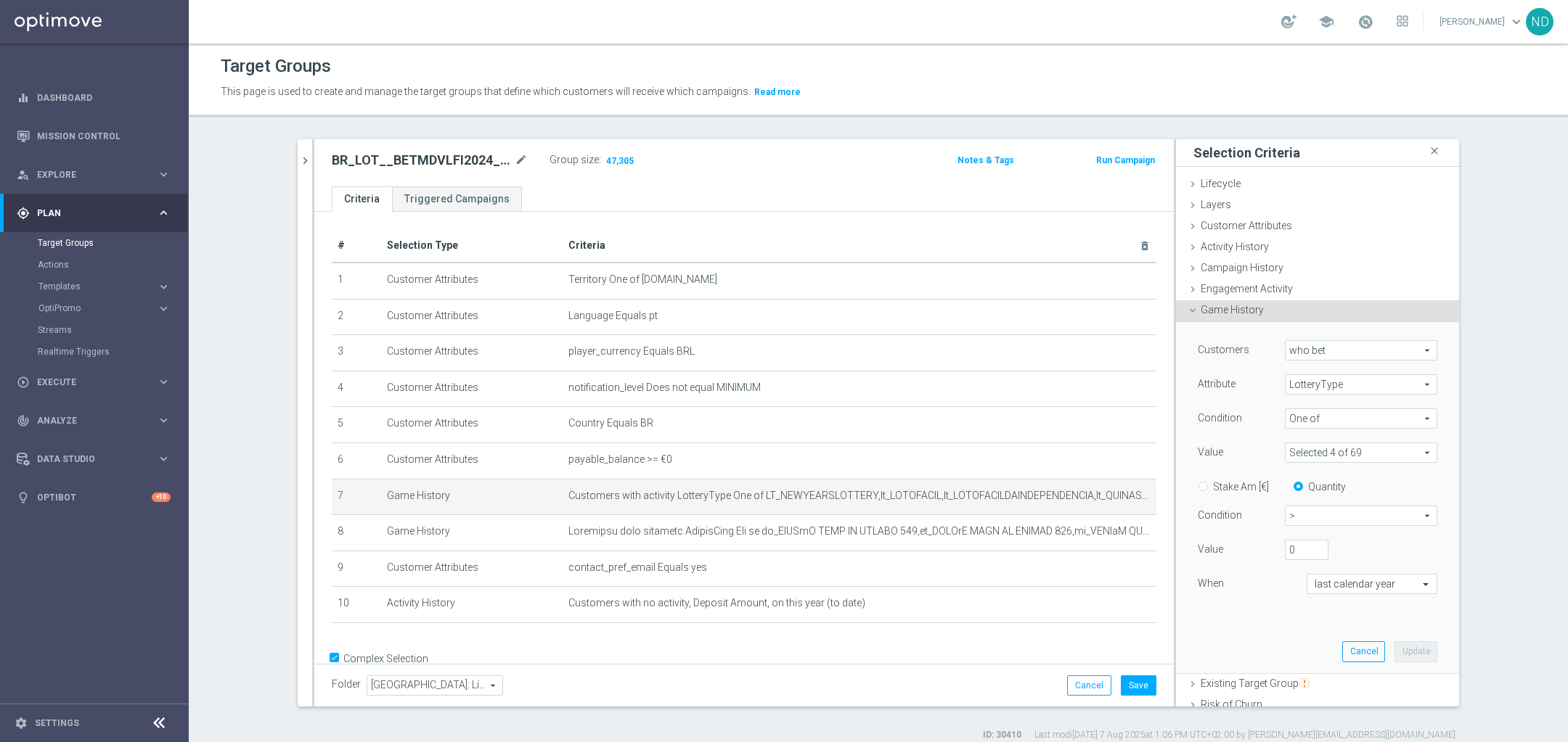
click at [1396, 450] on span at bounding box center [1361, 453] width 151 height 19
click at [1330, 451] on input "search" at bounding box center [1361, 453] width 152 height 20
type input "m"
click at [1291, 480] on input "Show Selected" at bounding box center [1295, 484] width 9 height 9
checkbox input "false"
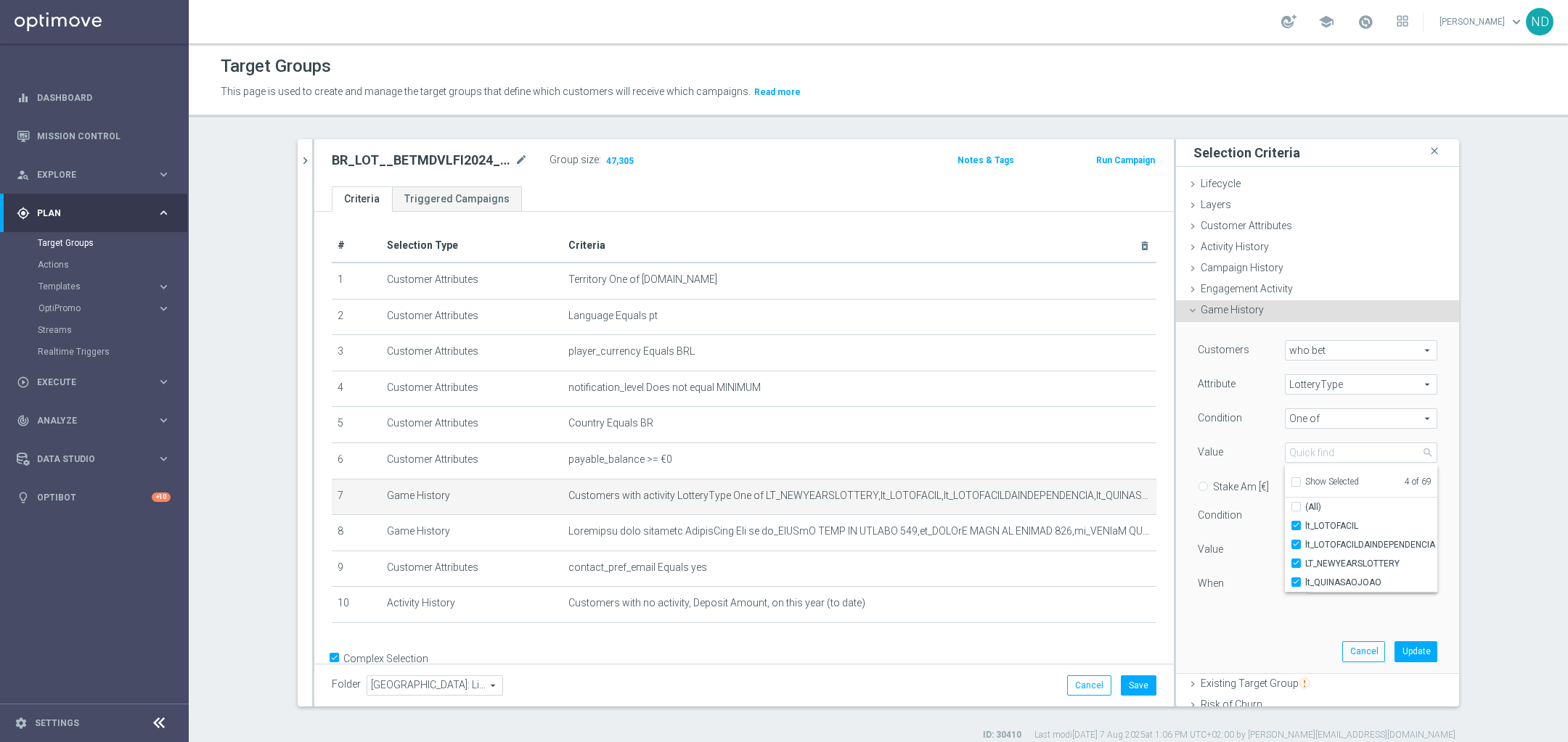
checkbox input "false"
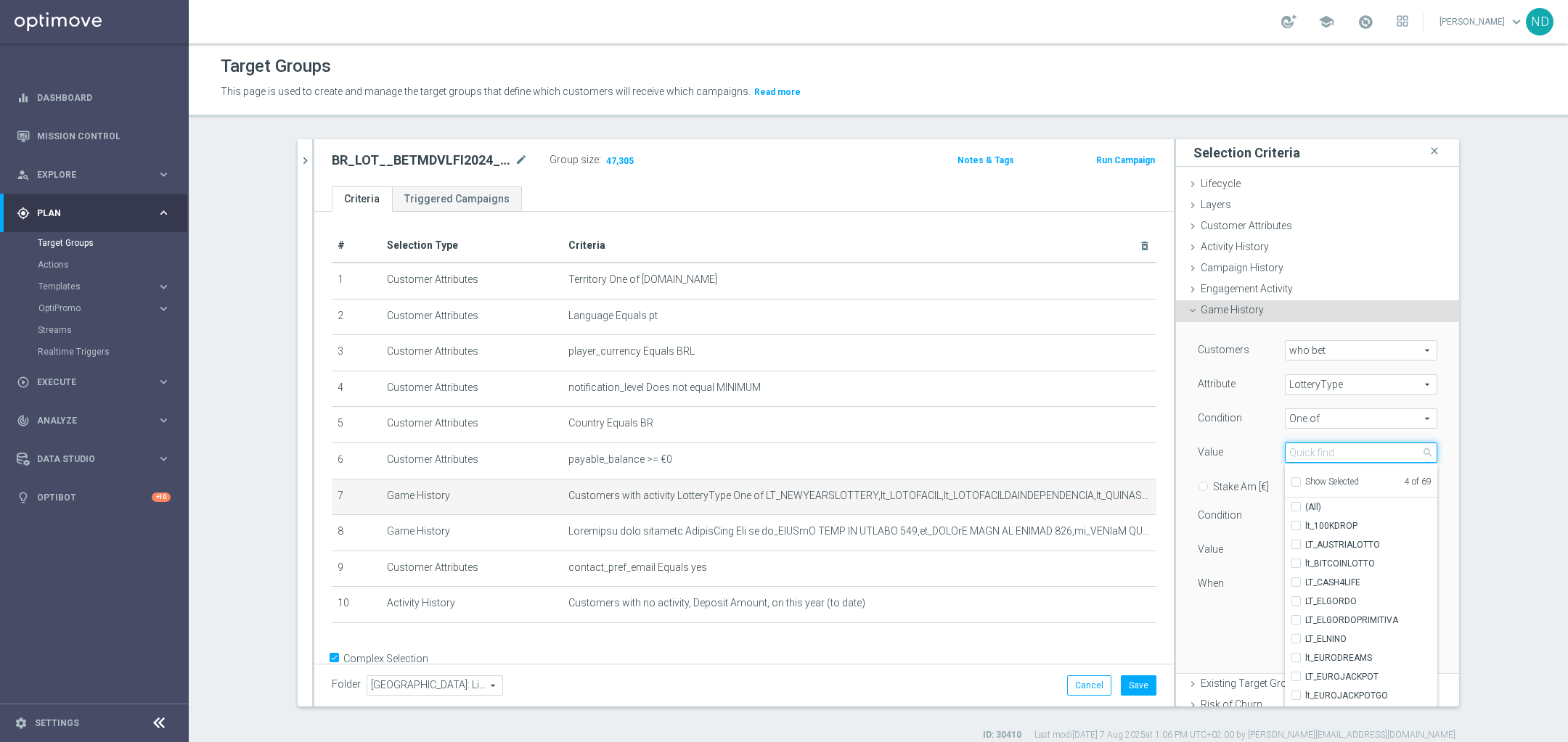
click at [1318, 449] on input "search" at bounding box center [1361, 453] width 152 height 20
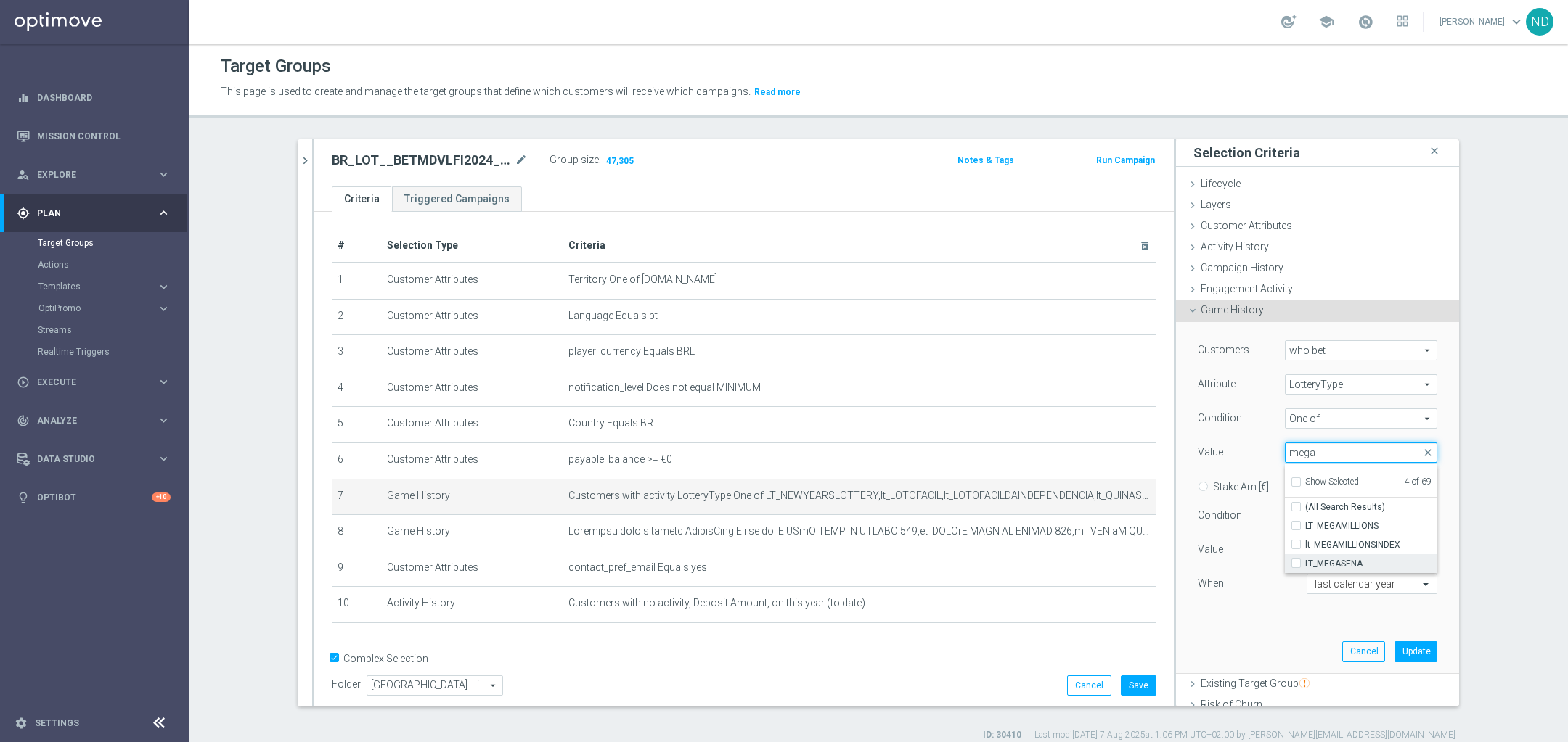
type input "mega"
click at [1296, 561] on input "LT_MEGASENA" at bounding box center [1301, 564] width 9 height 9
checkbox input "true"
type input "Selected 5 of 69"
click at [1332, 450] on input "mega" at bounding box center [1361, 453] width 152 height 20
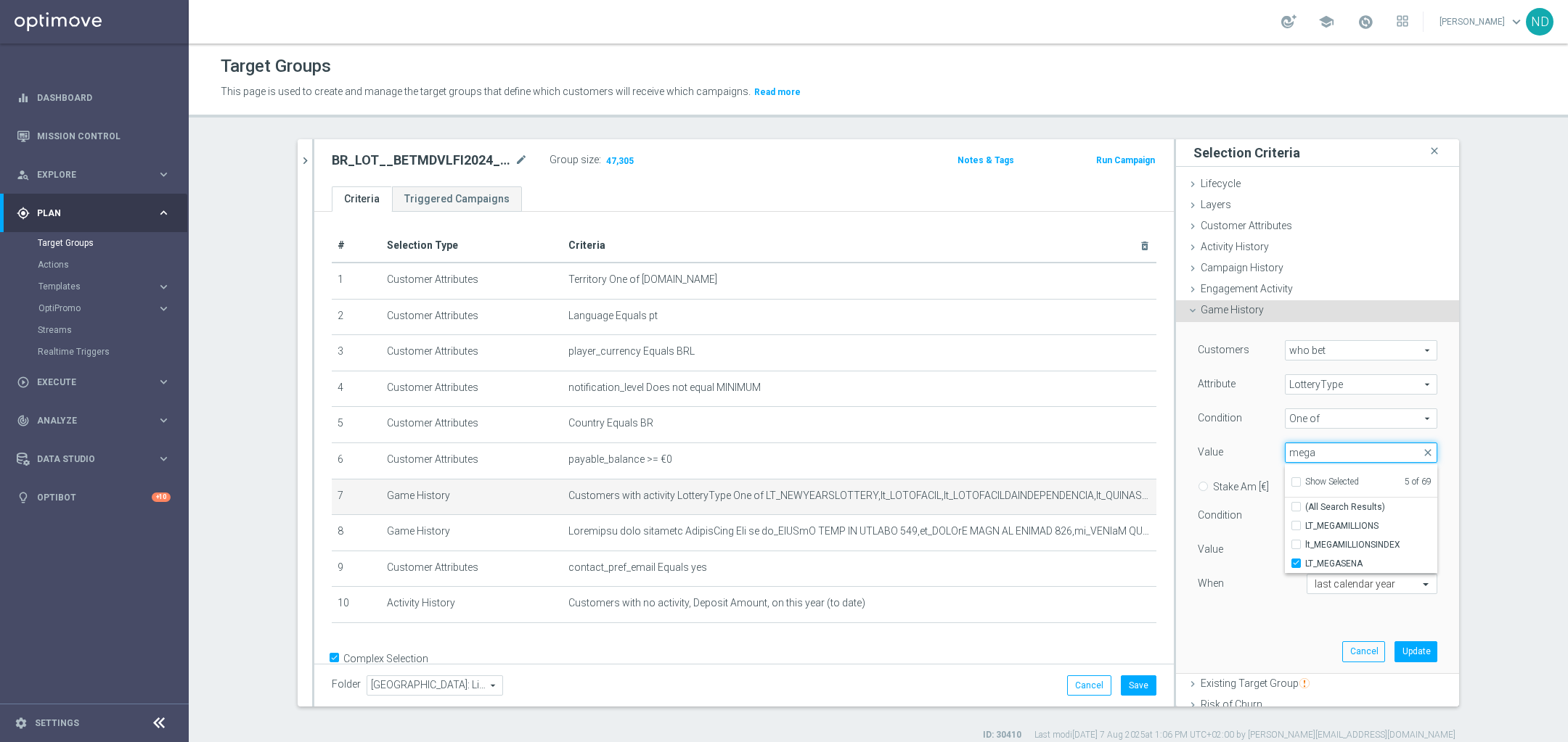
click at [1332, 450] on input "mega" at bounding box center [1361, 453] width 152 height 20
type input "quina"
click at [1296, 523] on input "LT_QUINA" at bounding box center [1301, 526] width 9 height 9
checkbox input "true"
type input "Selected 6 of 69"
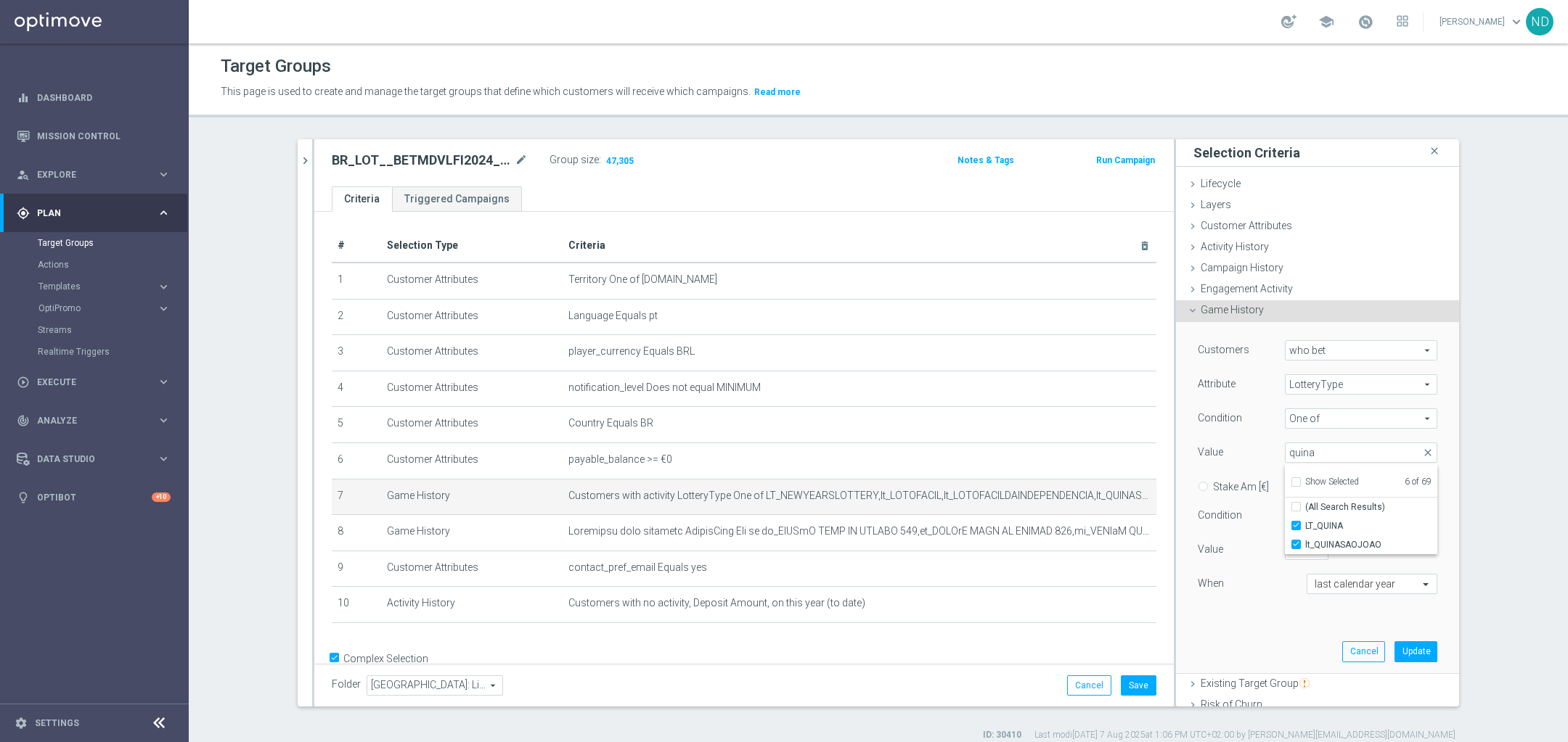
click at [1255, 616] on div "Customers who bet who bet arrow_drop_down search Attribute LotteryType LotteryT…" at bounding box center [1317, 480] width 240 height 279
click at [1401, 449] on span at bounding box center [1361, 453] width 151 height 19
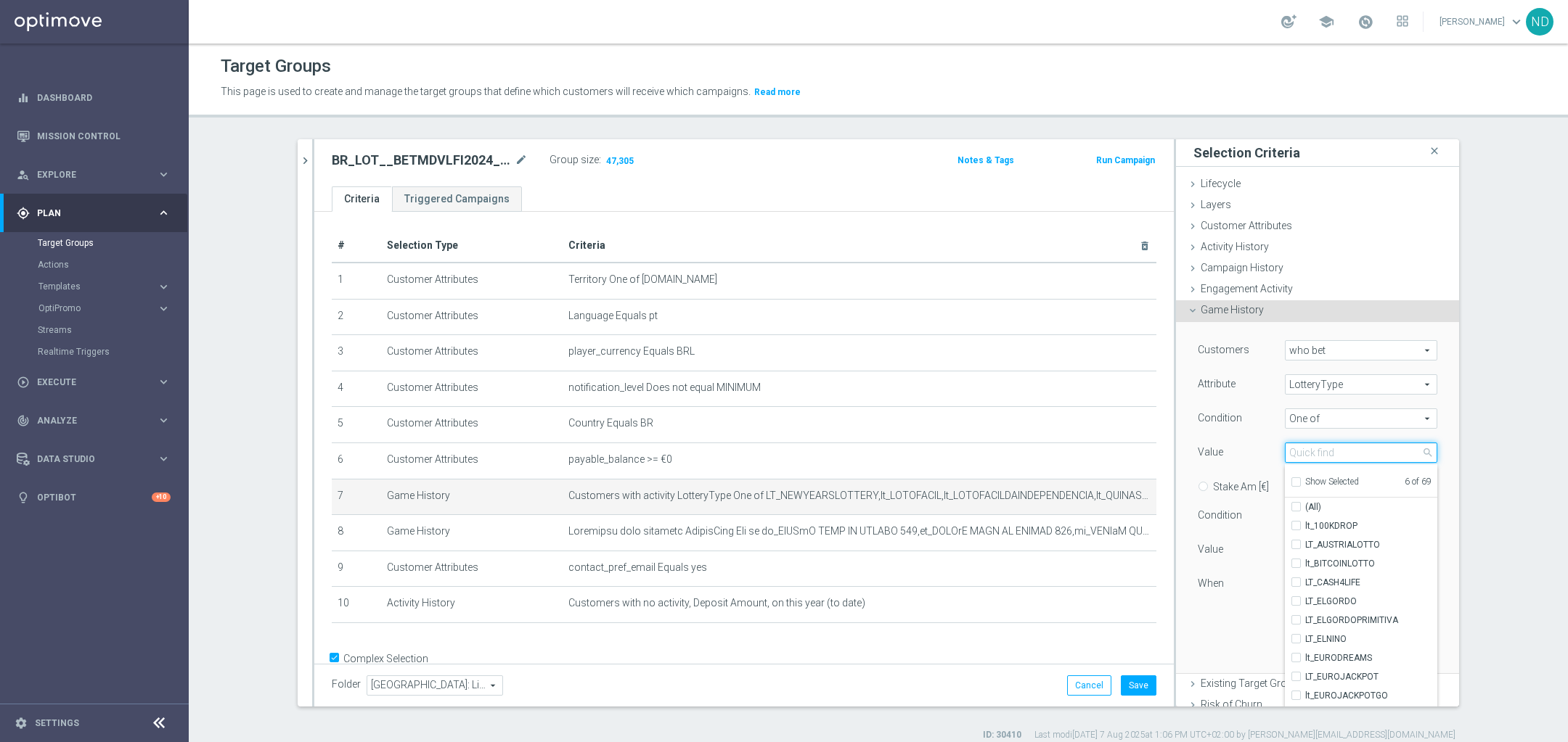
click at [1329, 459] on input "search" at bounding box center [1361, 453] width 152 height 20
type input "m"
click at [1291, 483] on input "Show Selected" at bounding box center [1295, 484] width 9 height 9
checkbox input "true"
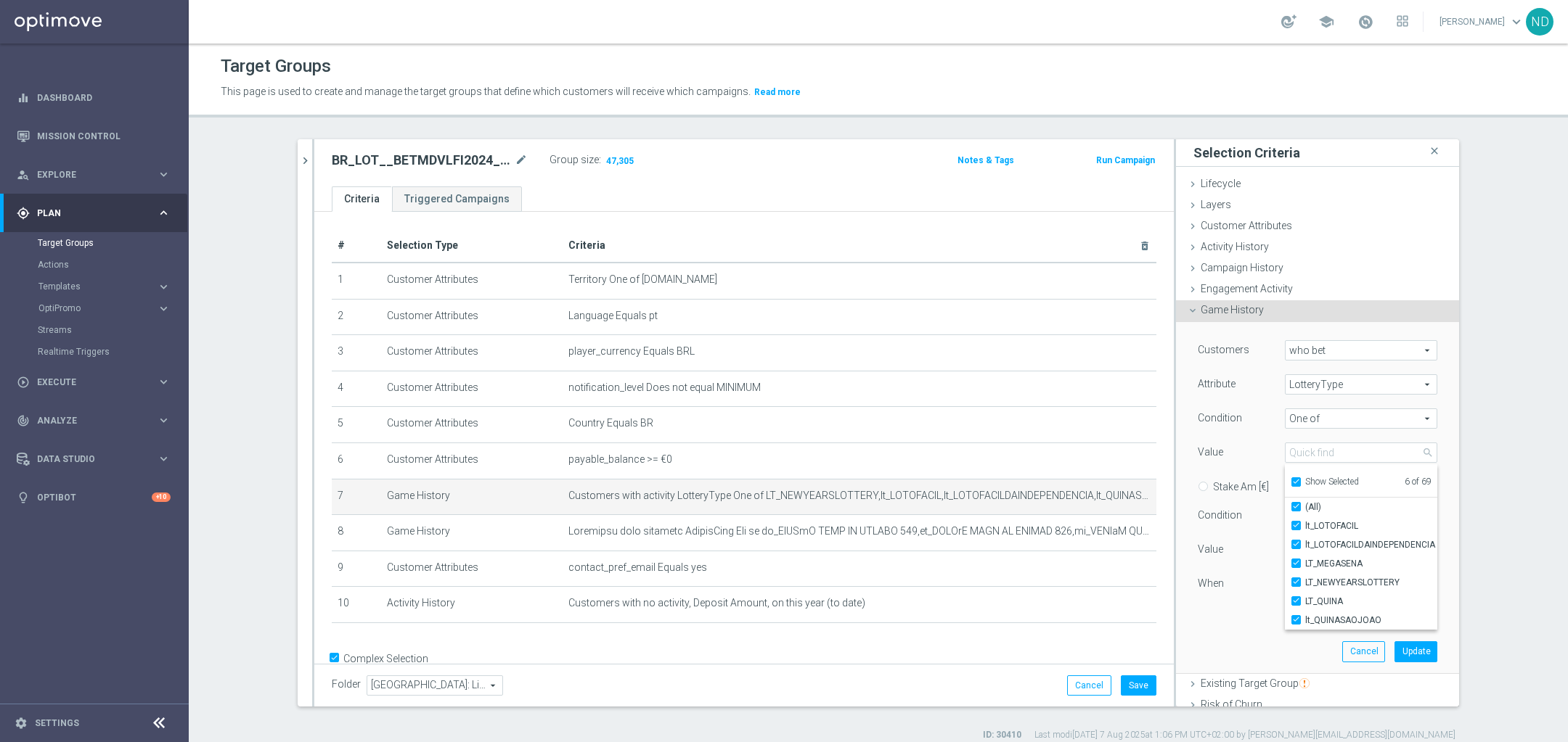
click at [1228, 613] on div "Customers who bet who bet arrow_drop_down search Attribute LotteryType LotteryT…" at bounding box center [1317, 480] width 240 height 279
click at [1395, 654] on button "Update" at bounding box center [1416, 651] width 43 height 20
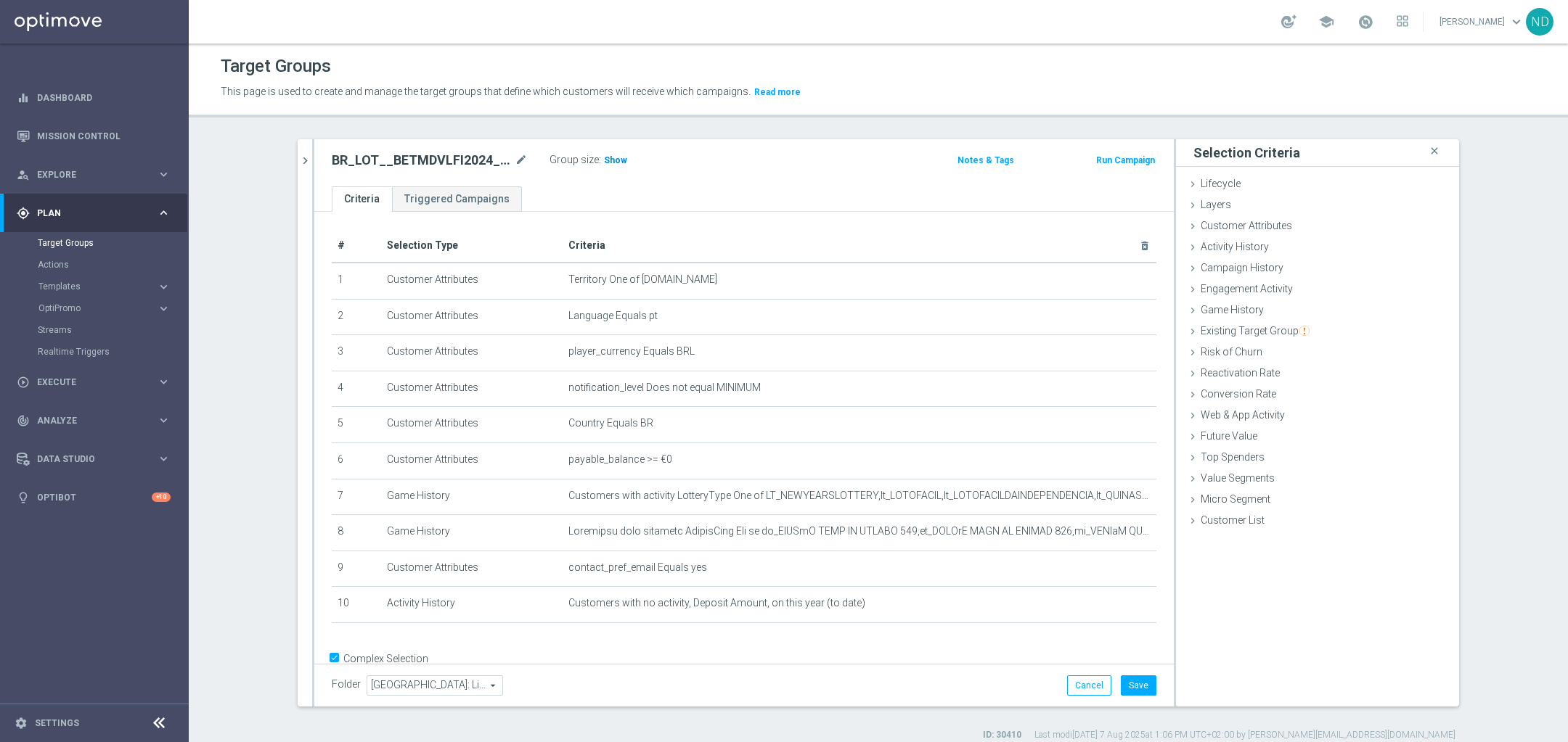
click at [604, 159] on span "Show" at bounding box center [615, 160] width 23 height 10
click at [1104, 532] on icon "mode_edit" at bounding box center [1110, 531] width 12 height 12
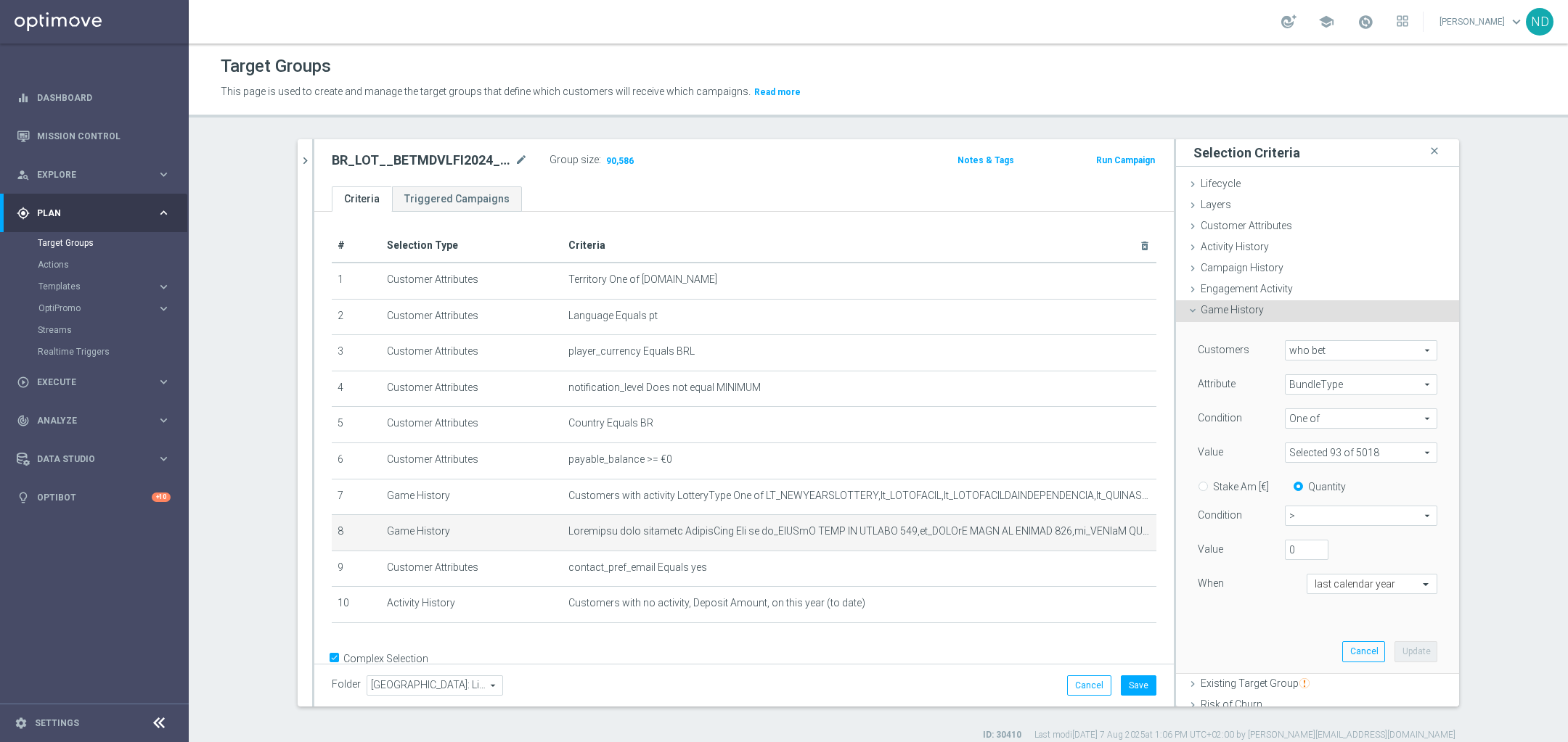
click at [1406, 449] on span at bounding box center [1361, 453] width 151 height 19
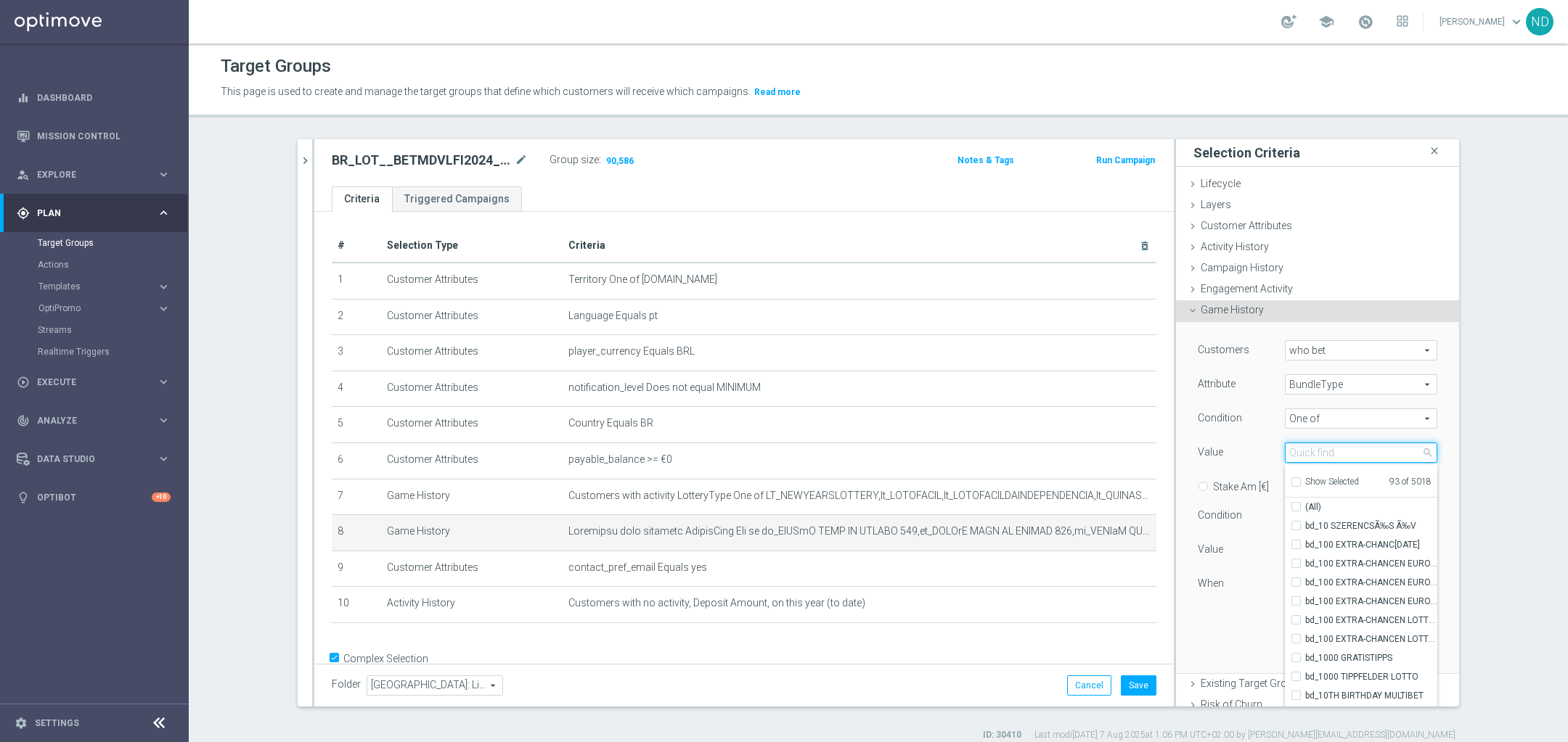
click at [1322, 456] on input "search" at bounding box center [1361, 453] width 152 height 20
type input "ind"
click at [1305, 458] on input "ind" at bounding box center [1361, 453] width 152 height 20
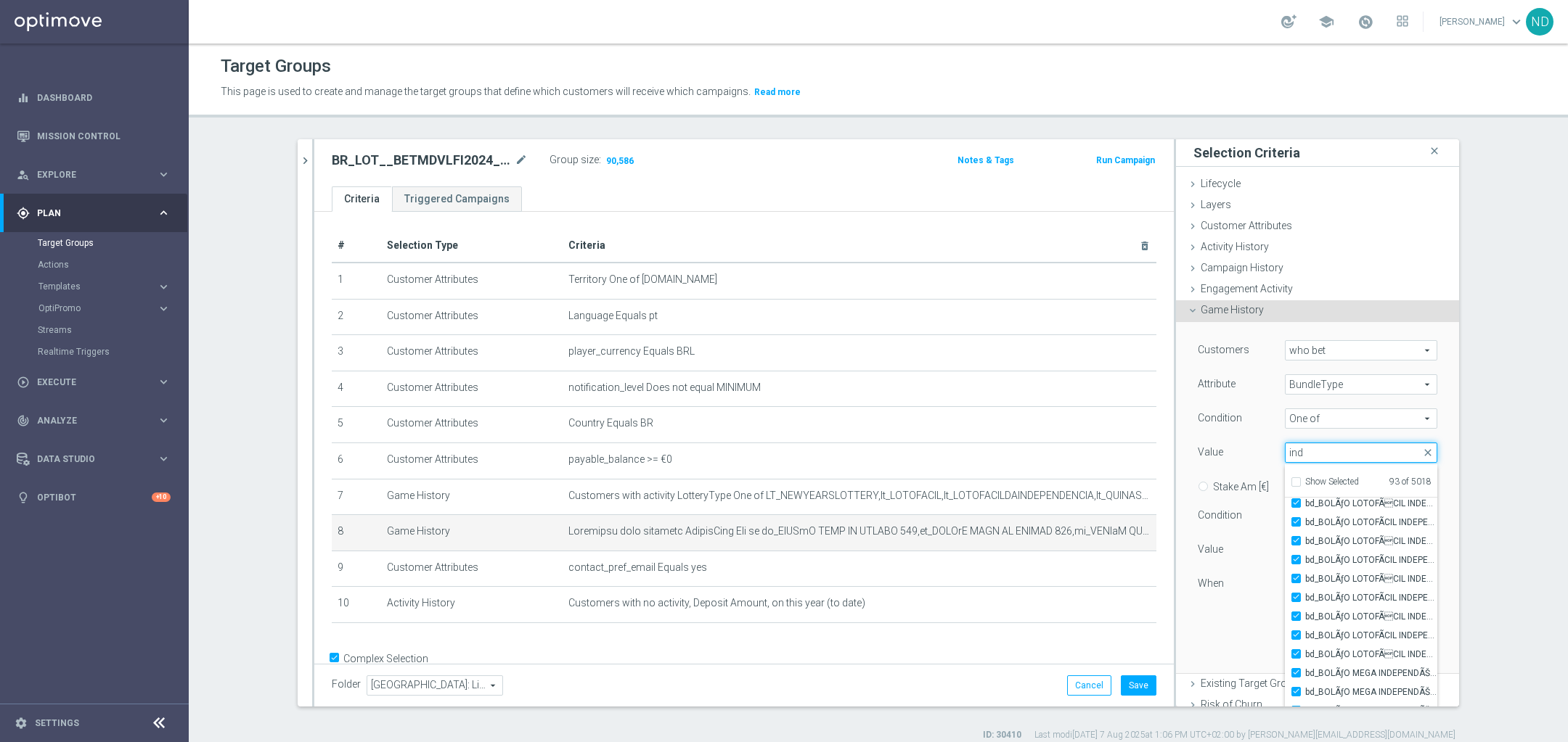
click at [1305, 458] on input "ind" at bounding box center [1361, 453] width 152 height 20
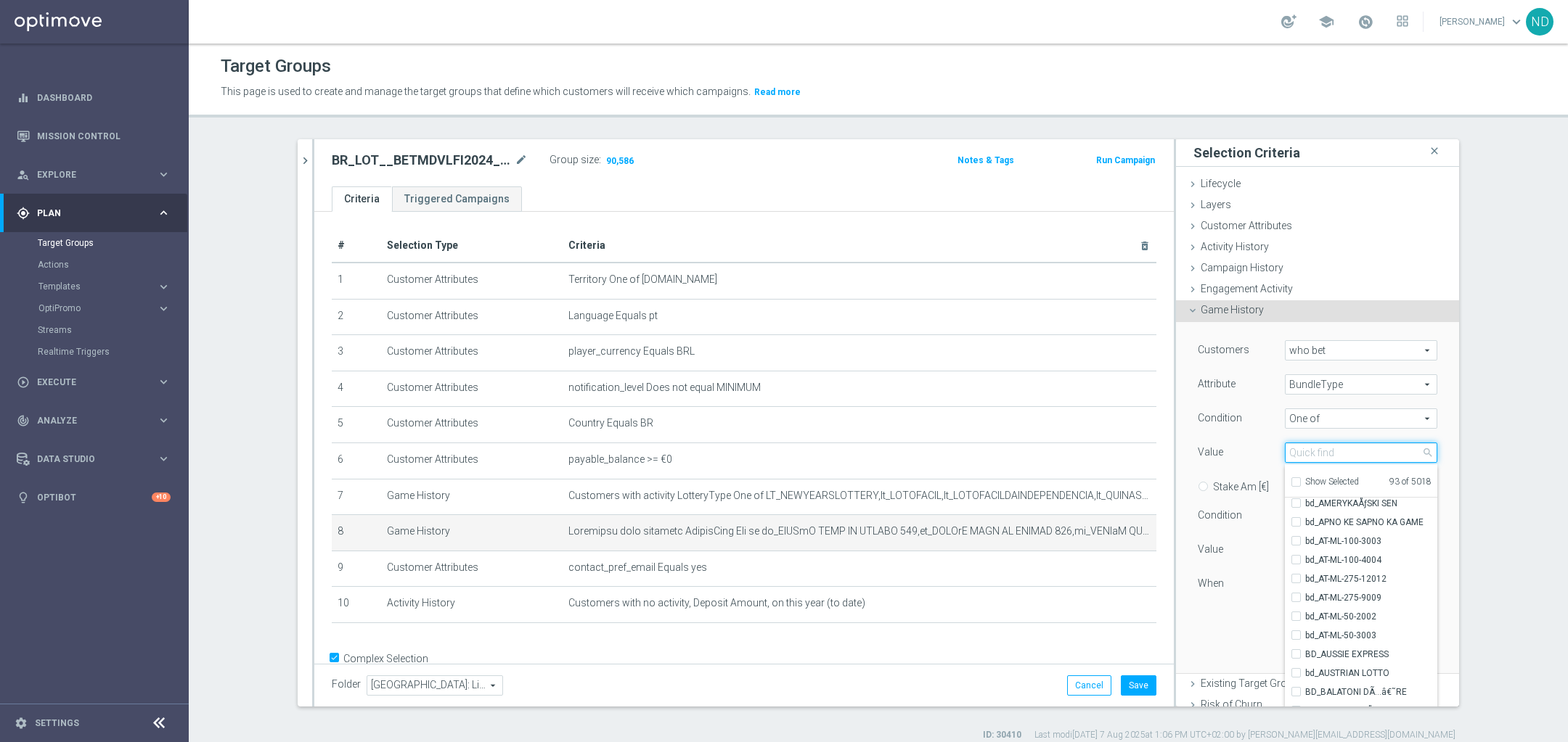
type input "m"
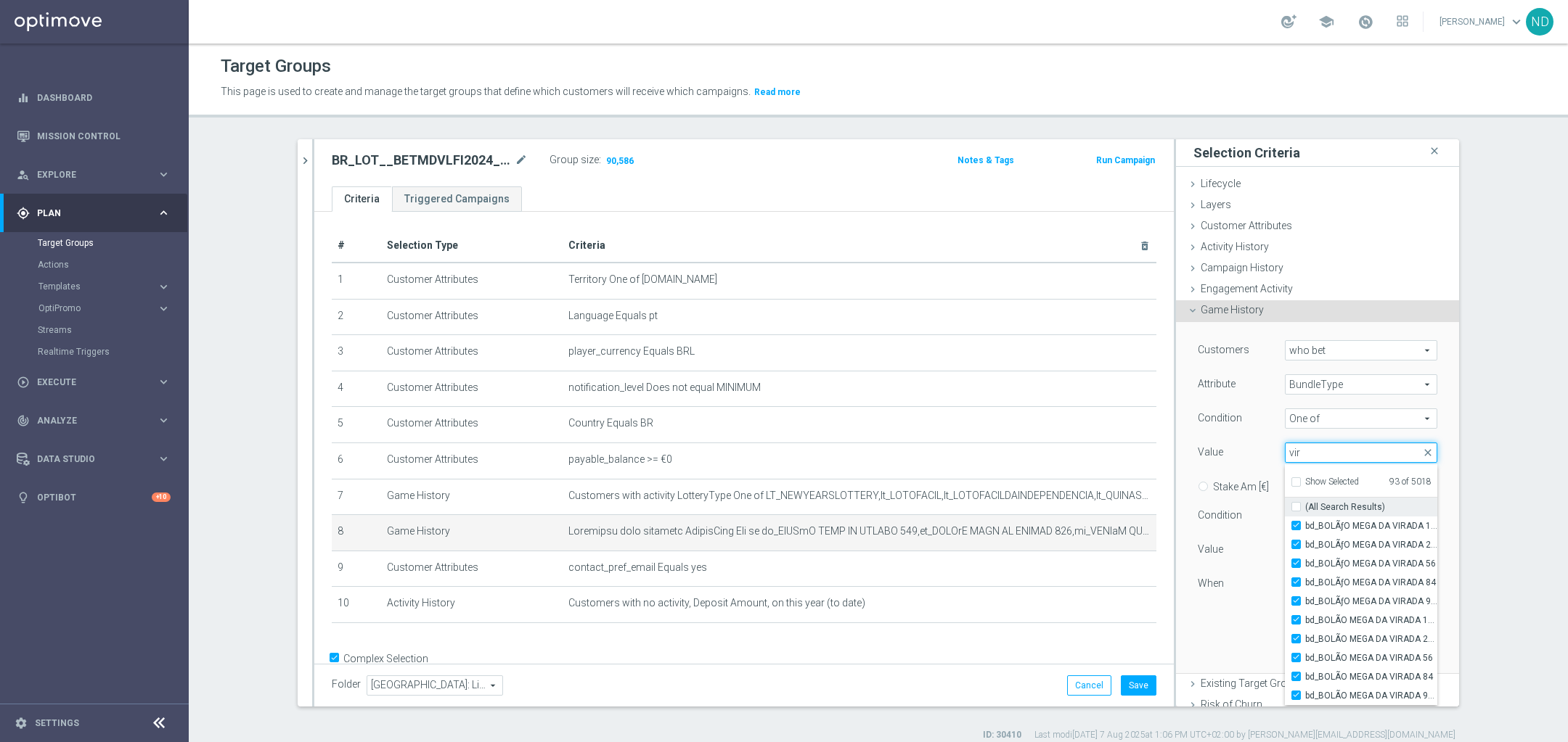
type input "vir"
click at [1296, 503] on input "(All Search Results)" at bounding box center [1301, 507] width 9 height 9
checkbox input "true"
click at [1299, 449] on input "vir" at bounding box center [1361, 453] width 152 height 20
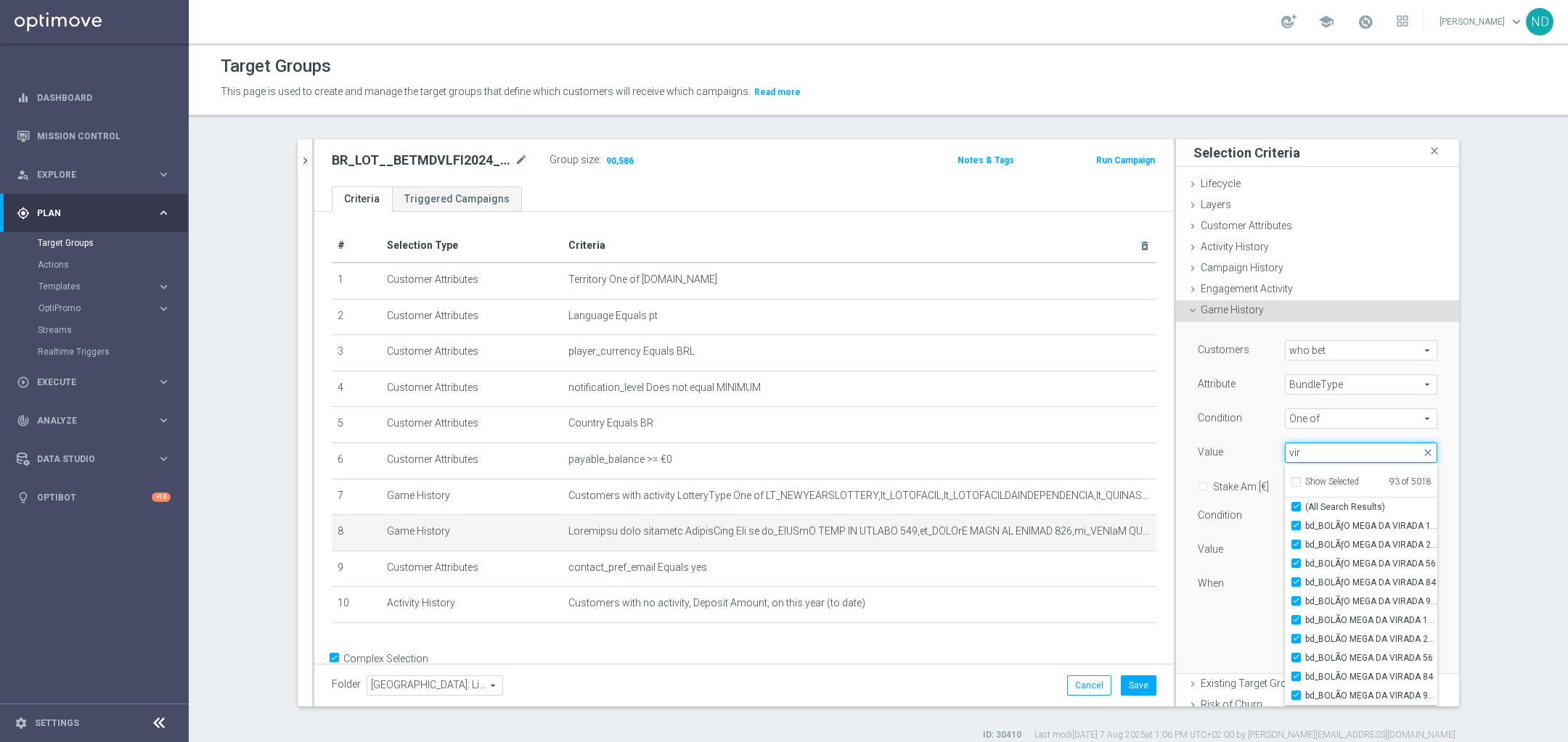
click at [1299, 449] on input "vir" at bounding box center [1361, 453] width 152 height 20
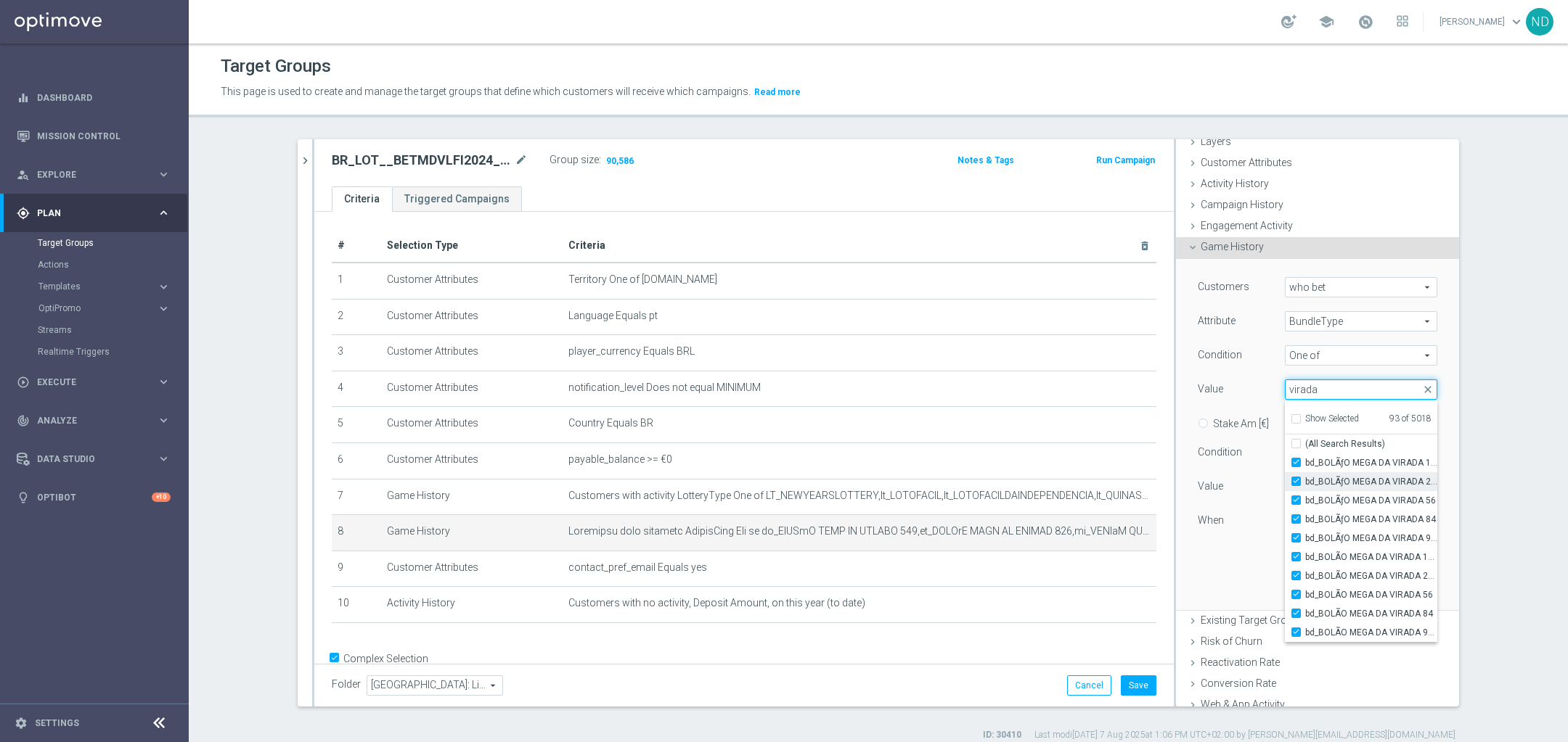
scroll to position [39, 0]
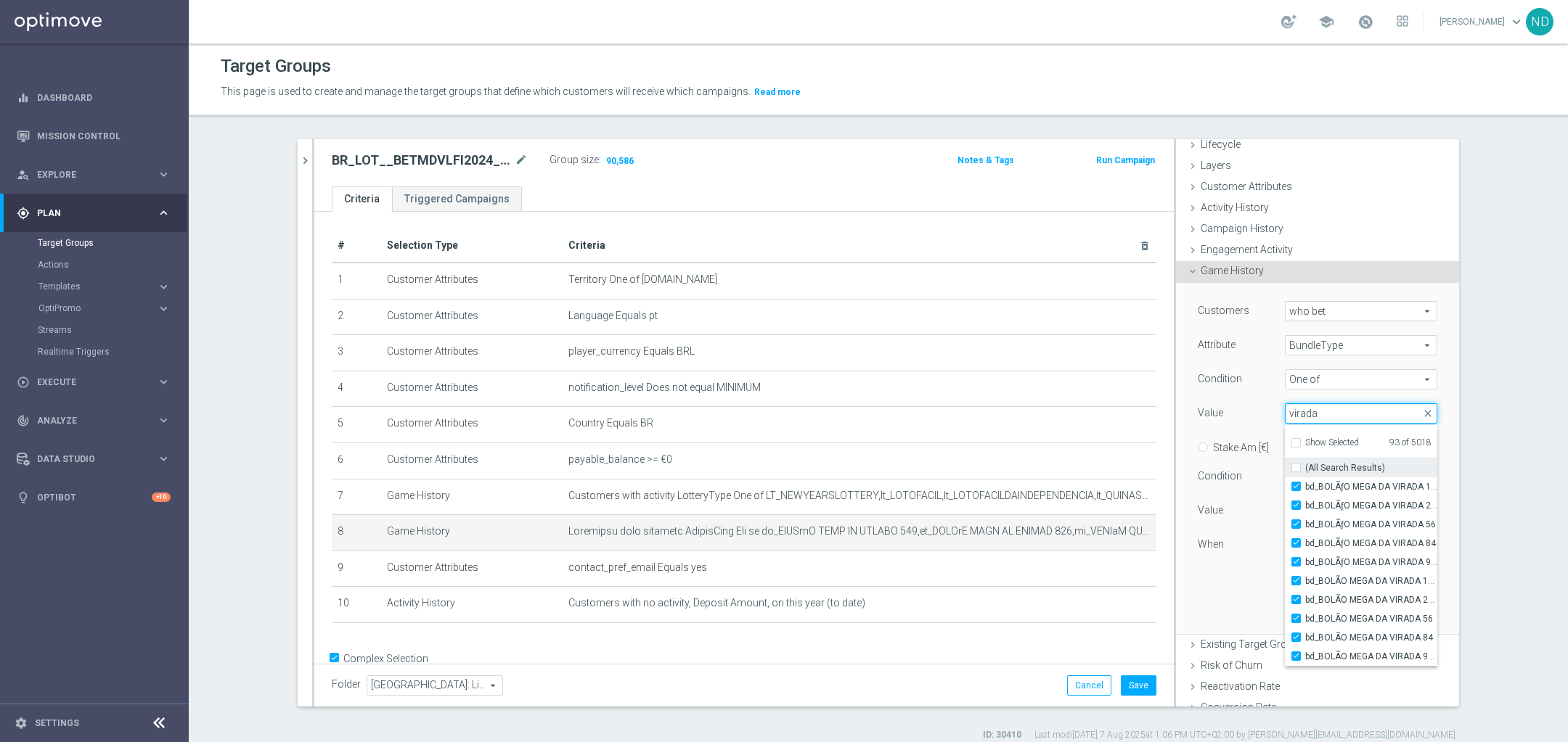
type input "virada"
click at [1296, 470] on input "(All Search Results)" at bounding box center [1301, 468] width 9 height 9
checkbox input "true"
click at [1312, 416] on input "virada" at bounding box center [1361, 413] width 152 height 20
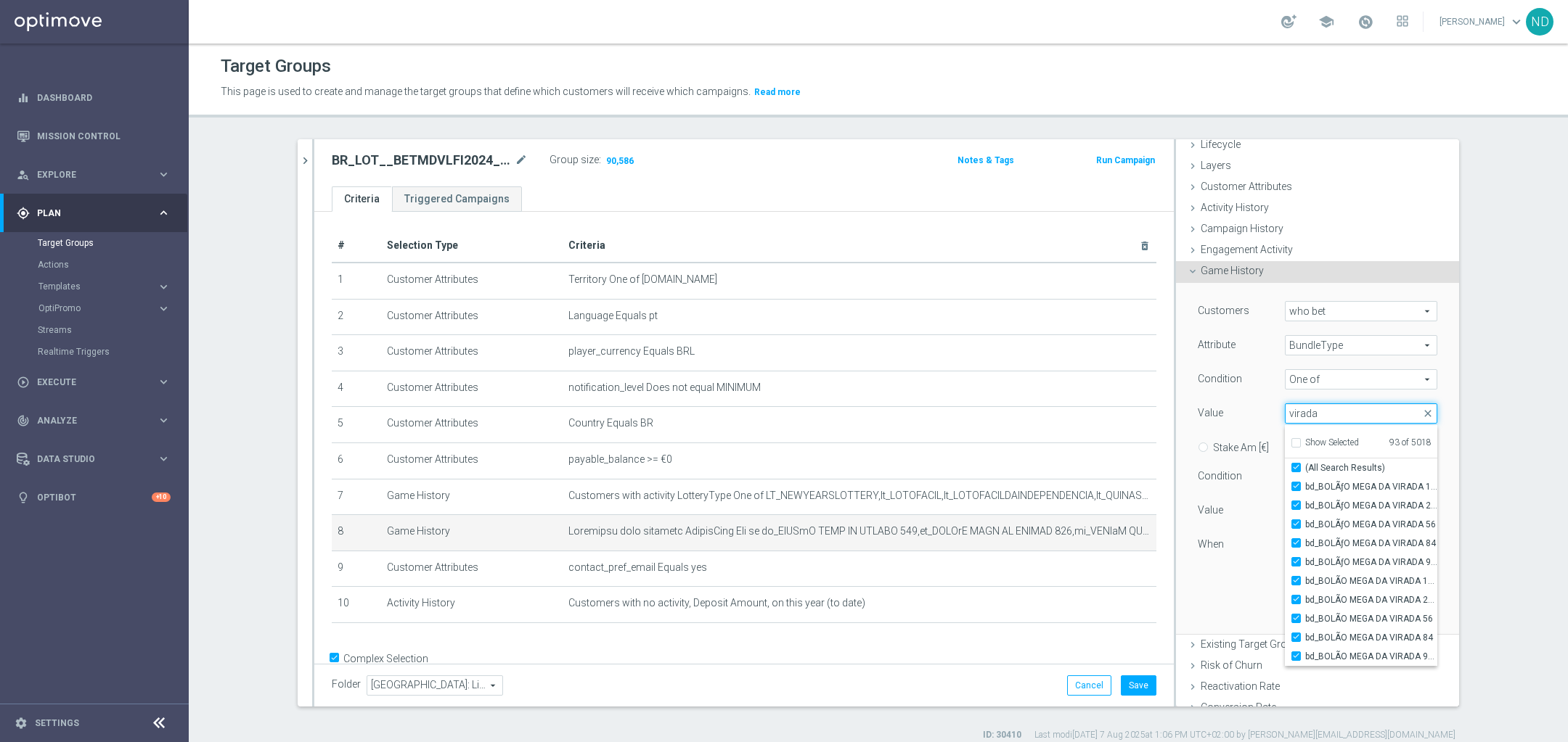
click at [1312, 416] on input "virada" at bounding box center [1361, 413] width 152 height 20
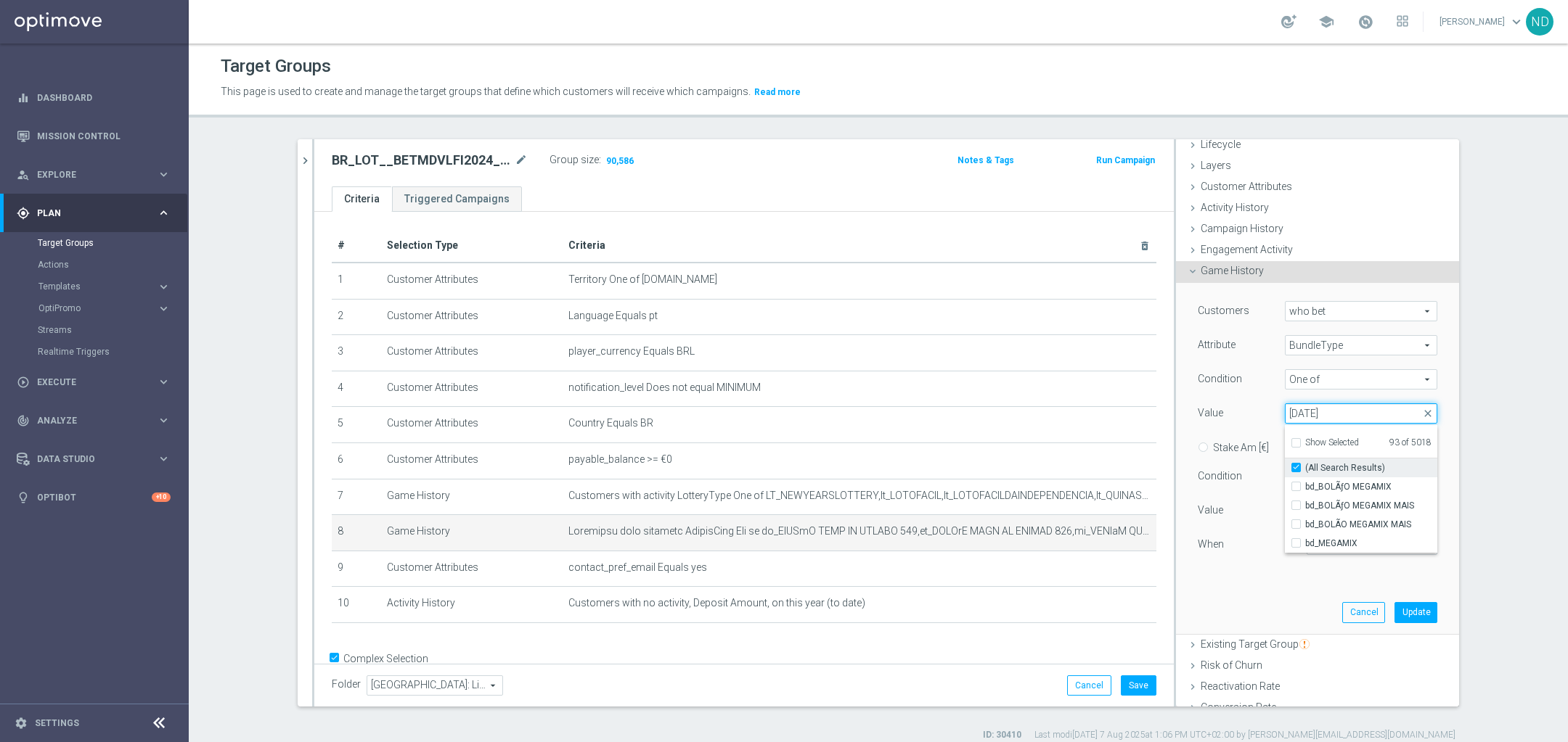
type input "[DATE]"
click at [1296, 466] on input "(All Search Results)" at bounding box center [1301, 468] width 9 height 9
checkbox input "false"
type input "Selected 97 of 5018"
checkbox input "true"
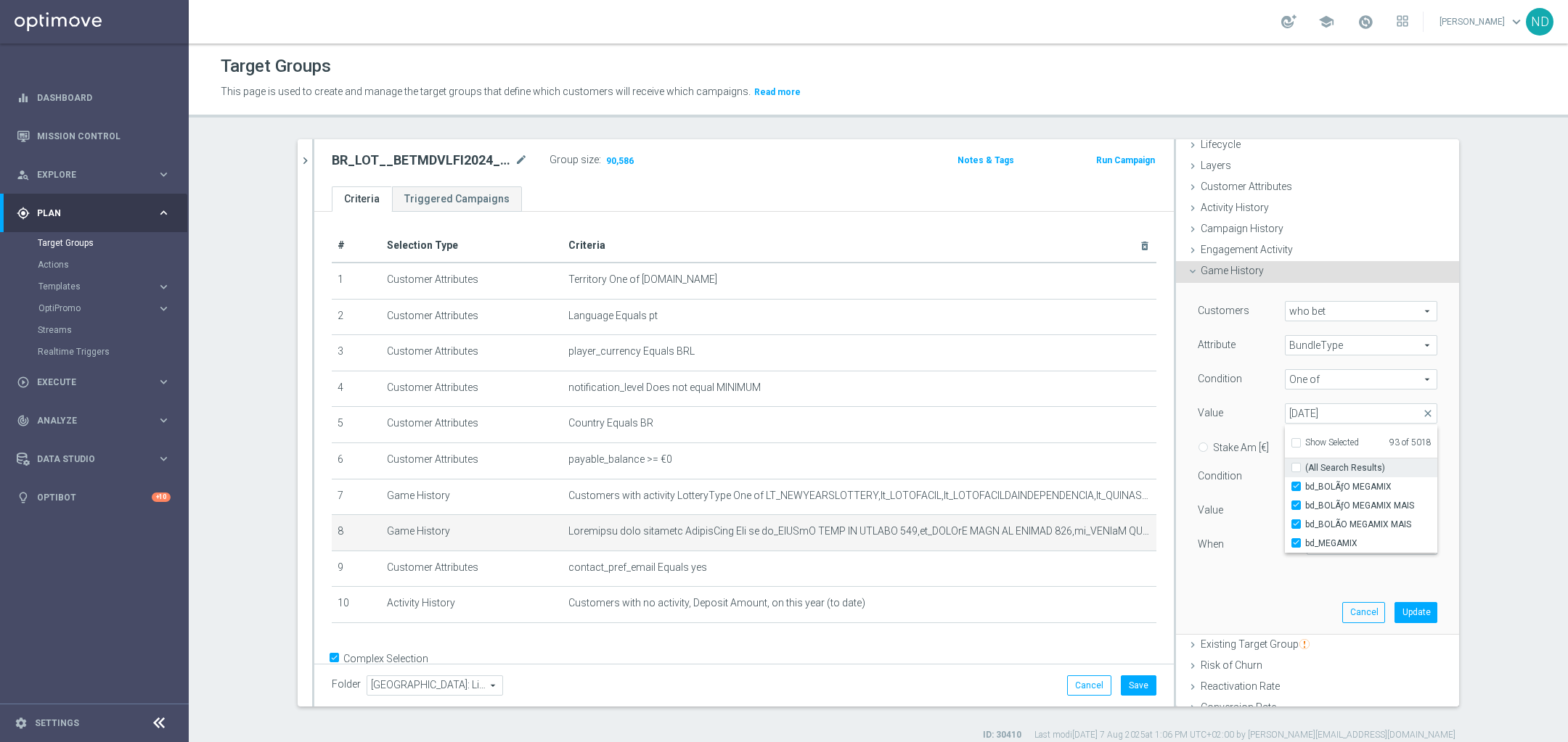
checkbox input "true"
click at [1296, 466] on input "(All Search Results)" at bounding box center [1301, 468] width 9 height 9
checkbox input "true"
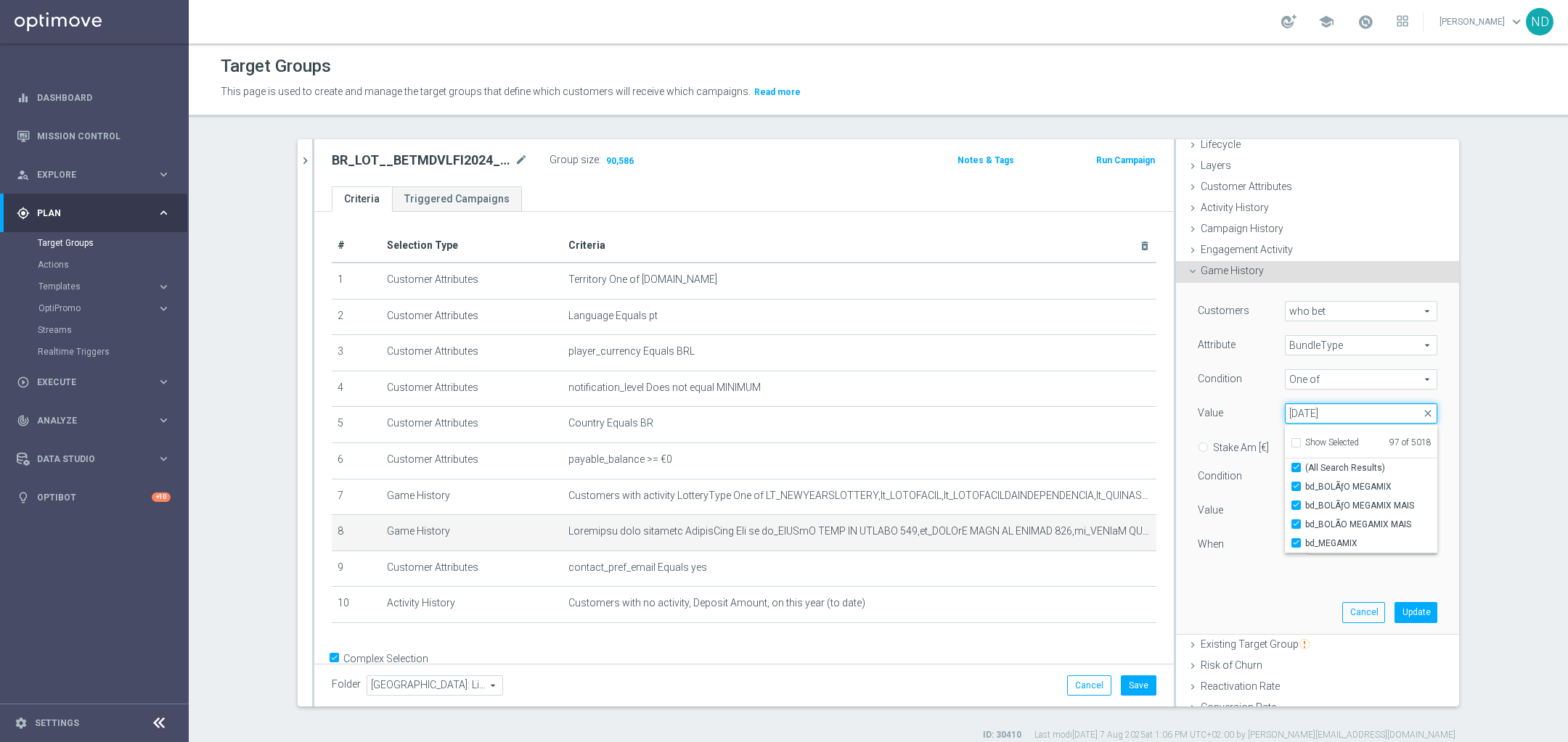
click at [1340, 404] on input "[DATE]" at bounding box center [1361, 413] width 152 height 20
click at [1340, 406] on input "[DATE]" at bounding box center [1361, 413] width 152 height 20
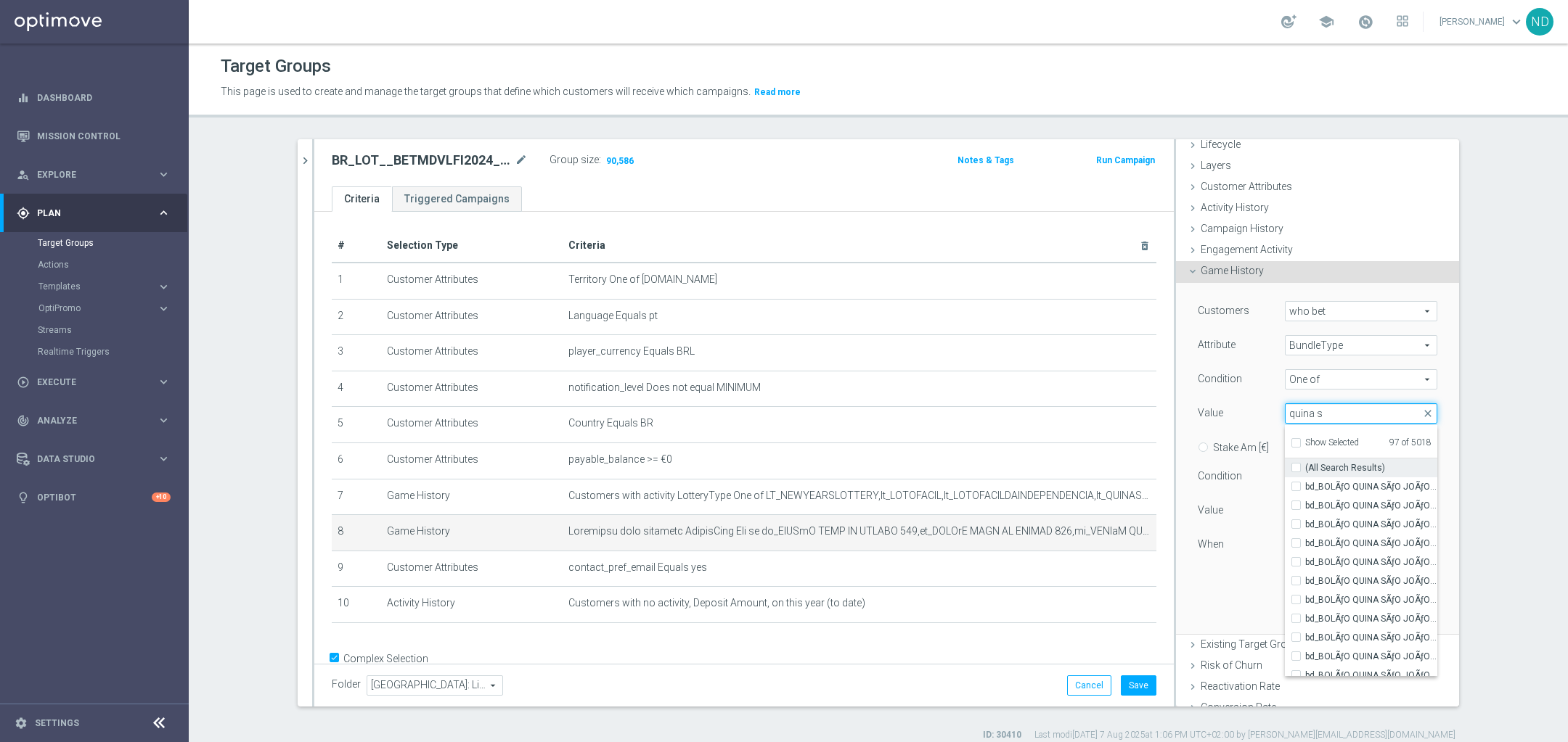
type input "quina s"
click at [1296, 467] on input "(All Search Results)" at bounding box center [1301, 468] width 9 height 9
checkbox input "true"
type input "Selected 116 of 5018"
checkbox input "true"
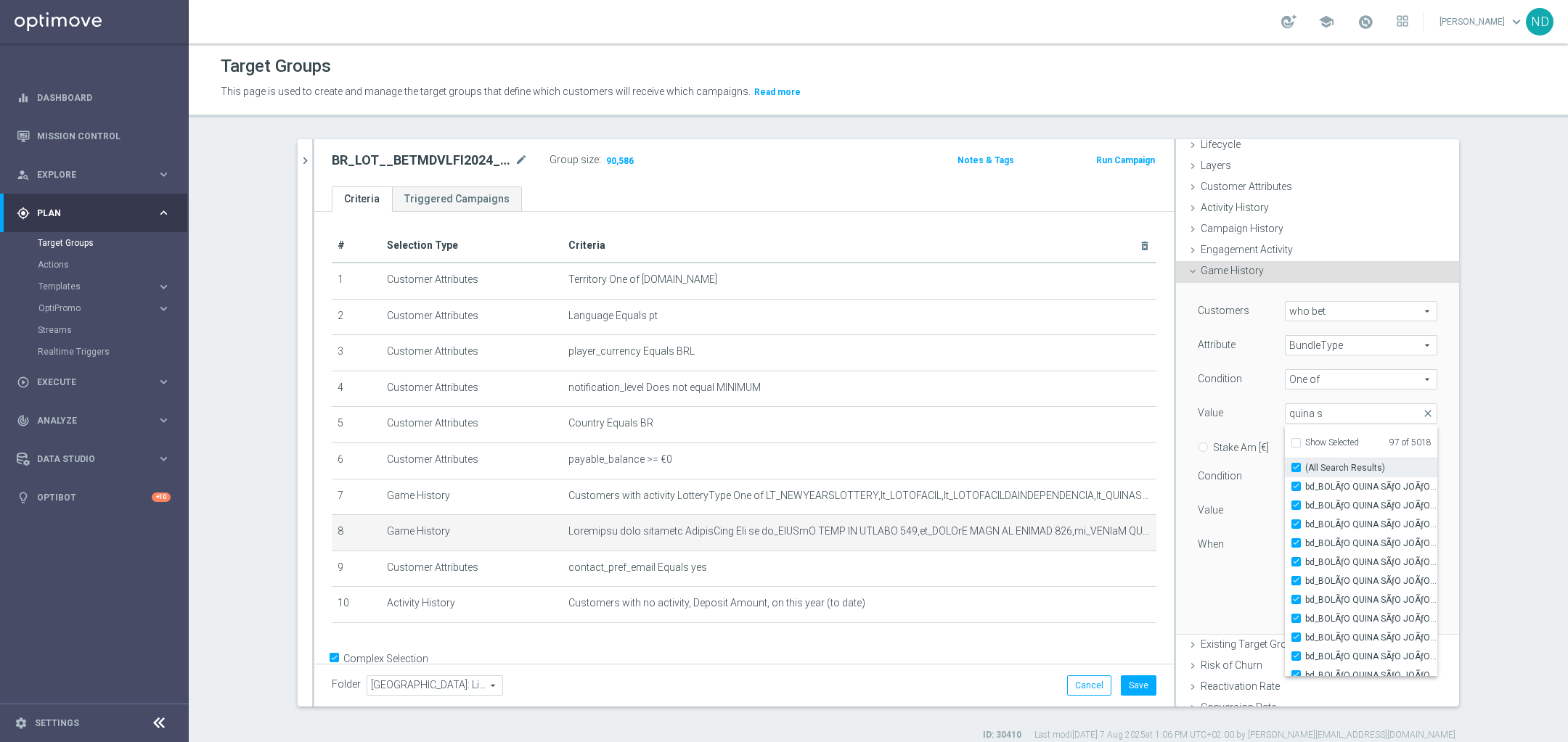
checkbox input "true"
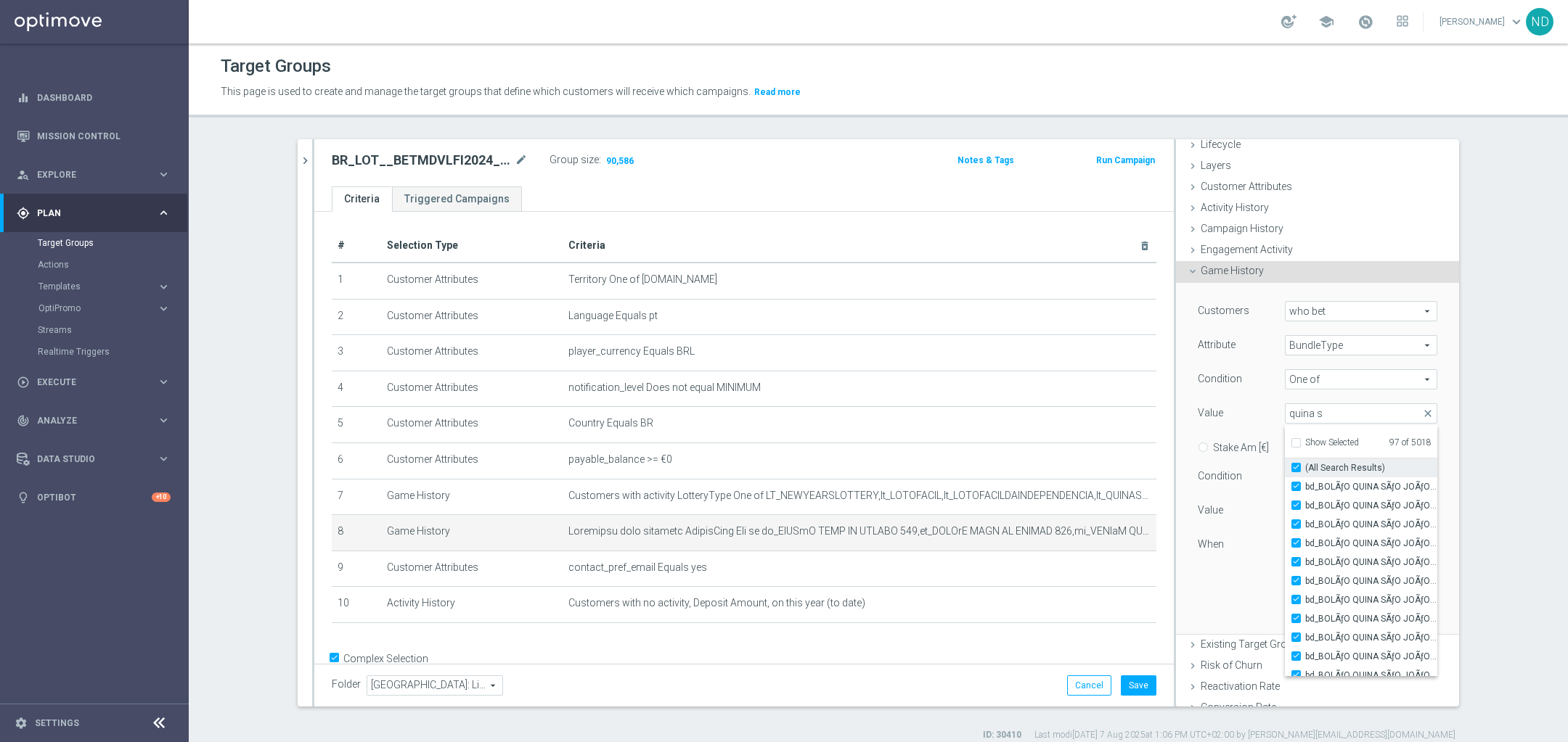
checkbox input "true"
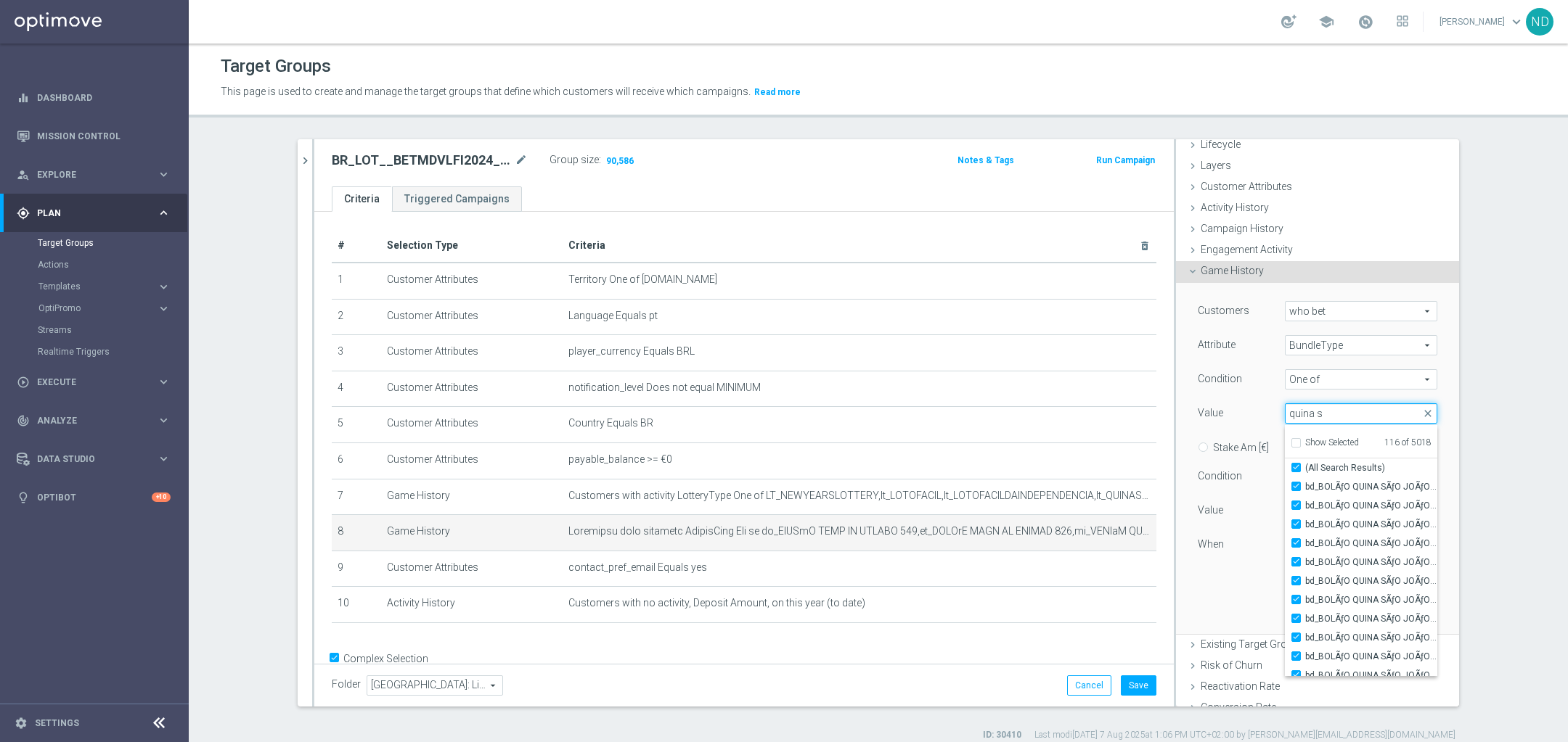
click at [1329, 413] on input "quina s" at bounding box center [1361, 413] width 152 height 20
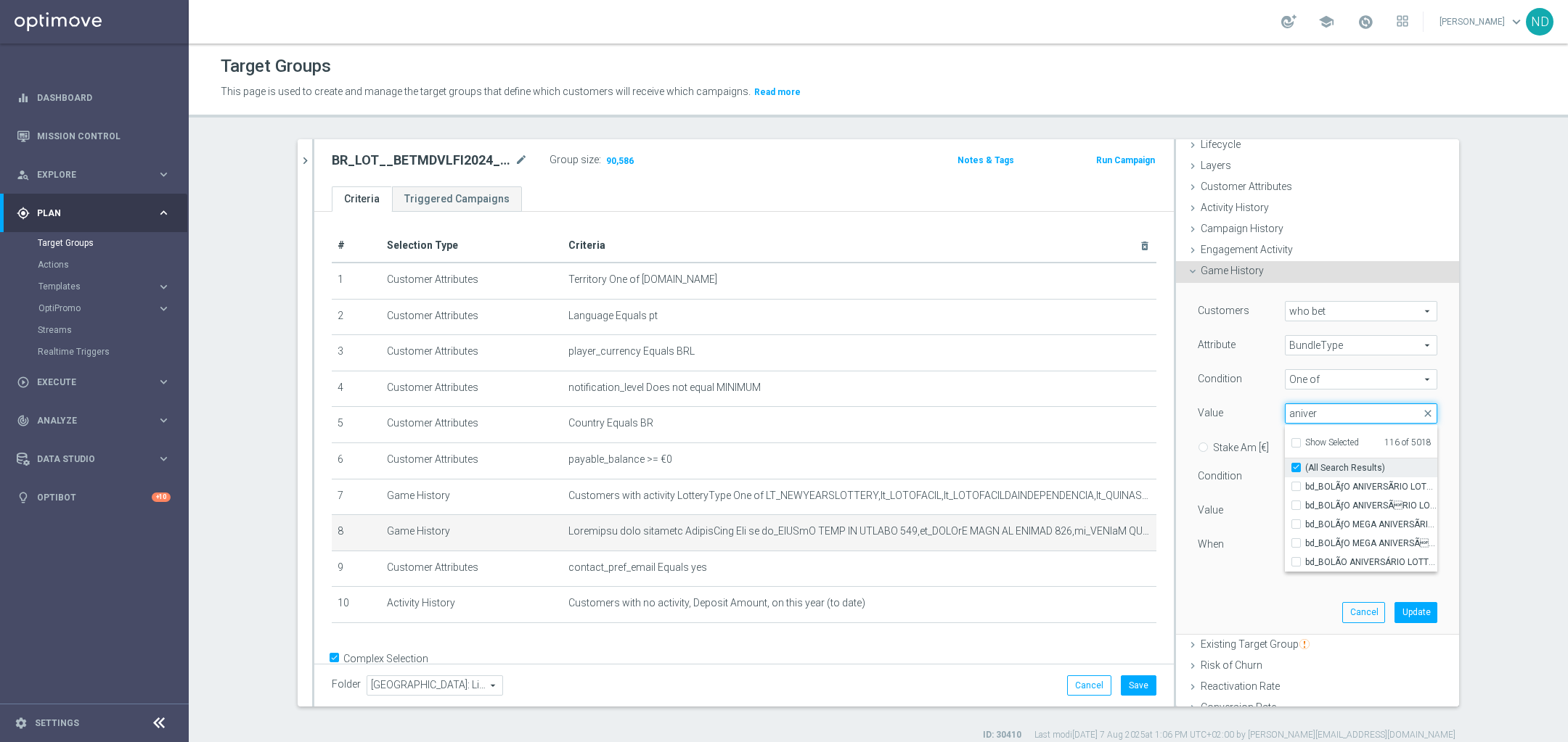
type input "aniver"
click at [1296, 468] on input "(All Search Results)" at bounding box center [1301, 468] width 9 height 9
checkbox input "false"
type input "Selected 121 of 5018"
checkbox input "true"
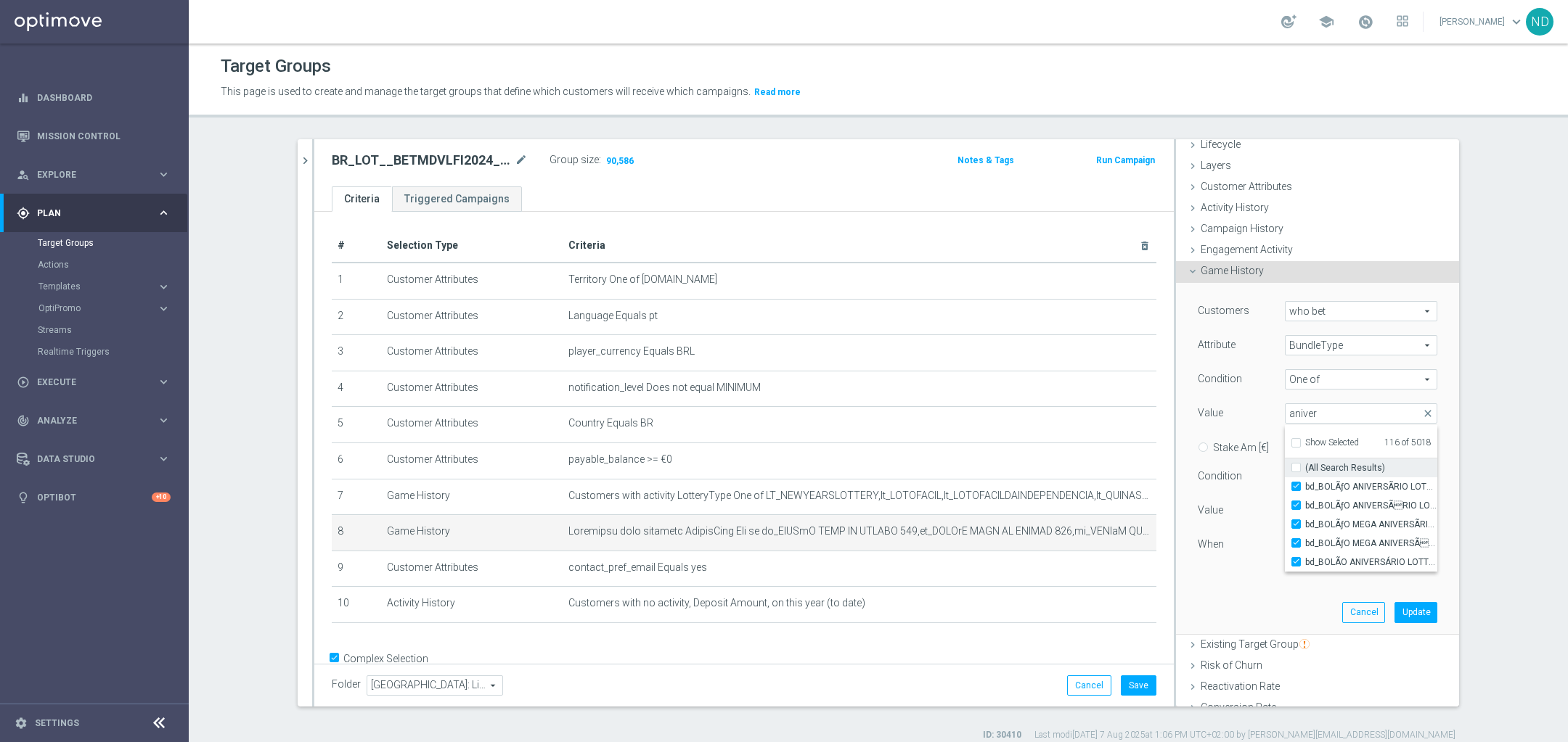
checkbox input "true"
click at [1296, 468] on input "(All Search Results)" at bounding box center [1301, 468] width 9 height 9
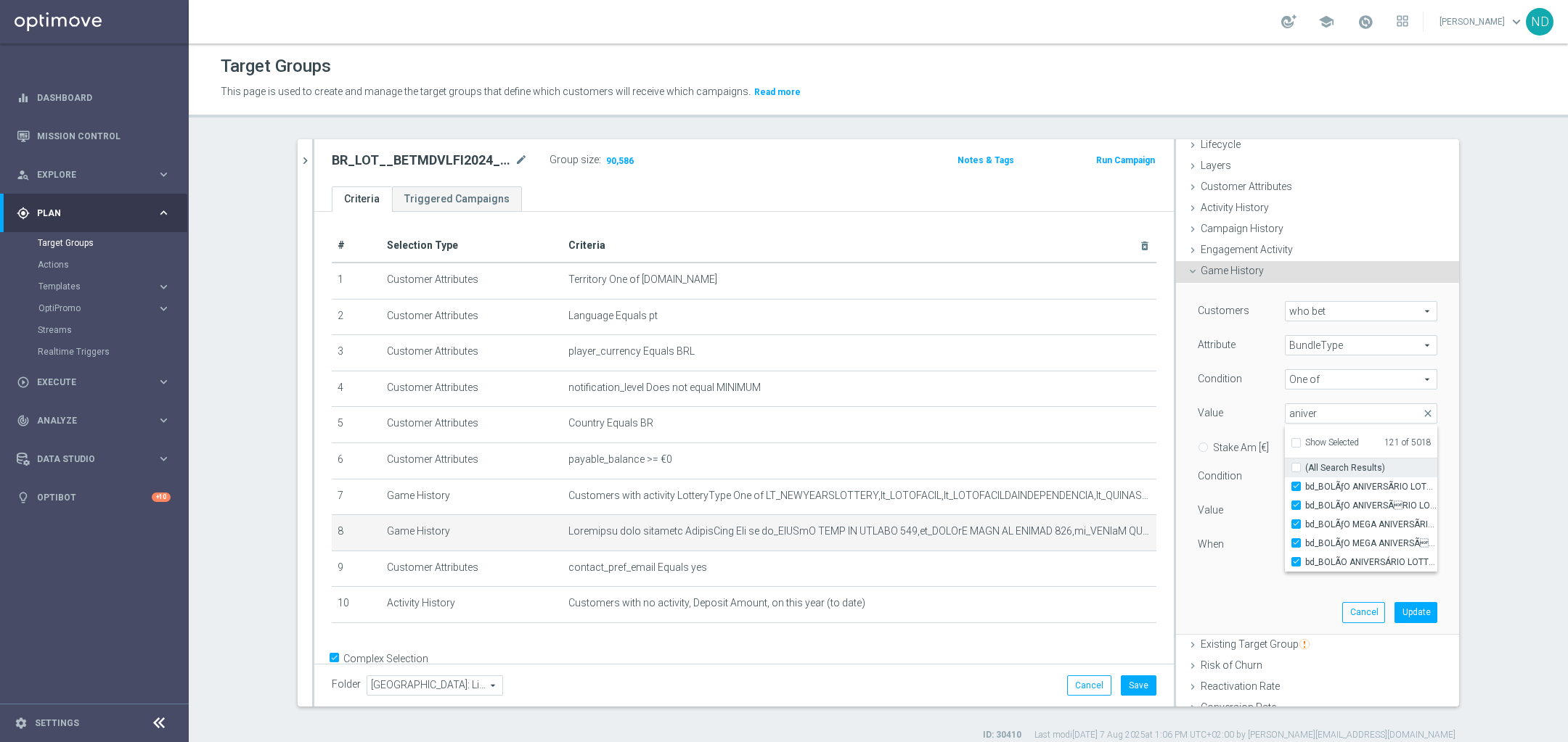
checkbox input "true"
click at [1318, 413] on input "aniver" at bounding box center [1361, 413] width 152 height 20
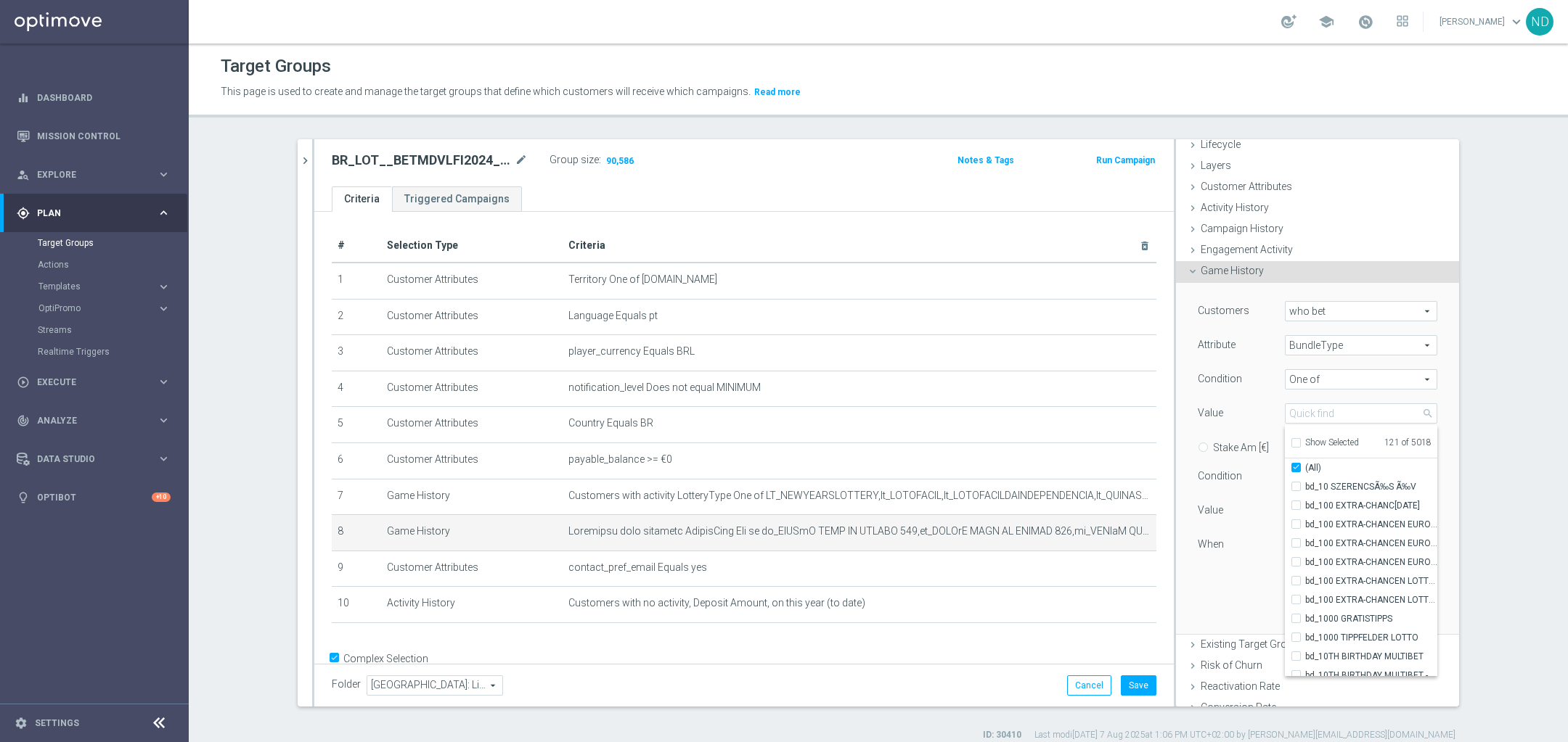
click at [1233, 572] on div "Customers who bet who bet arrow_drop_down search Attribute BundleType BundleTyp…" at bounding box center [1317, 440] width 240 height 279
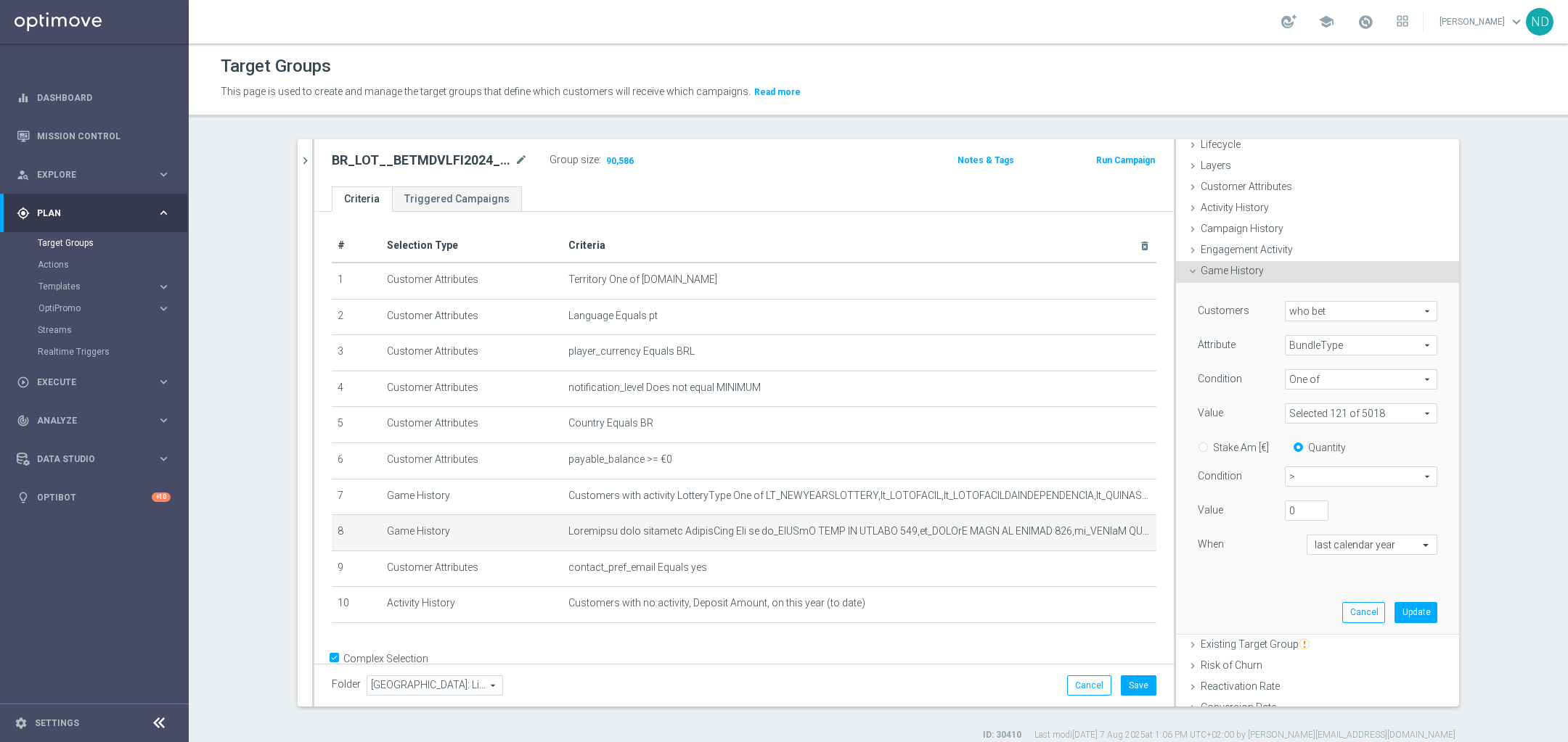
click at [1409, 408] on span at bounding box center [1361, 413] width 151 height 19
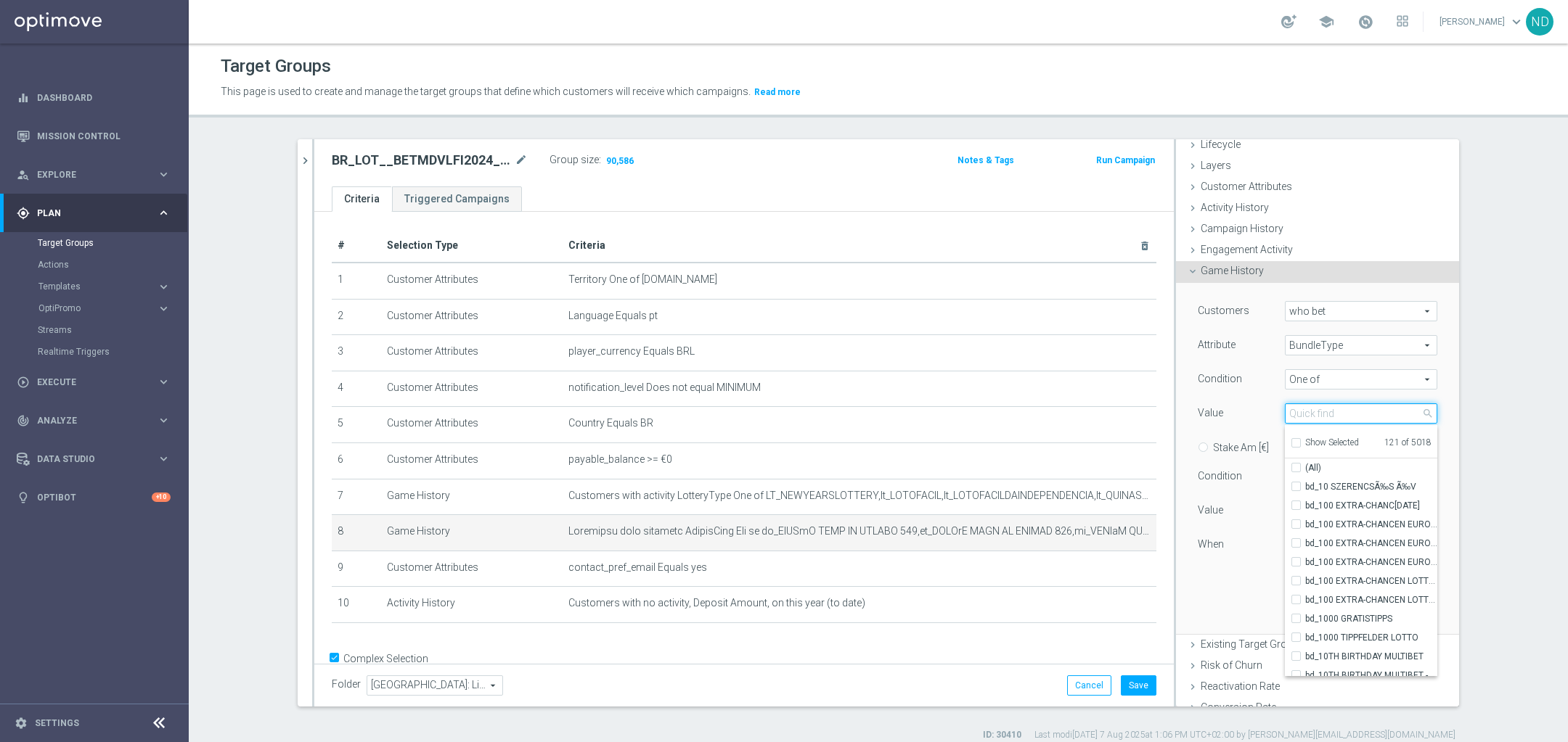
click at [1341, 411] on input "search" at bounding box center [1361, 413] width 152 height 20
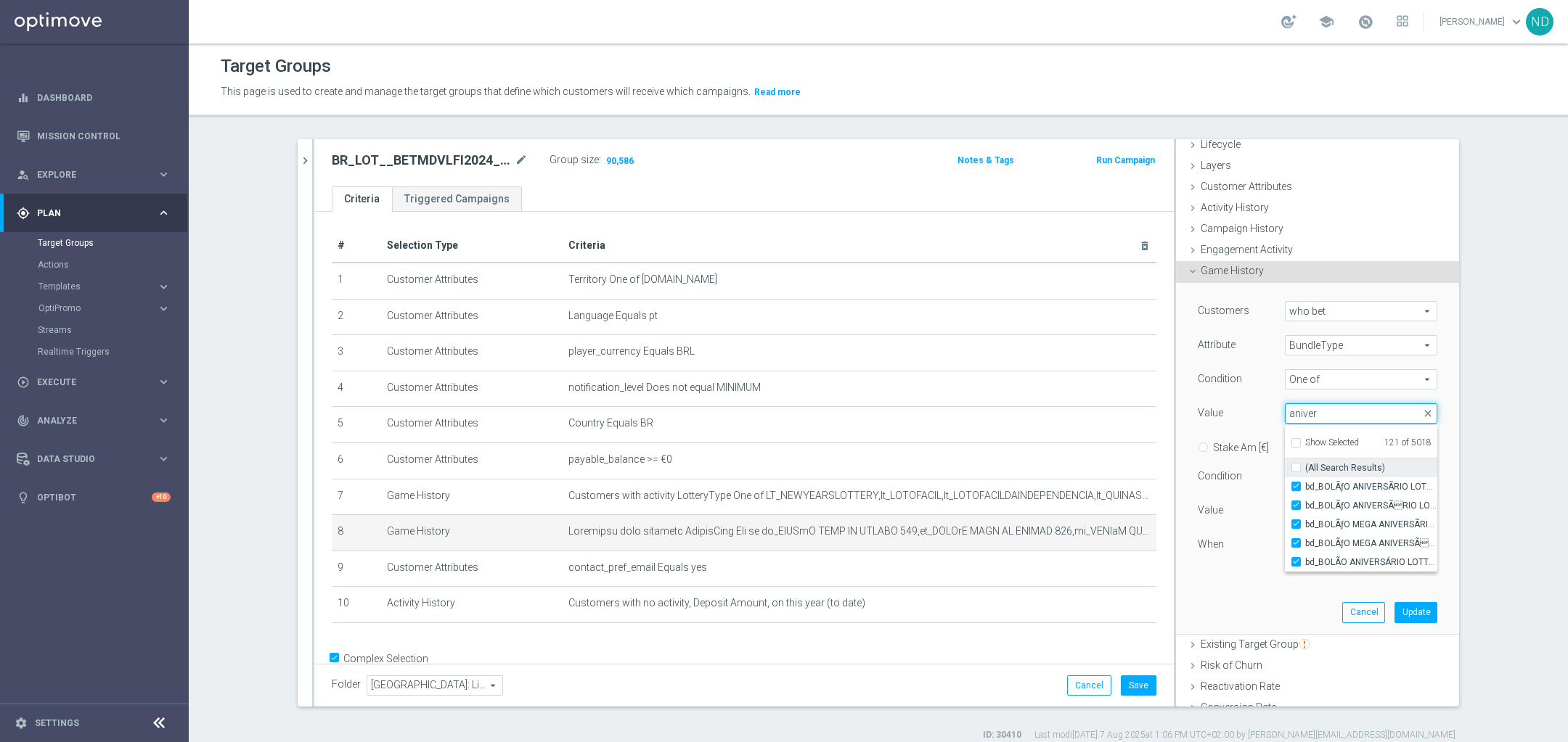
type input "aniver"
click at [1296, 463] on input "(All Search Results)" at bounding box center [1301, 468] width 9 height 9
checkbox input "true"
click at [1312, 413] on input "aniver" at bounding box center [1361, 413] width 152 height 20
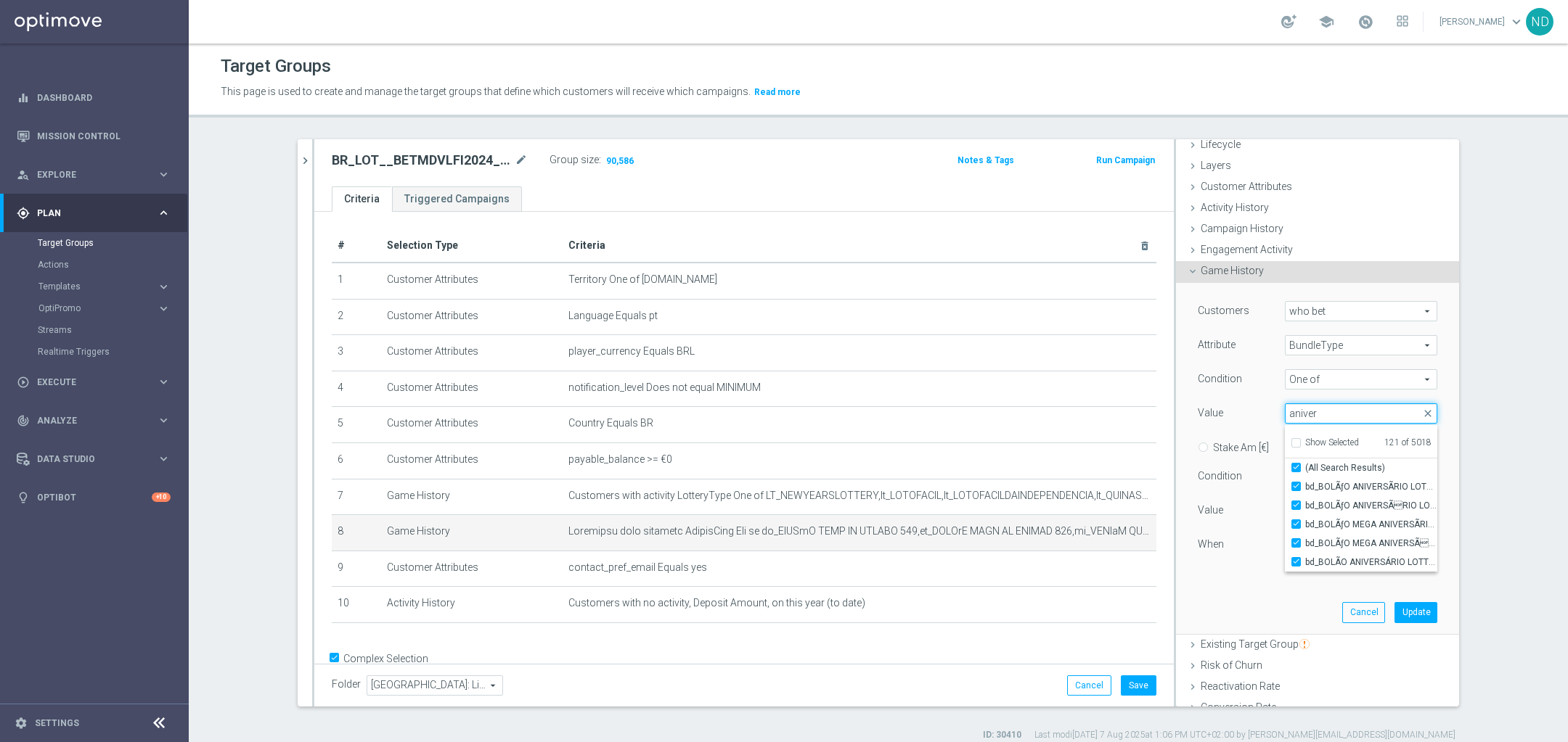
click at [1312, 413] on input "aniver" at bounding box center [1361, 413] width 152 height 20
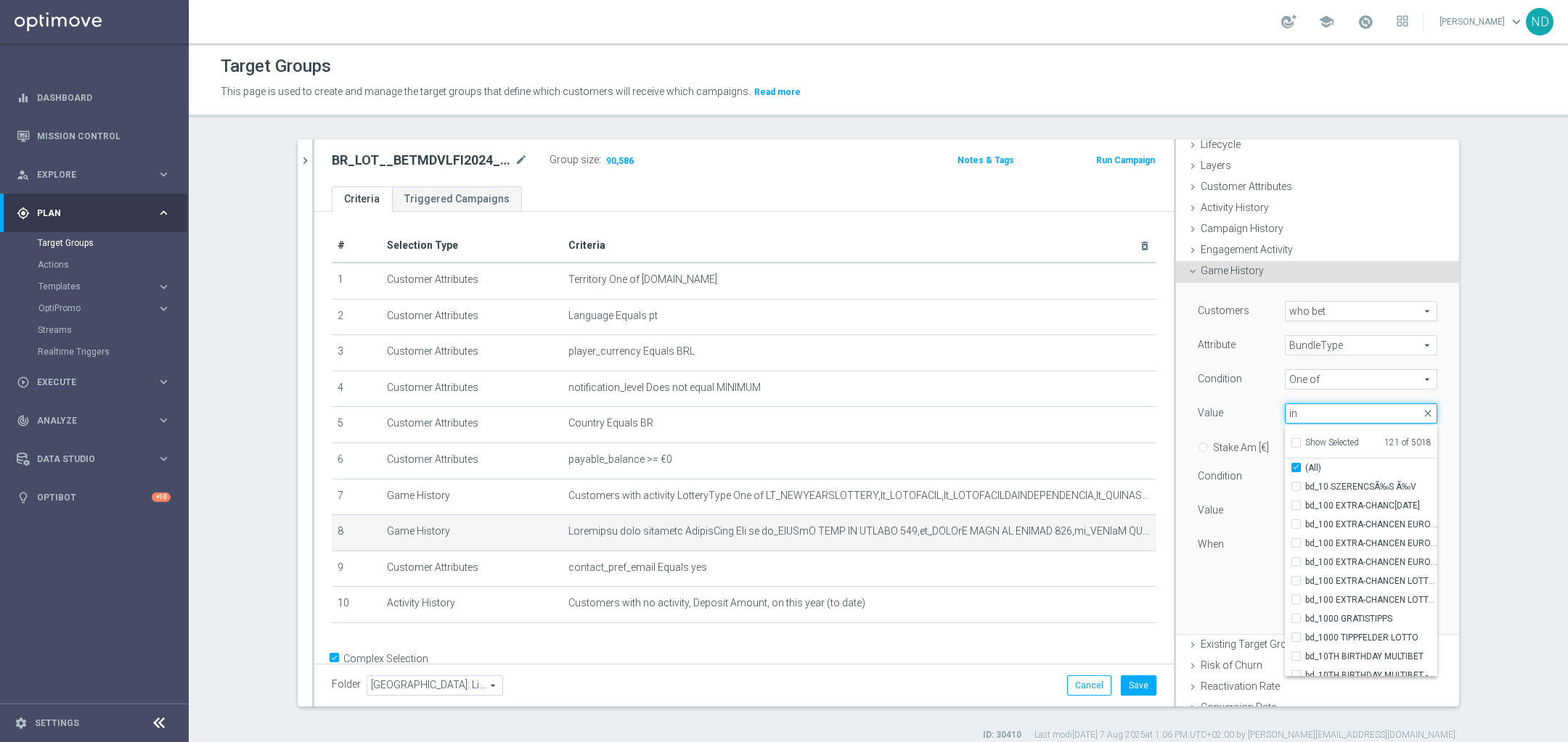
type input "ind"
click at [1312, 411] on input "ind" at bounding box center [1361, 413] width 152 height 20
type input "quina"
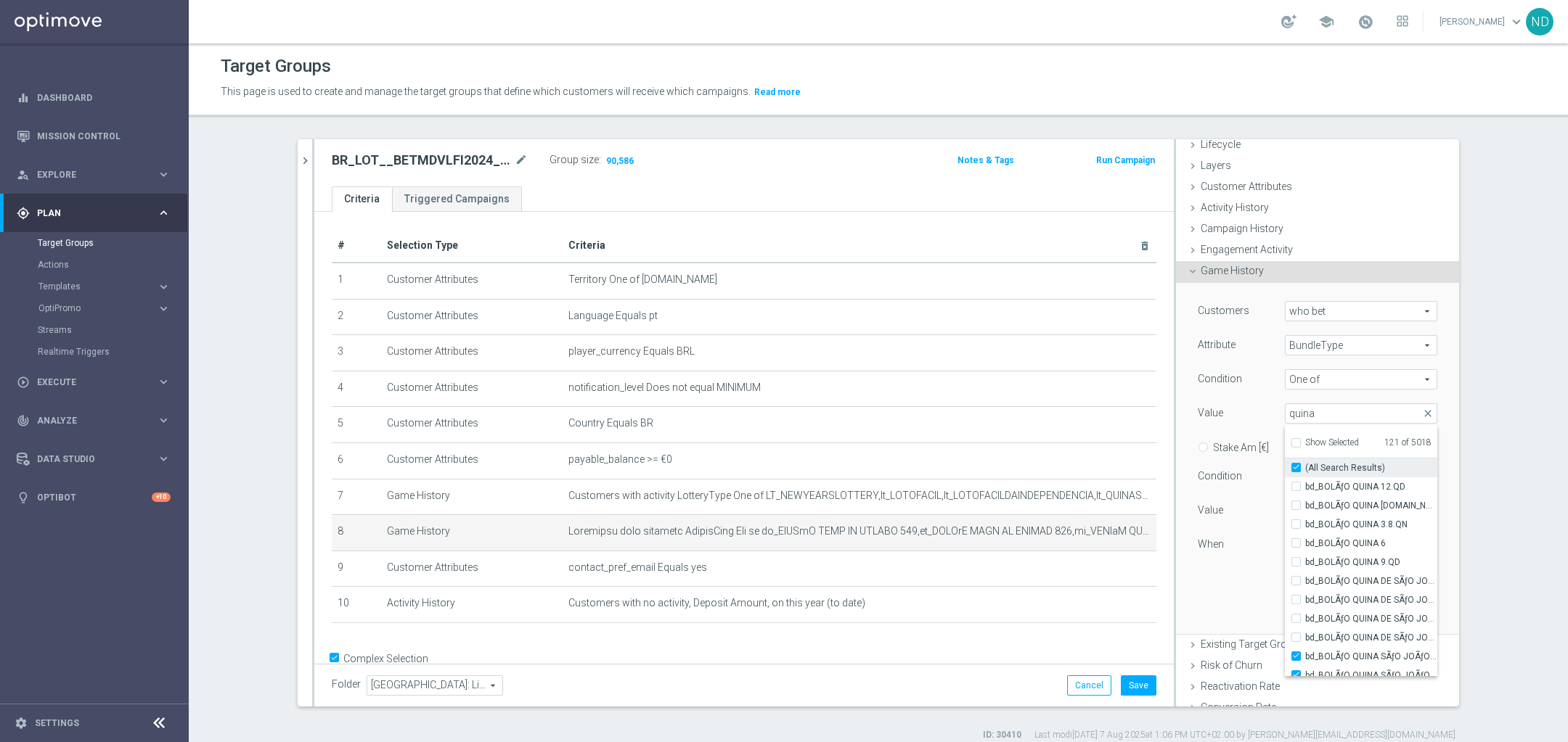
click at [1296, 464] on input "(All Search Results)" at bounding box center [1301, 468] width 9 height 9
checkbox input "false"
type input "Selected 140 of 5018"
checkbox input "true"
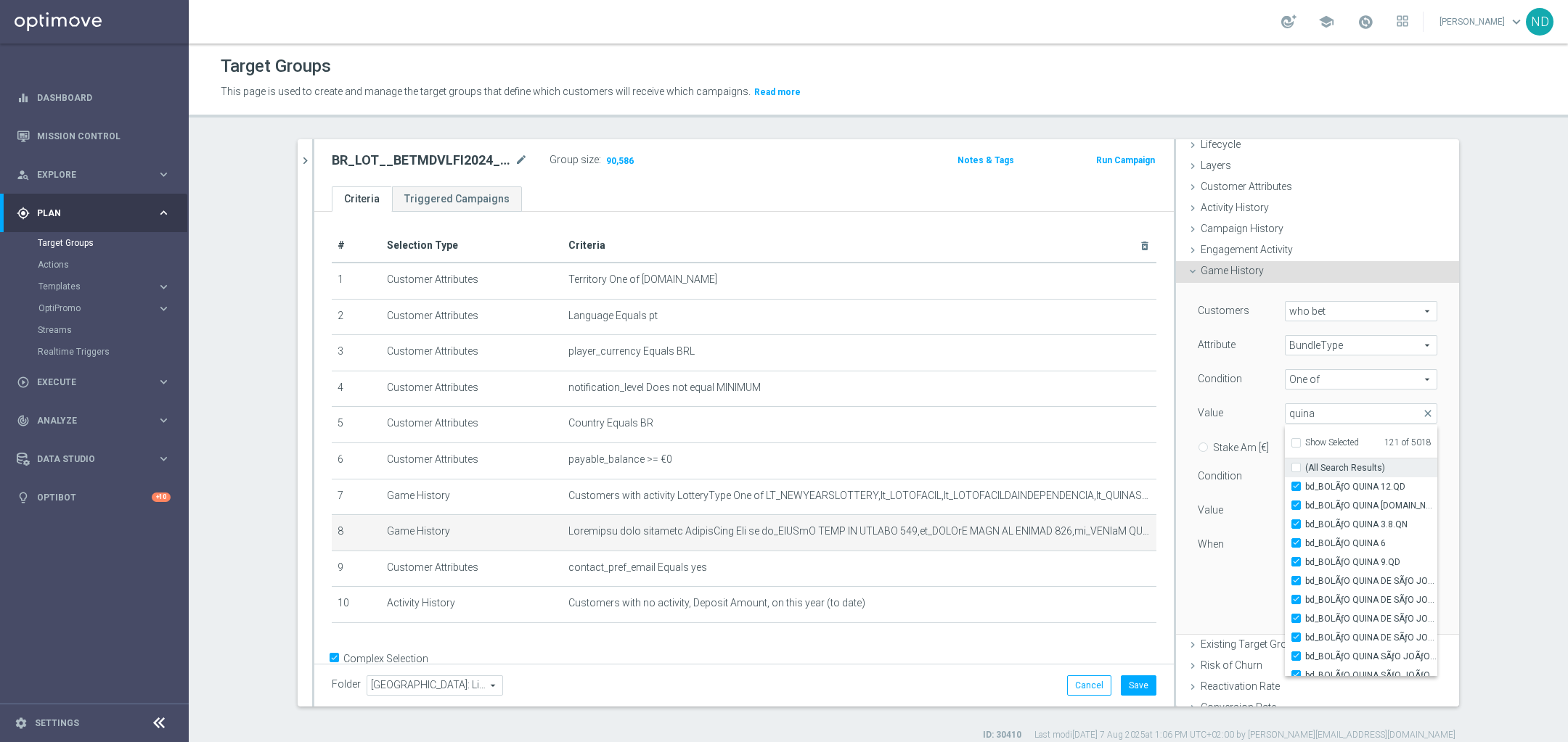
checkbox input "true"
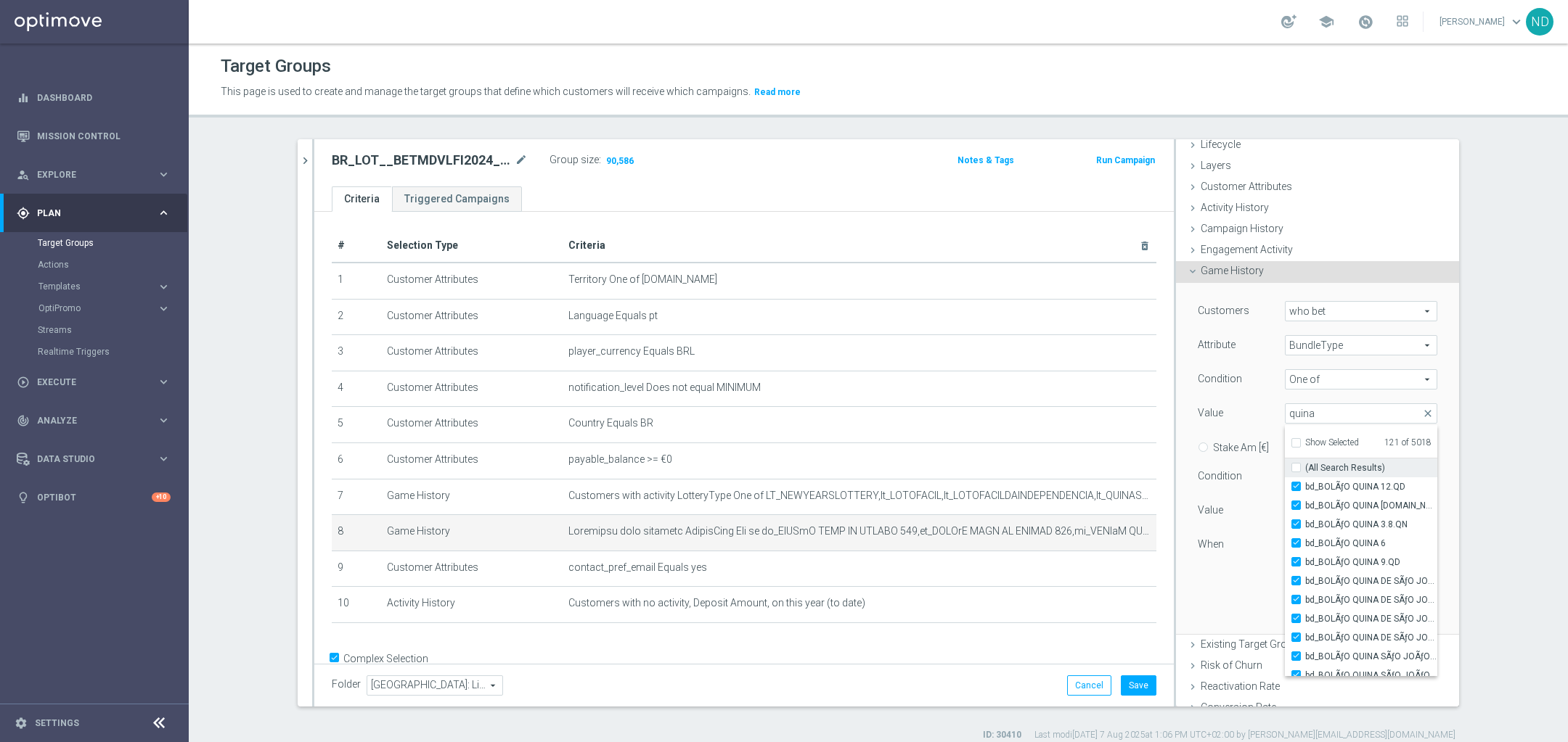
checkbox input "true"
click at [1296, 467] on input "(All Search Results)" at bounding box center [1301, 468] width 9 height 9
checkbox input "true"
click at [1342, 403] on input "quina" at bounding box center [1361, 413] width 152 height 20
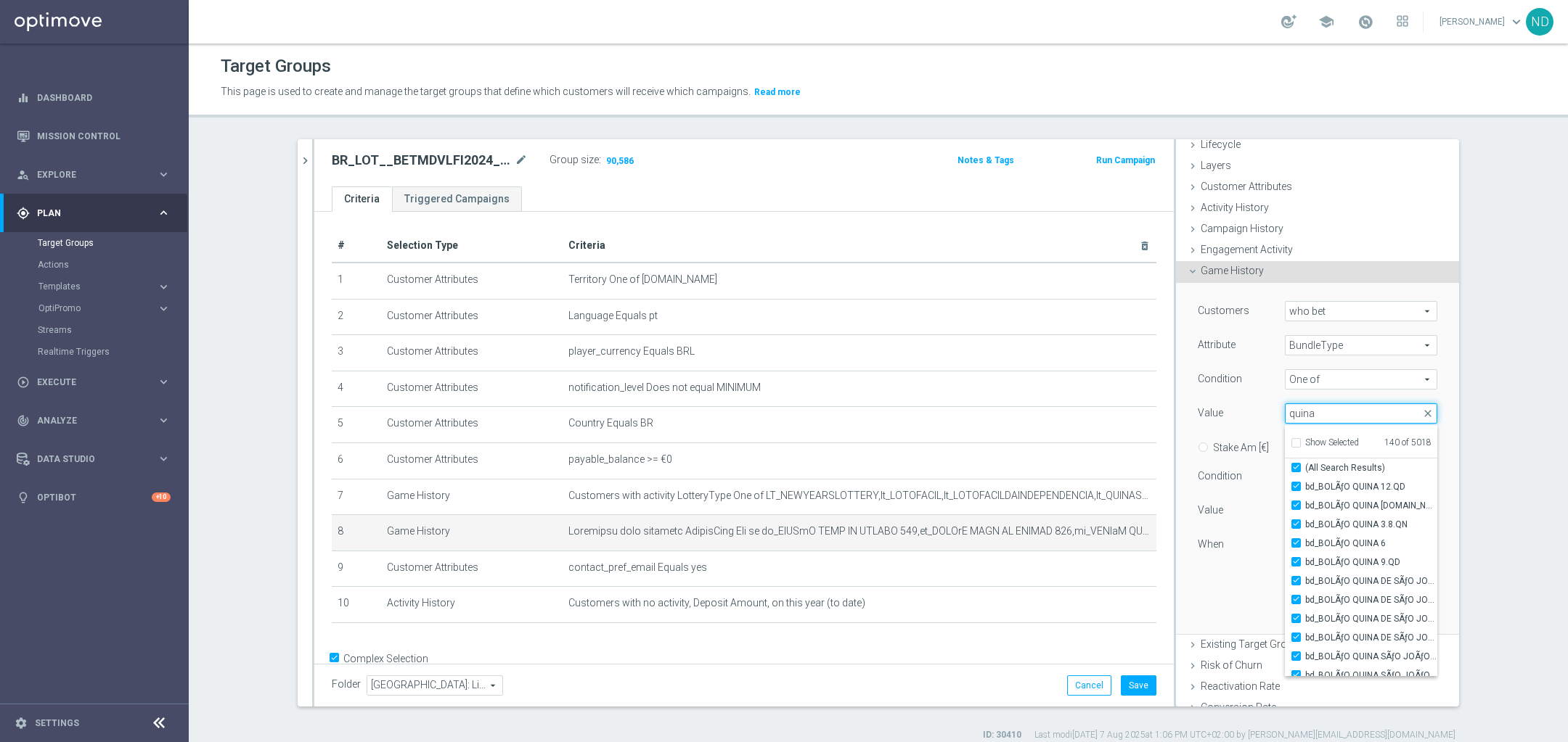
click at [1342, 408] on input "quina" at bounding box center [1361, 413] width 152 height 20
type input "lotof"
click at [1291, 442] on input "Show Selected" at bounding box center [1295, 445] width 9 height 9
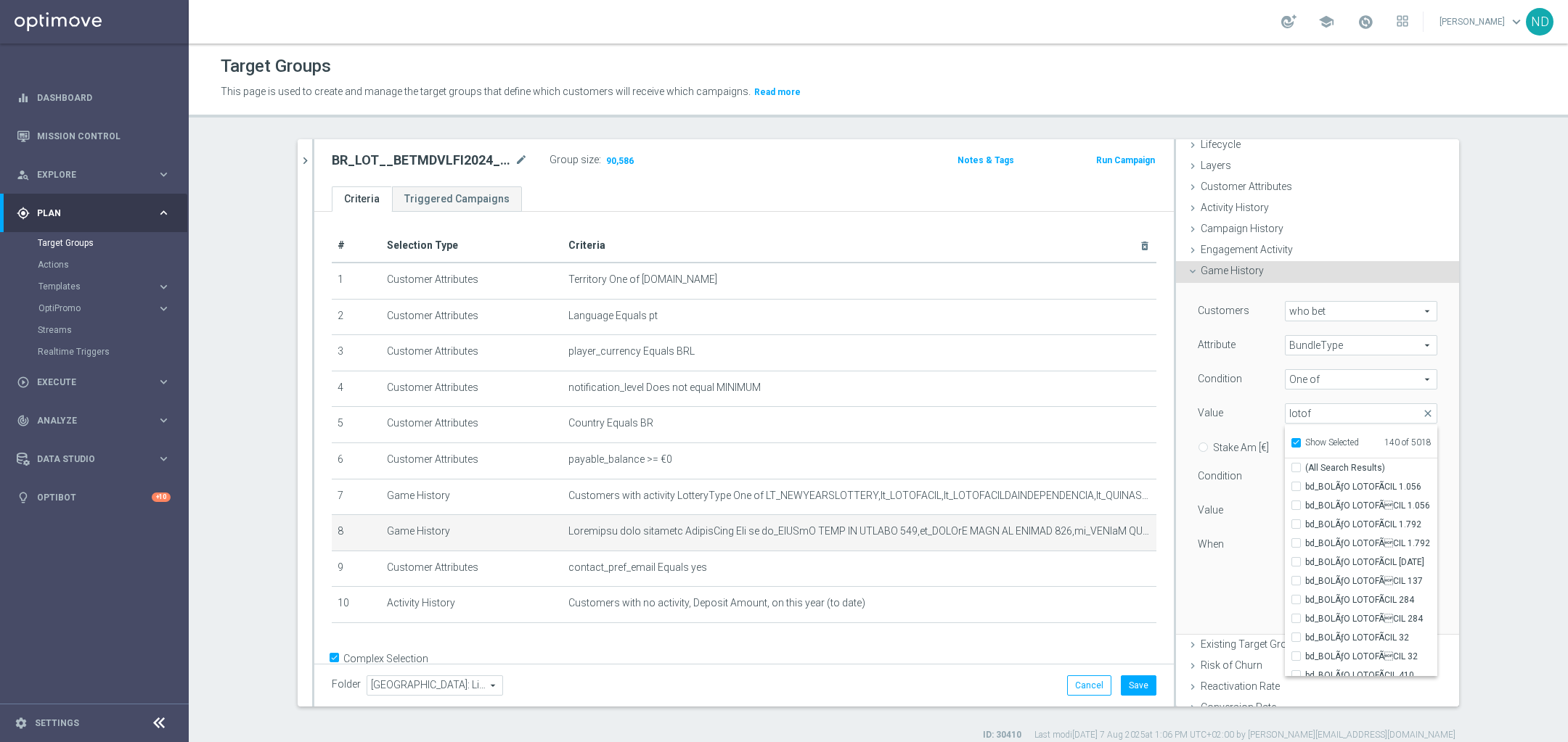
checkbox input "true"
click at [1318, 419] on input "lotof" at bounding box center [1361, 413] width 152 height 20
click at [1320, 417] on input "lotof" at bounding box center [1361, 413] width 152 height 20
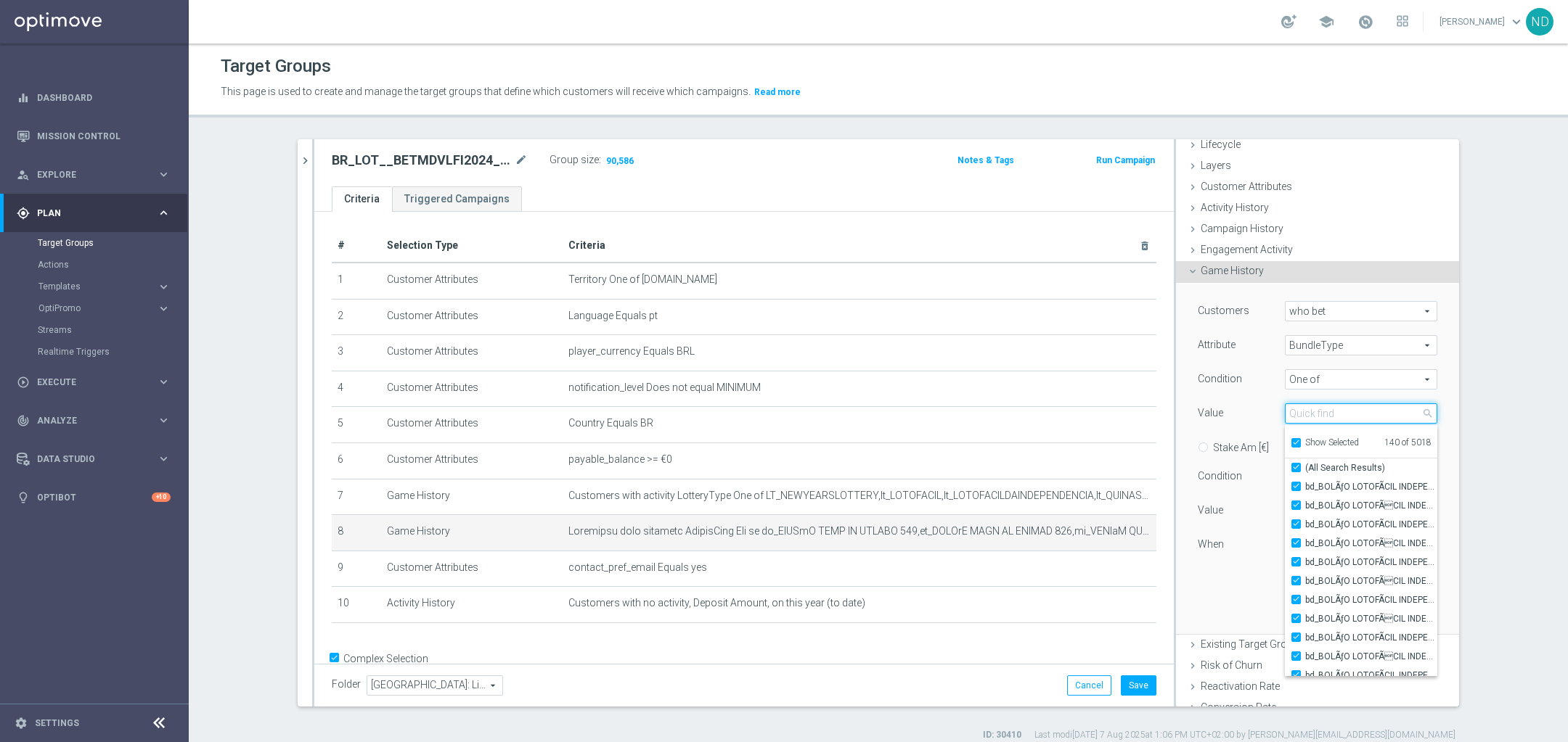
checkbox input "true"
click at [1234, 569] on div "Customers who bet who bet arrow_drop_down search Attribute BundleType BundleTyp…" at bounding box center [1317, 440] width 240 height 279
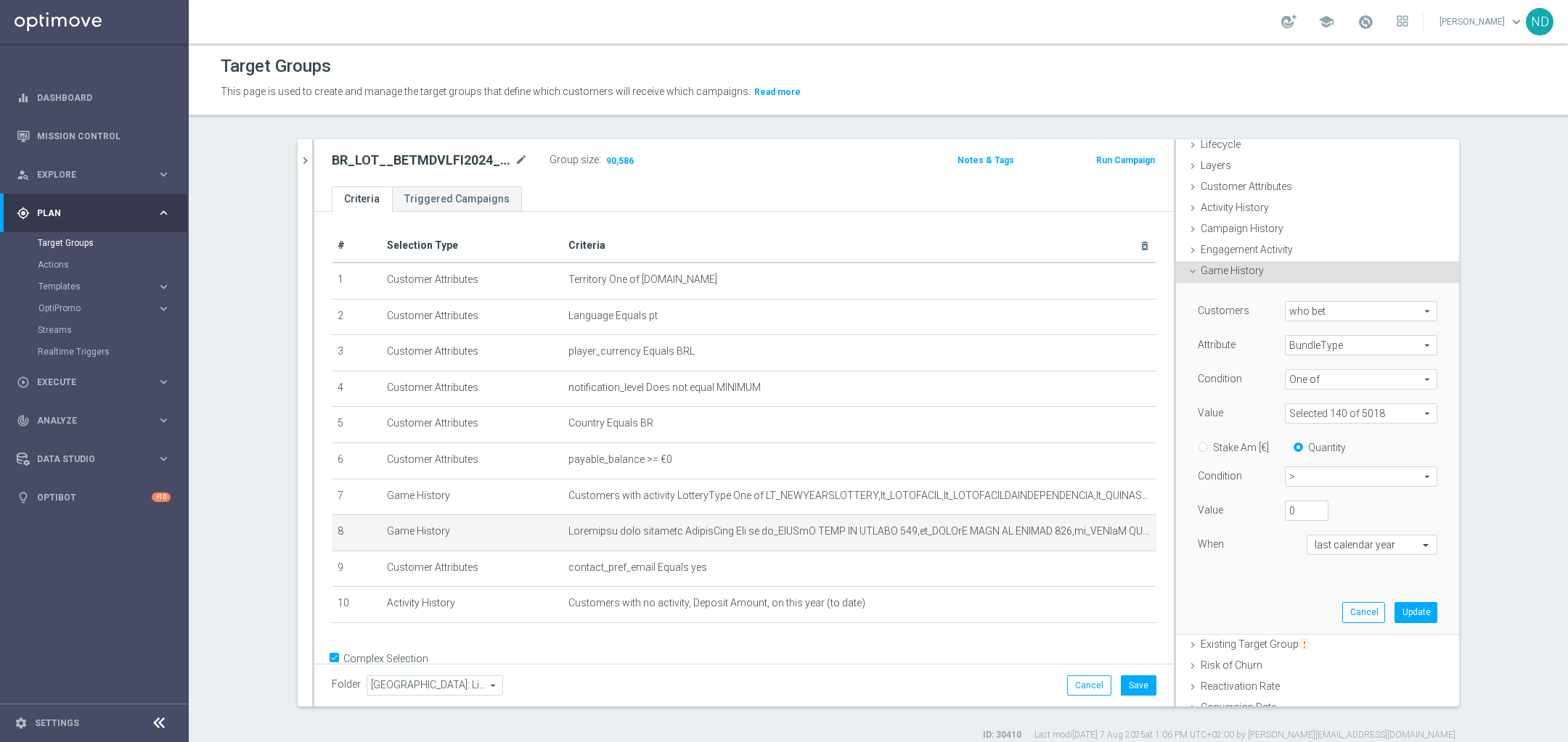
click at [1400, 412] on span at bounding box center [1361, 413] width 151 height 19
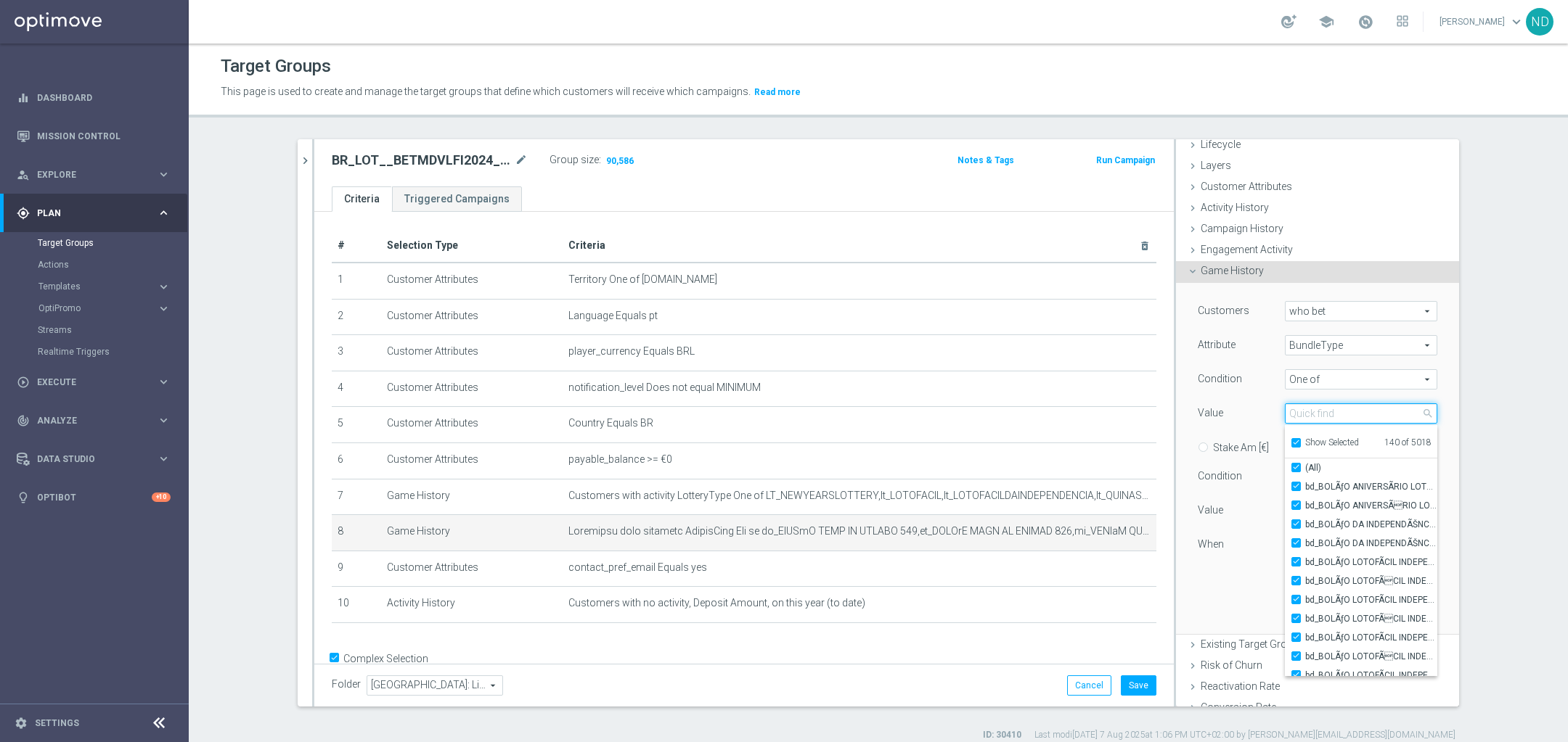
click at [1332, 416] on input "search" at bounding box center [1361, 413] width 152 height 20
type input "lotof"
checkbox input "false"
type input "lotof"
click at [1296, 464] on input "(All Search Results)" at bounding box center [1301, 468] width 9 height 9
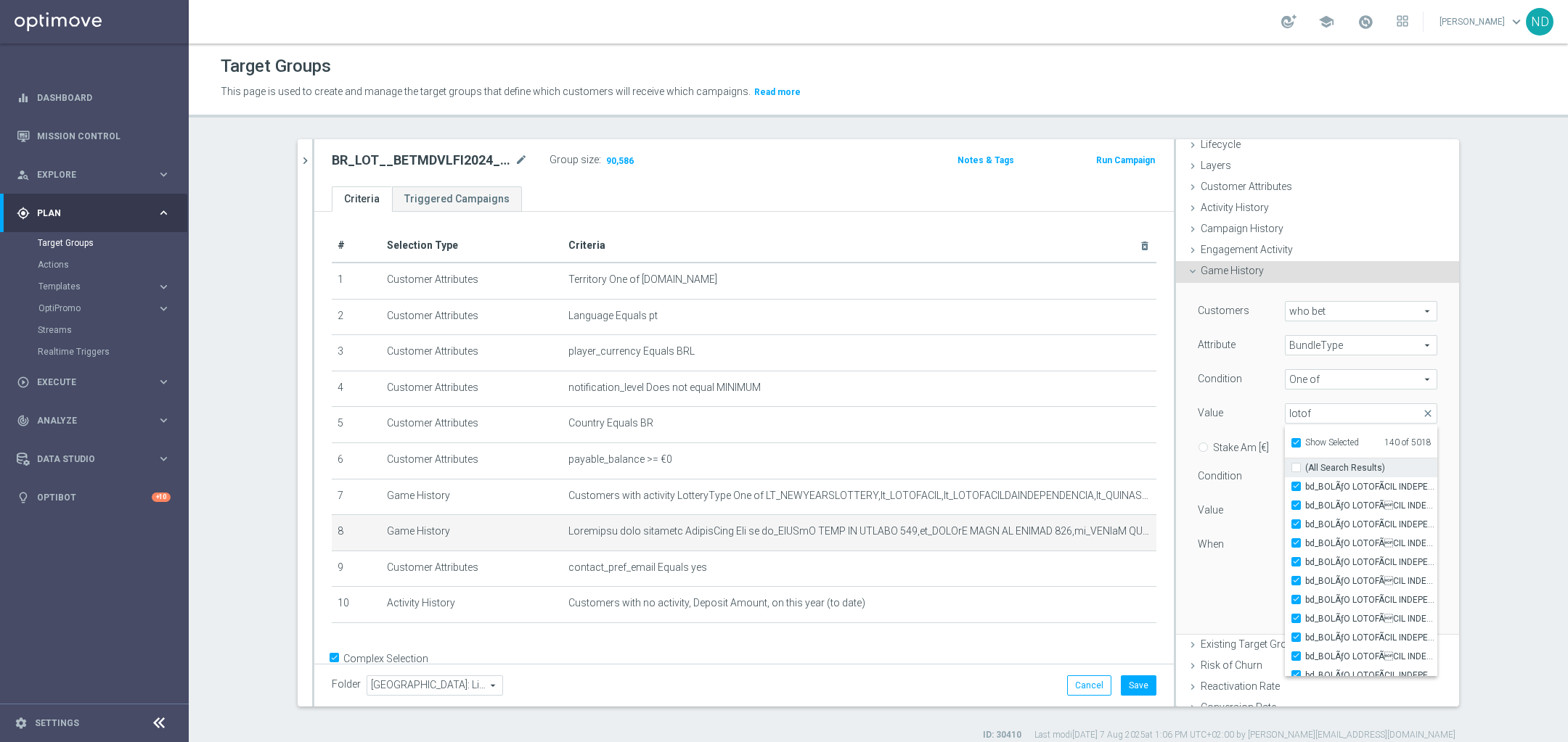
checkbox input "true"
click at [1322, 412] on input "lotof" at bounding box center [1361, 413] width 152 height 20
type input "mega"
checkbox input "false"
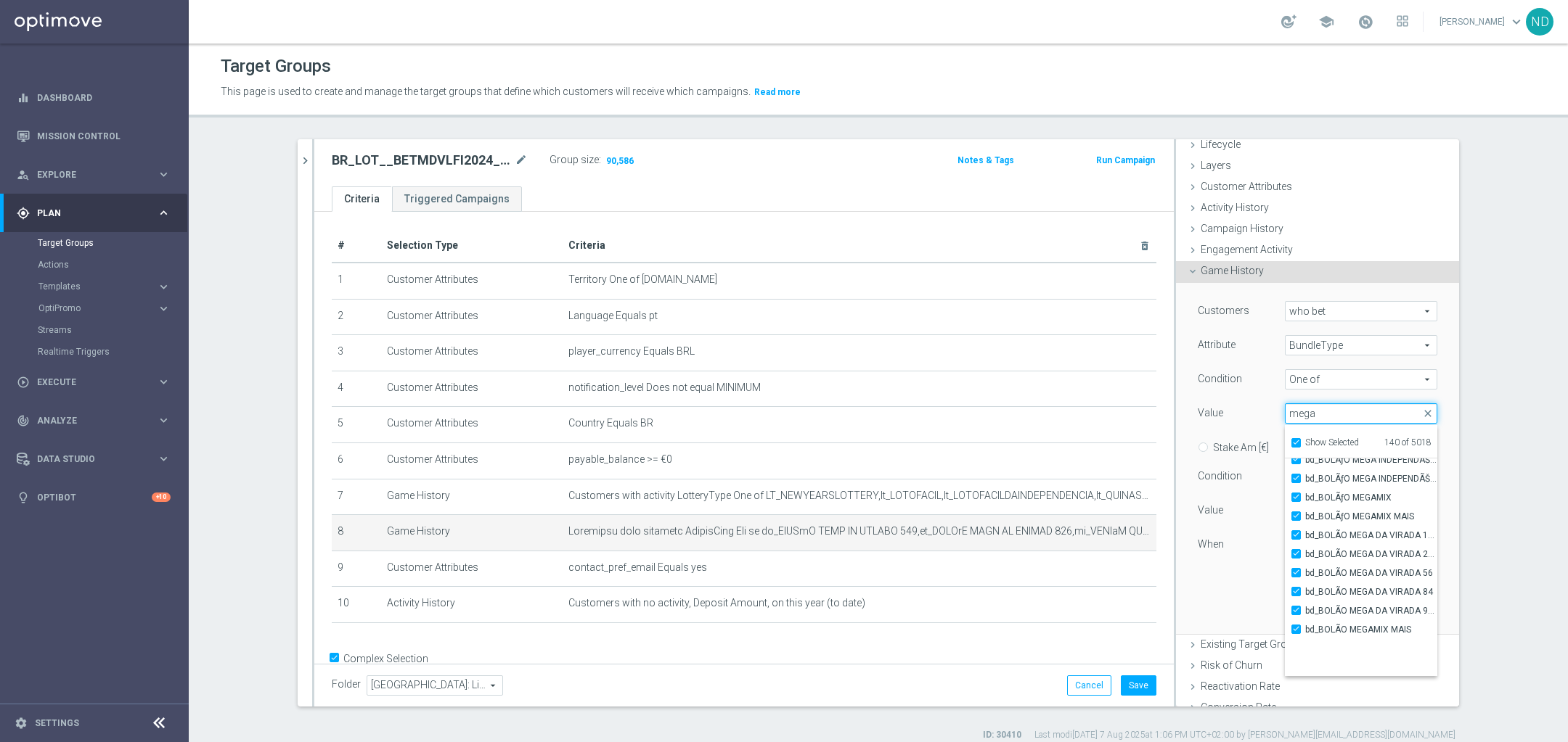
scroll to position [0, 0]
type input "mega"
click at [1296, 463] on input "(All Search Results)" at bounding box center [1301, 468] width 9 height 9
checkbox input "true"
click at [1237, 579] on div "Customers who bet who bet arrow_drop_down search Attribute BundleType BundleTyp…" at bounding box center [1317, 440] width 240 height 279
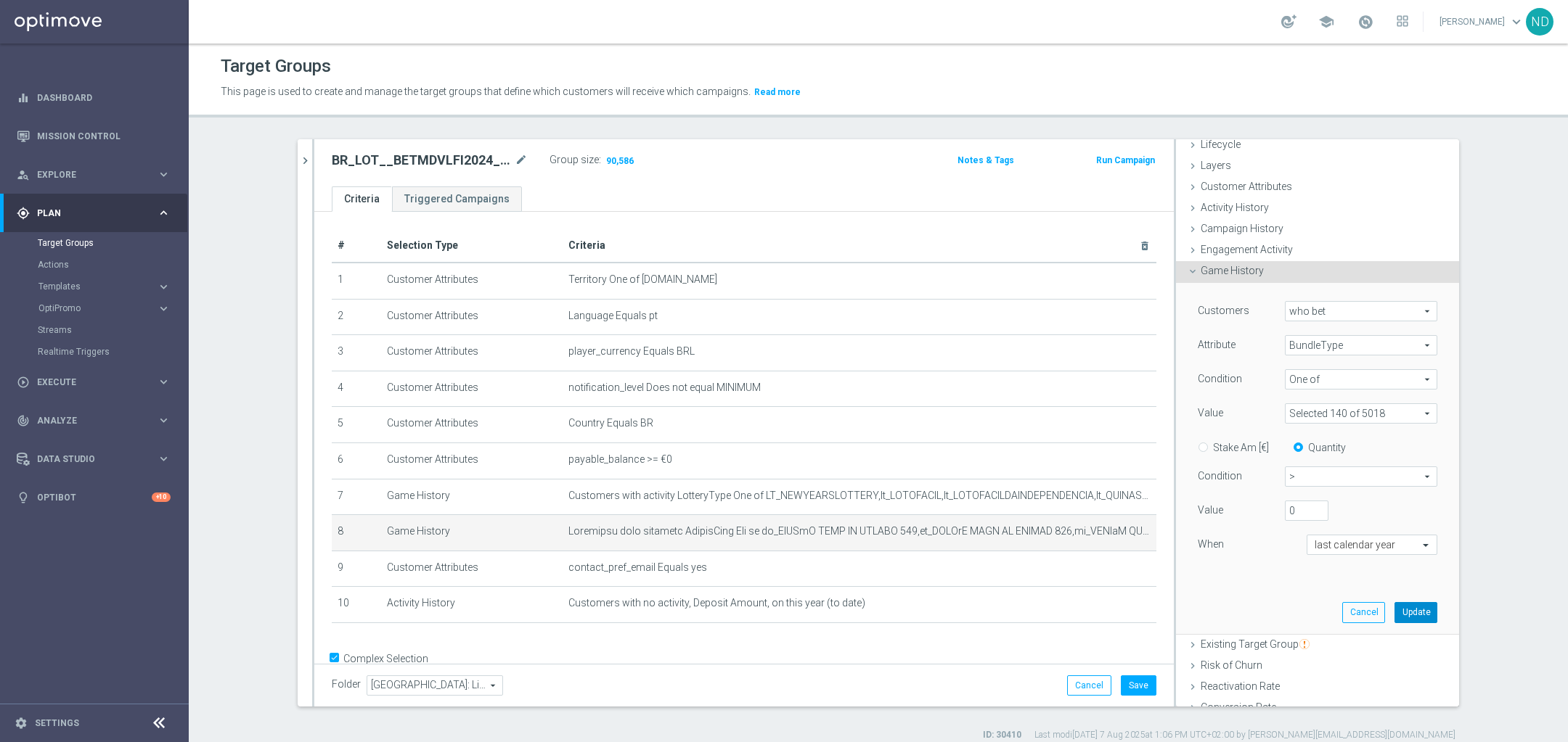
click at [1396, 608] on button "Update" at bounding box center [1416, 612] width 43 height 20
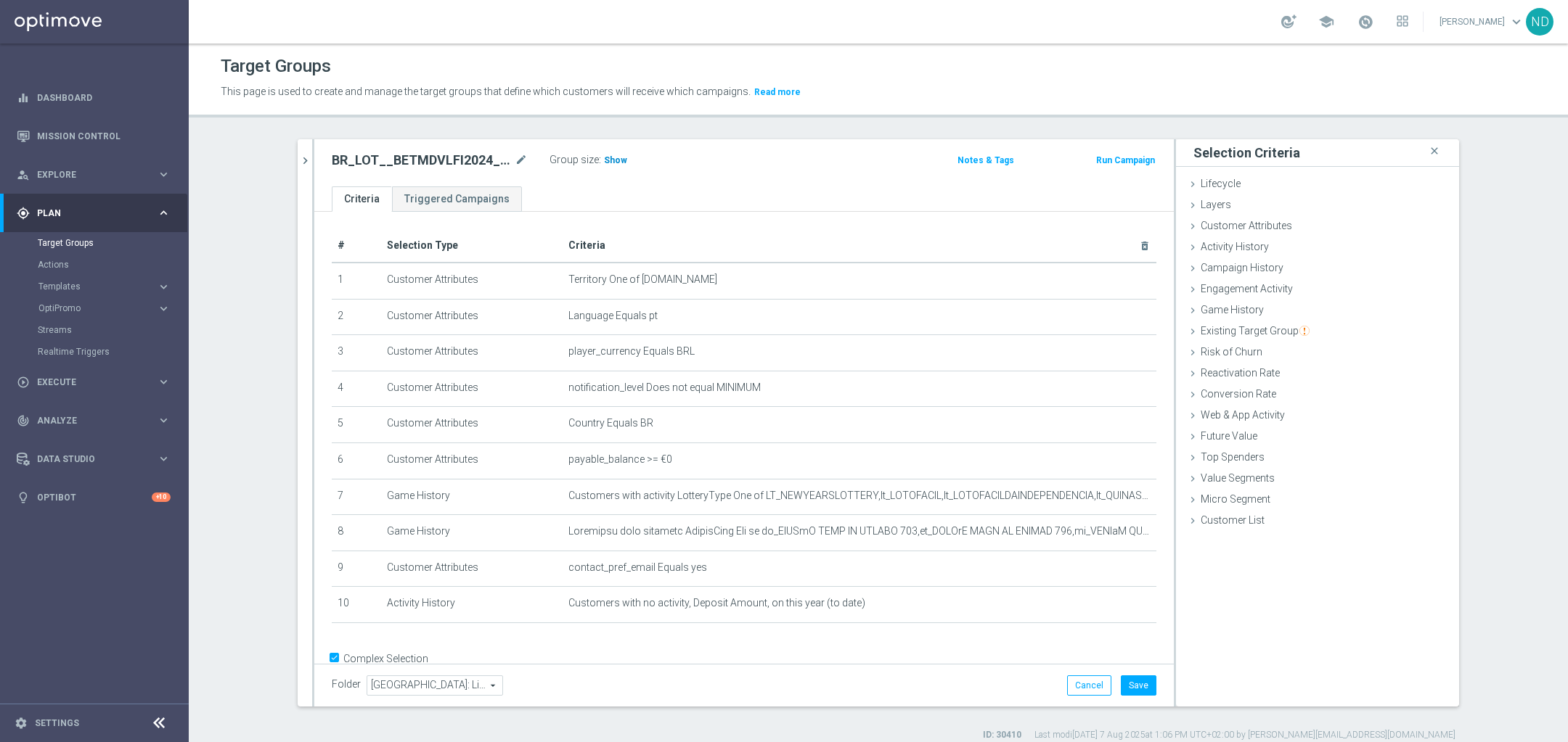
click at [607, 160] on span "Show" at bounding box center [615, 160] width 23 height 10
click at [520, 155] on div "BR_LOT__BETMDVLFI2024__NOTBET2025_ALL_EMA_TAC_LT_TG mode_edit" at bounding box center [441, 160] width 218 height 20
click at [516, 155] on icon "mode_edit" at bounding box center [521, 160] width 13 height 18
click at [1074, 638] on div "+ Add Selection" at bounding box center [744, 642] width 846 height 12
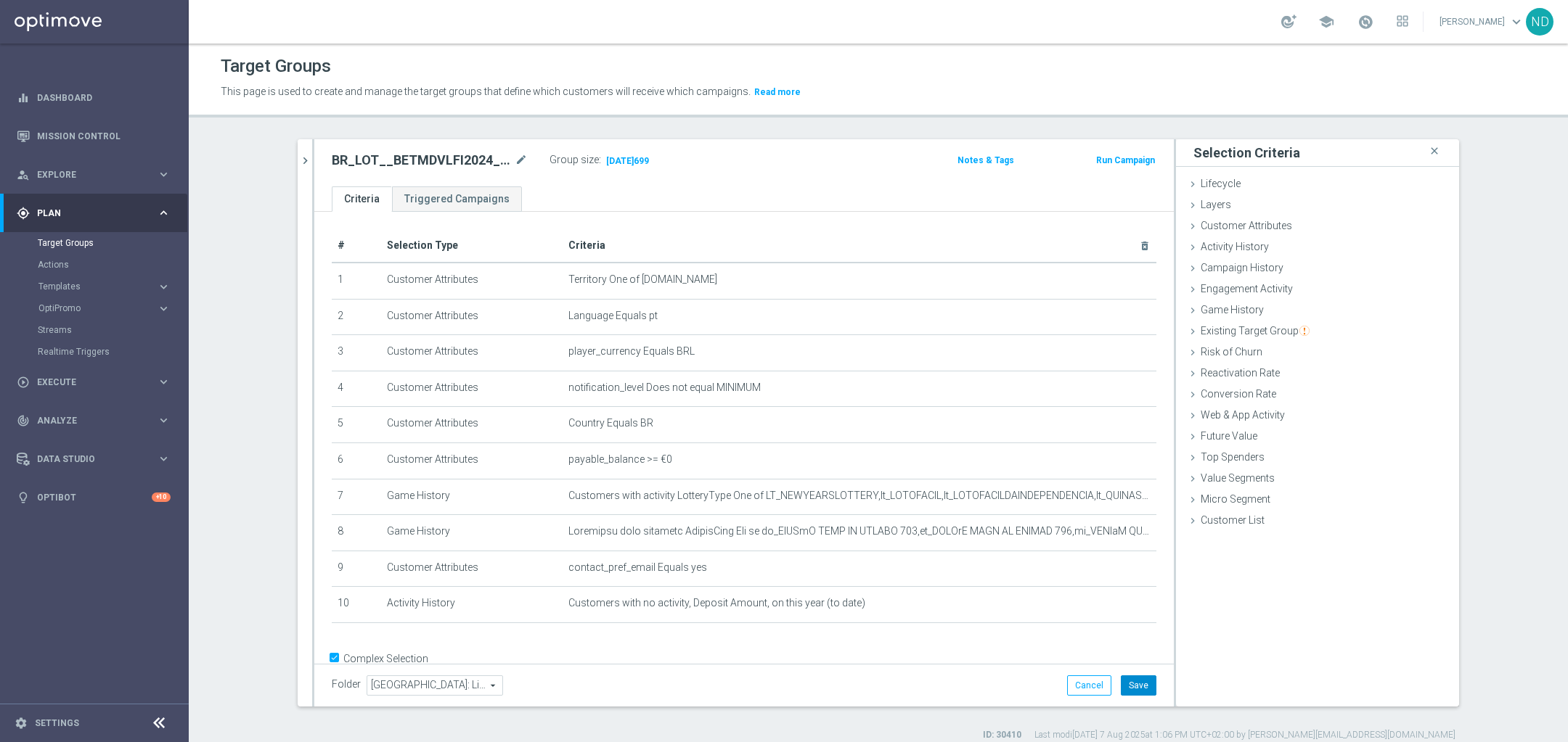
click at [1131, 684] on button "Save" at bounding box center [1138, 686] width 35 height 20
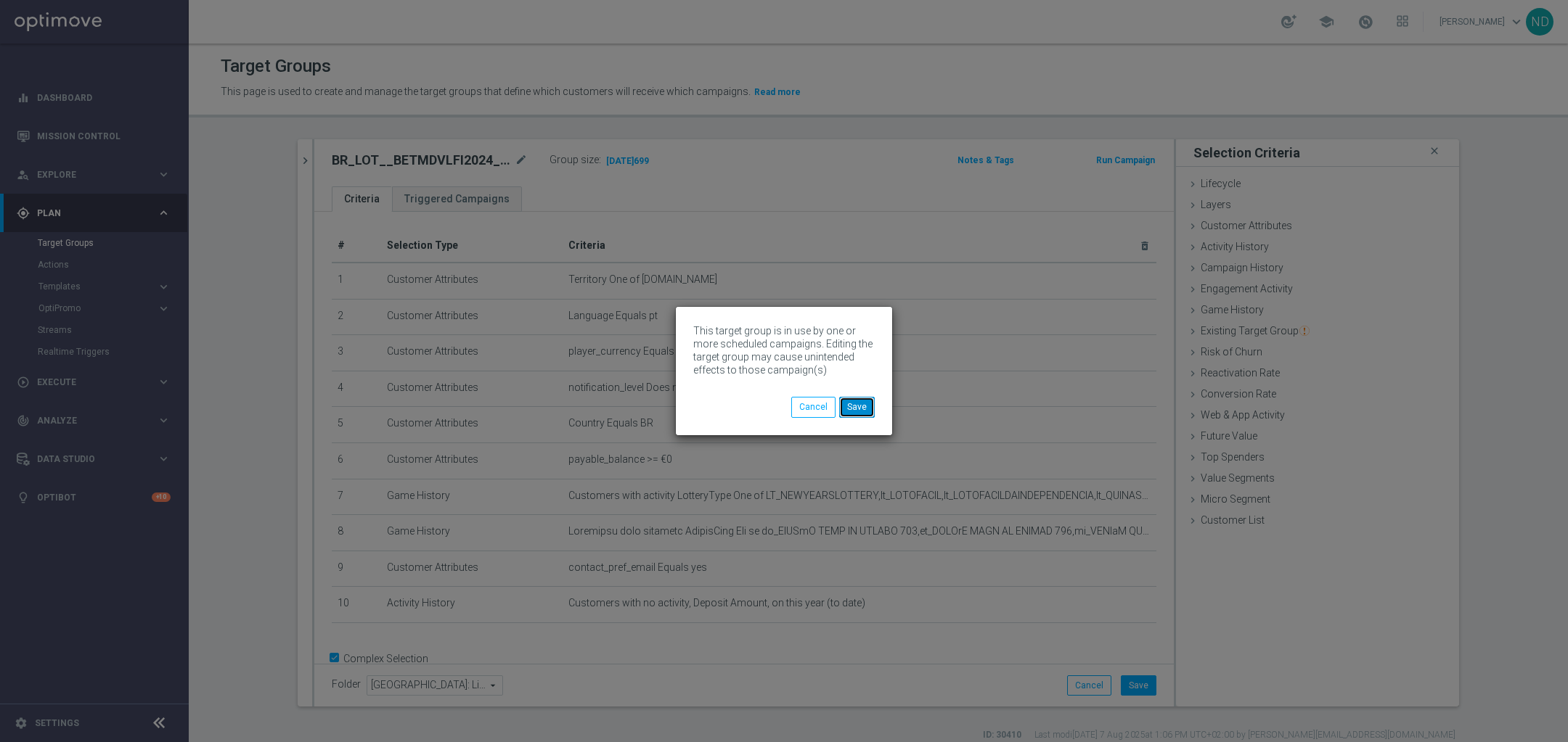
click at [859, 409] on button "Save" at bounding box center [857, 407] width 35 height 20
